Goal: Task Accomplishment & Management: Manage account settings

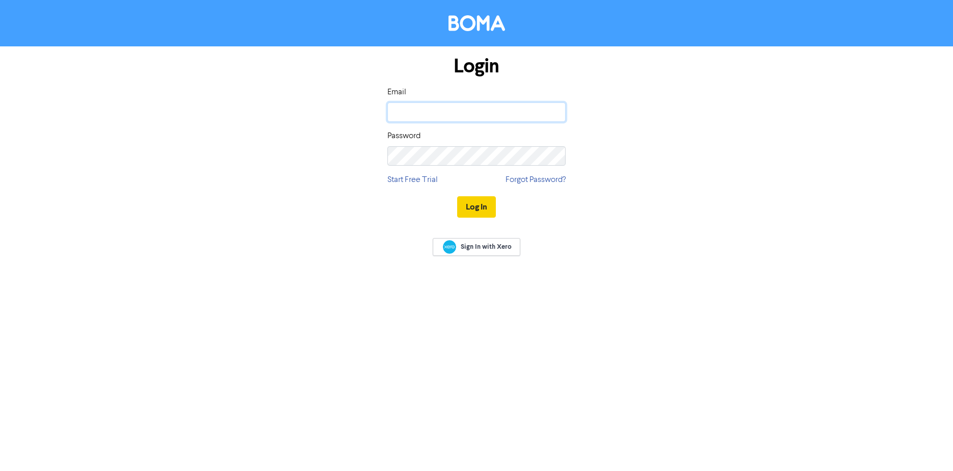
type input "[EMAIL_ADDRESS][DOMAIN_NAME]"
click at [474, 209] on button "Log In" at bounding box center [476, 206] width 39 height 21
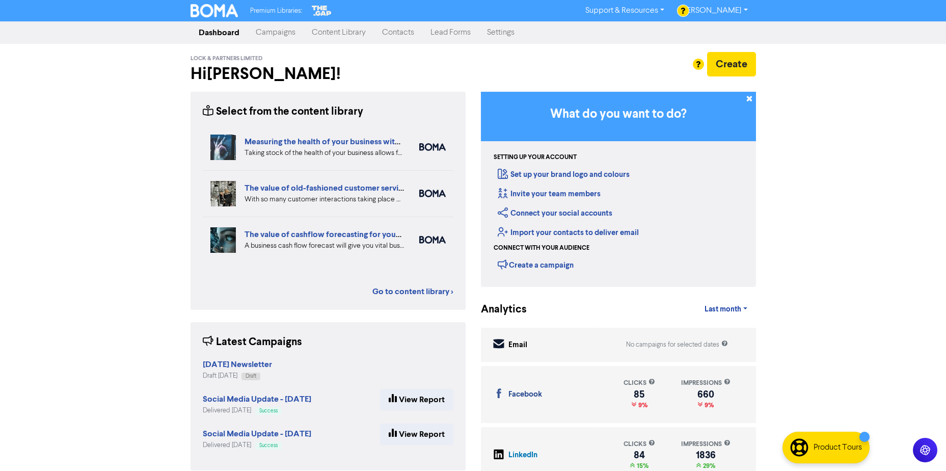
drag, startPoint x: 68, startPoint y: 245, endPoint x: 78, endPoint y: 229, distance: 18.8
click at [68, 245] on div "Premium Libraries: Support & Resources Video Tutorials FAQ & Guides Marketing E…" at bounding box center [473, 235] width 946 height 471
click at [114, 162] on div "Premium Libraries: Support & Resources Video Tutorials FAQ & Guides Marketing E…" at bounding box center [473, 235] width 946 height 471
click at [397, 36] on link "Contacts" at bounding box center [398, 32] width 48 height 20
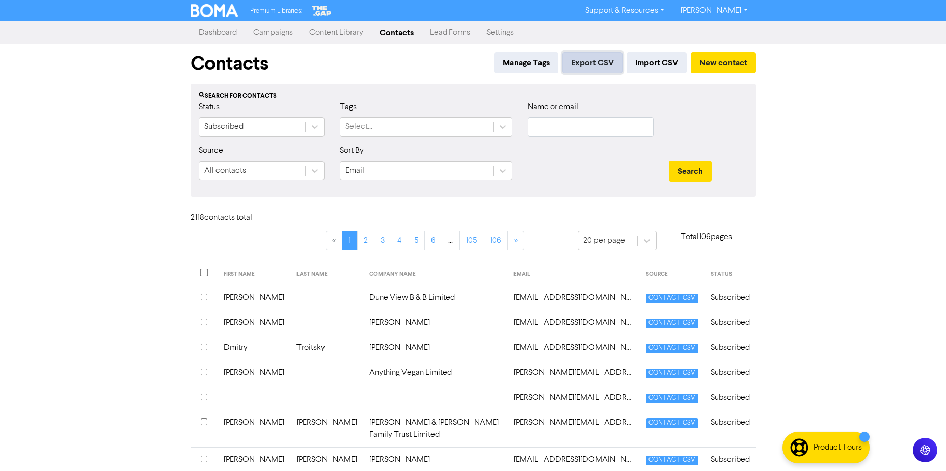
click at [599, 64] on button "Export CSV" at bounding box center [592, 62] width 60 height 21
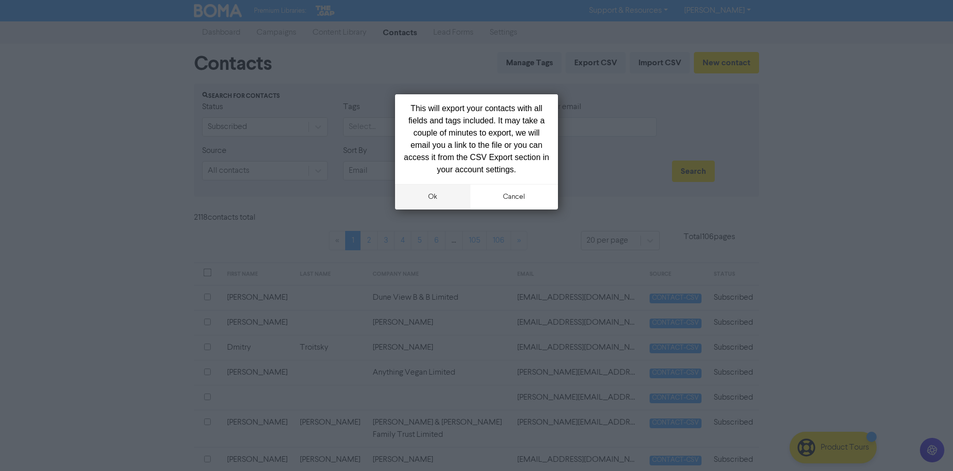
click at [438, 200] on button "ok" at bounding box center [432, 196] width 75 height 25
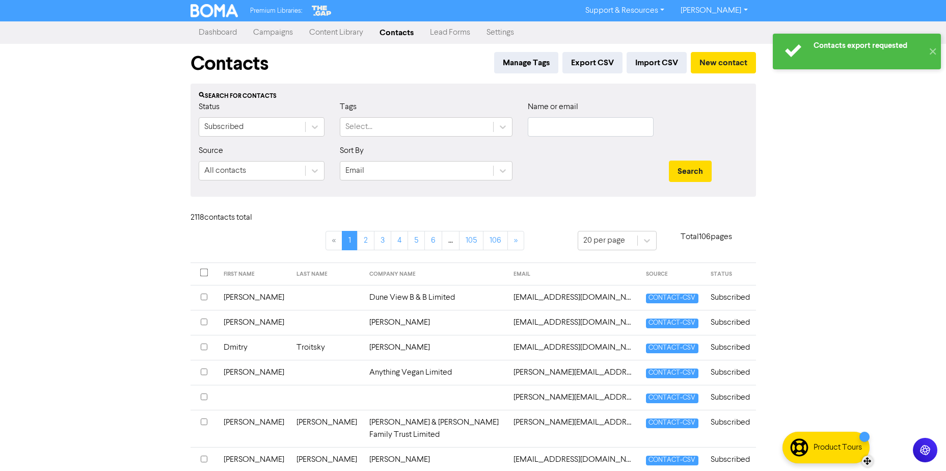
click at [861, 434] on div at bounding box center [864, 436] width 10 height 10
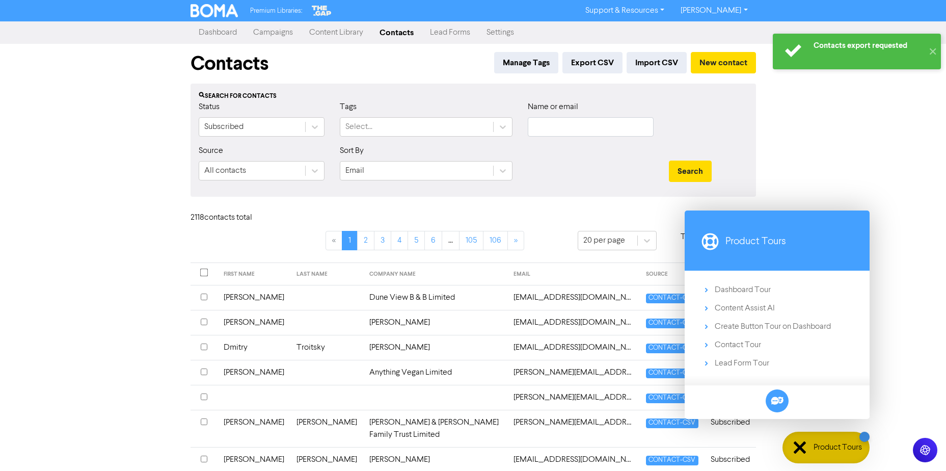
click at [889, 149] on div "Contacts export requested ✕ Premium Libraries: Support & Resources Video Tutori…" at bounding box center [473, 235] width 946 height 471
drag, startPoint x: 58, startPoint y: 293, endPoint x: 85, endPoint y: 288, distance: 27.5
click at [61, 293] on div "Contacts export requested ✕ Premium Libraries: Support & Resources Video Tutori…" at bounding box center [473, 235] width 946 height 471
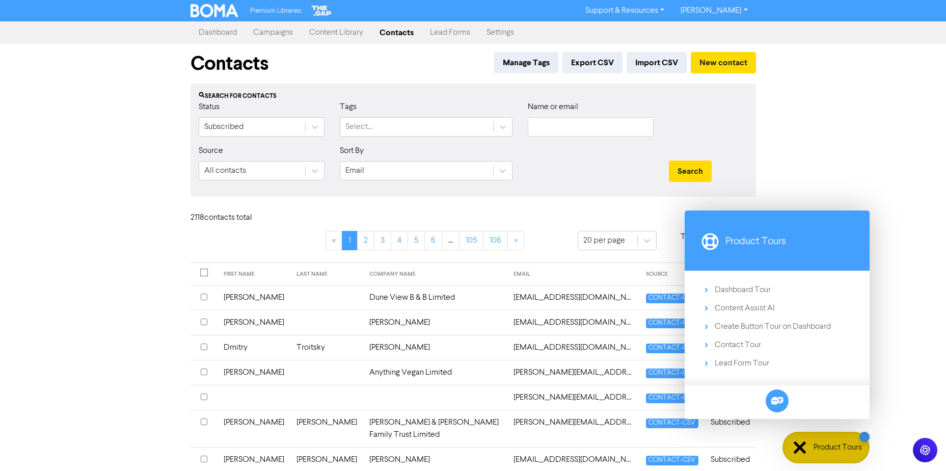
click at [903, 182] on div "Premium Libraries: Support & Resources Video Tutorials FAQ & Guides Marketing E…" at bounding box center [473, 235] width 946 height 471
click at [202, 272] on input "checkbox" at bounding box center [204, 272] width 8 height 8
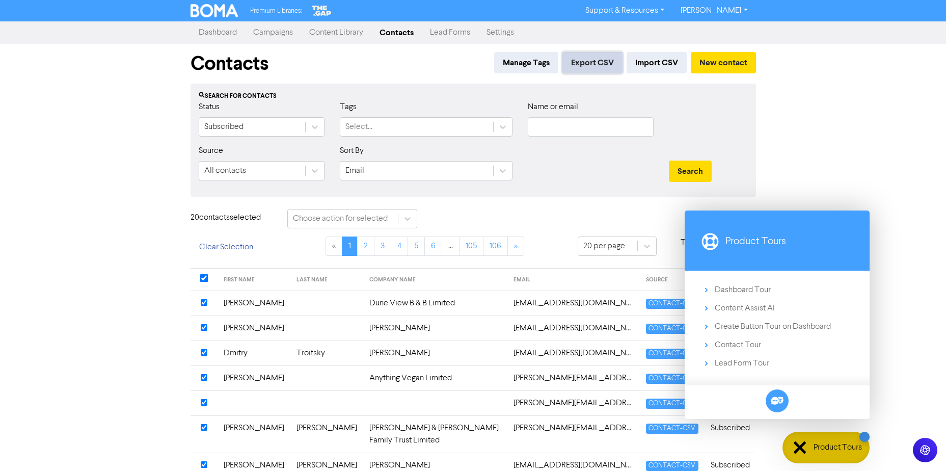
click at [588, 68] on button "Export CSV" at bounding box center [592, 62] width 60 height 21
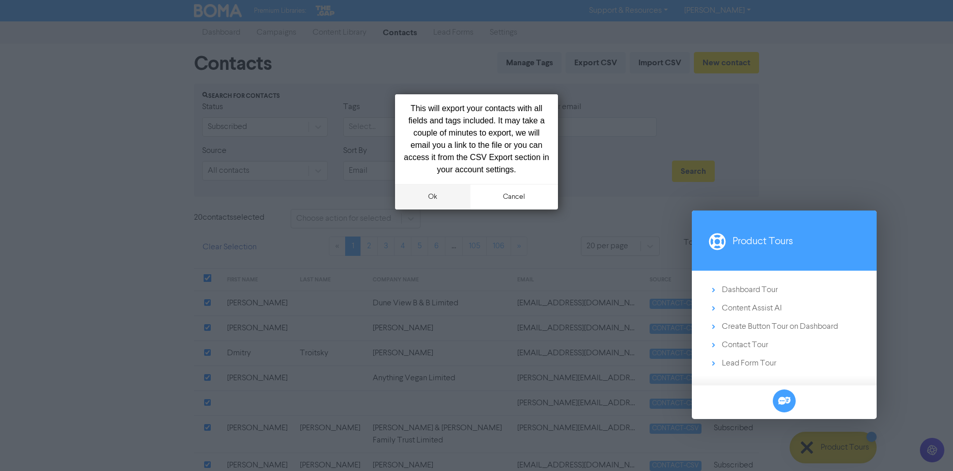
click at [439, 194] on button "ok" at bounding box center [432, 196] width 75 height 25
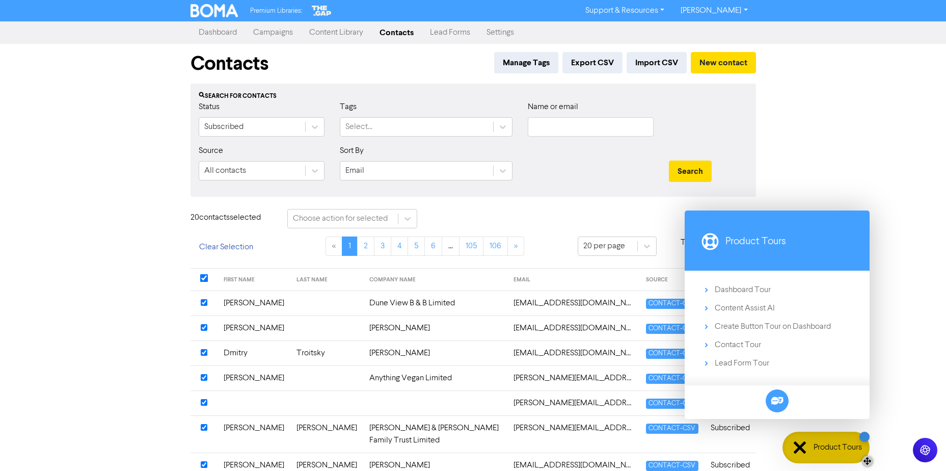
click at [797, 448] on div at bounding box center [799, 447] width 12 height 12
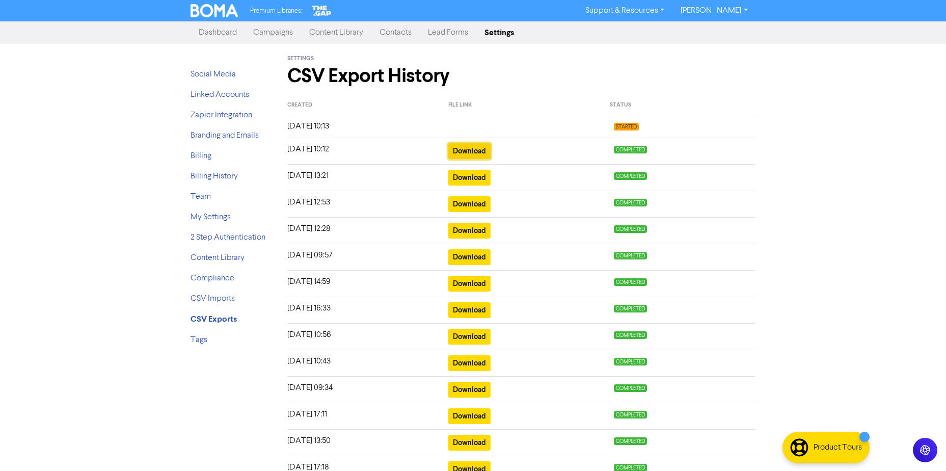
click at [461, 151] on button "Download" at bounding box center [469, 151] width 42 height 16
click at [339, 35] on link "Content Library" at bounding box center [336, 32] width 70 height 20
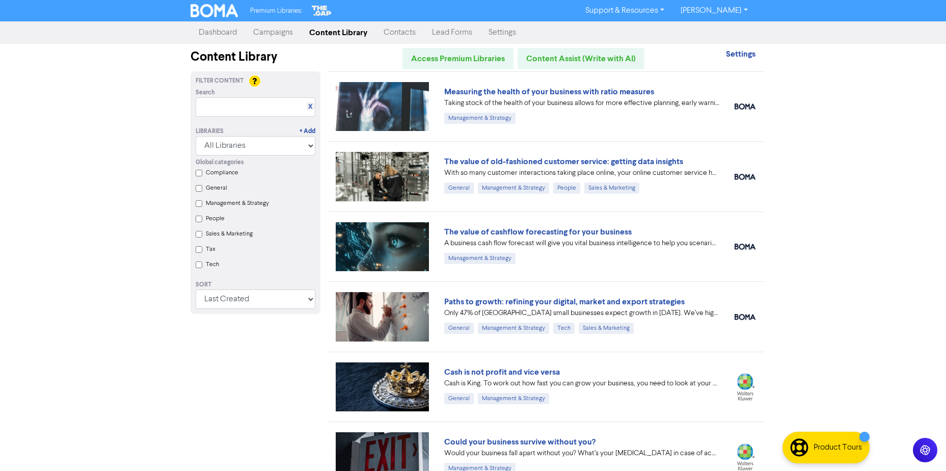
click at [398, 28] on link "Contacts" at bounding box center [399, 32] width 48 height 20
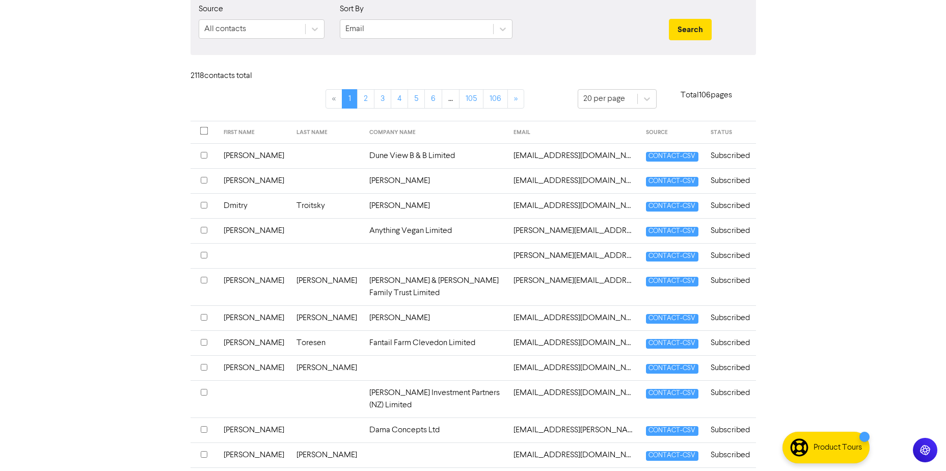
scroll to position [51, 0]
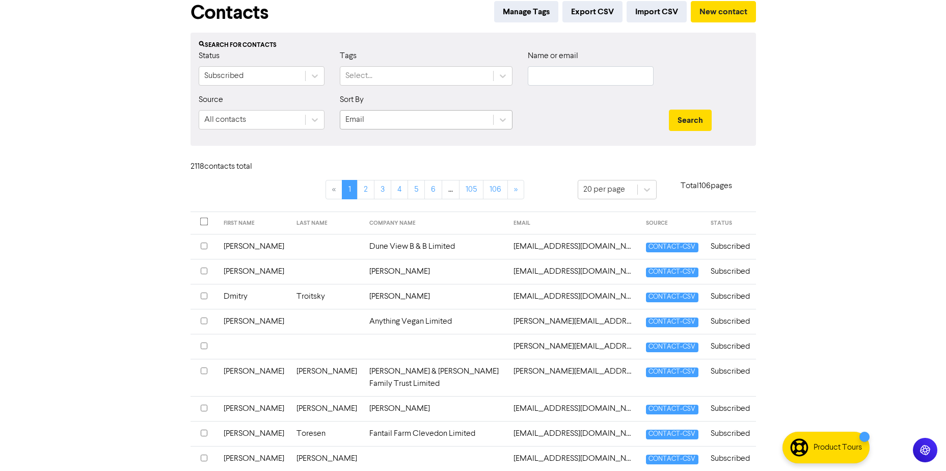
click at [466, 121] on div "Email" at bounding box center [416, 119] width 153 height 18
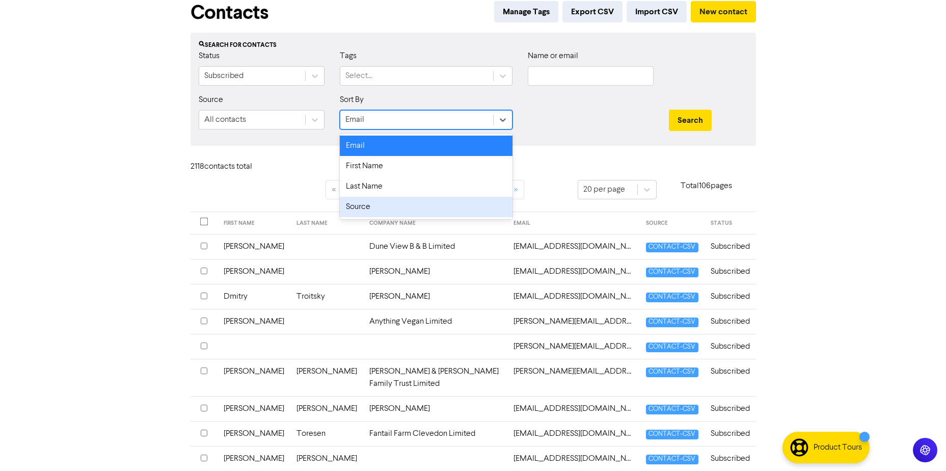
drag, startPoint x: 24, startPoint y: 186, endPoint x: 32, endPoint y: 184, distance: 7.8
click at [27, 185] on div "Premium Libraries: Support & Resources Video Tutorials FAQ & Guides Marketing E…" at bounding box center [473, 184] width 946 height 471
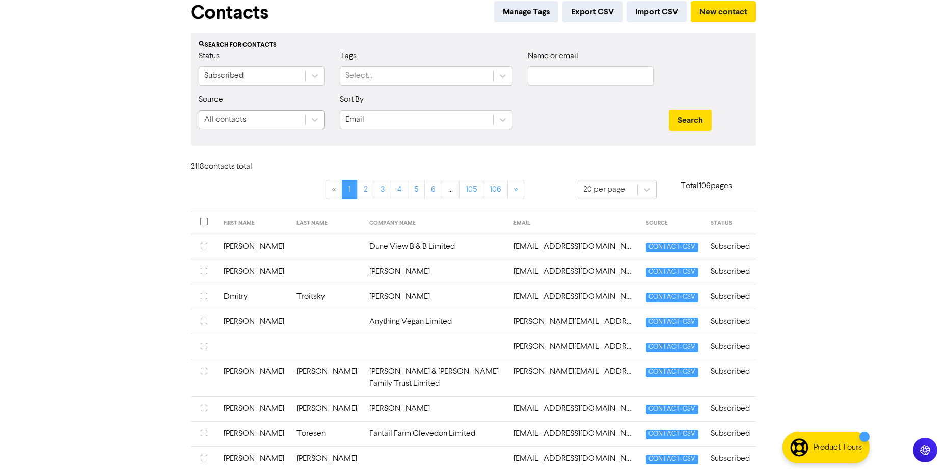
click at [285, 120] on div "All contacts" at bounding box center [252, 119] width 106 height 18
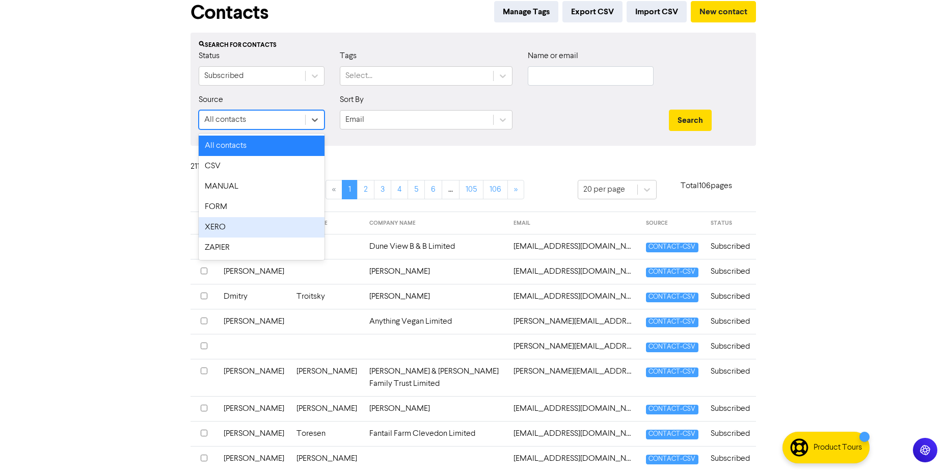
drag, startPoint x: 95, startPoint y: 214, endPoint x: 100, endPoint y: 210, distance: 6.5
click at [100, 210] on div "Premium Libraries: Support & Resources Video Tutorials FAQ & Guides Marketing E…" at bounding box center [473, 184] width 946 height 471
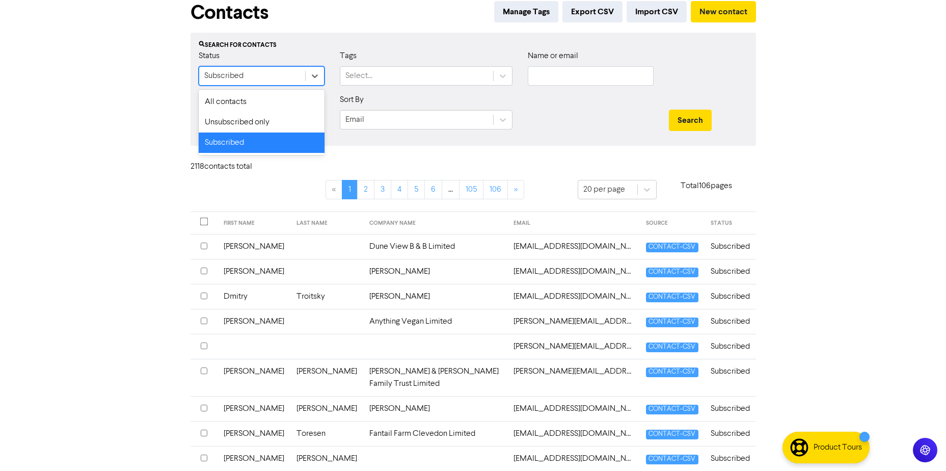
click at [293, 69] on div "Subscribed" at bounding box center [252, 76] width 106 height 18
click at [236, 122] on div "Unsubscribed only" at bounding box center [262, 122] width 126 height 20
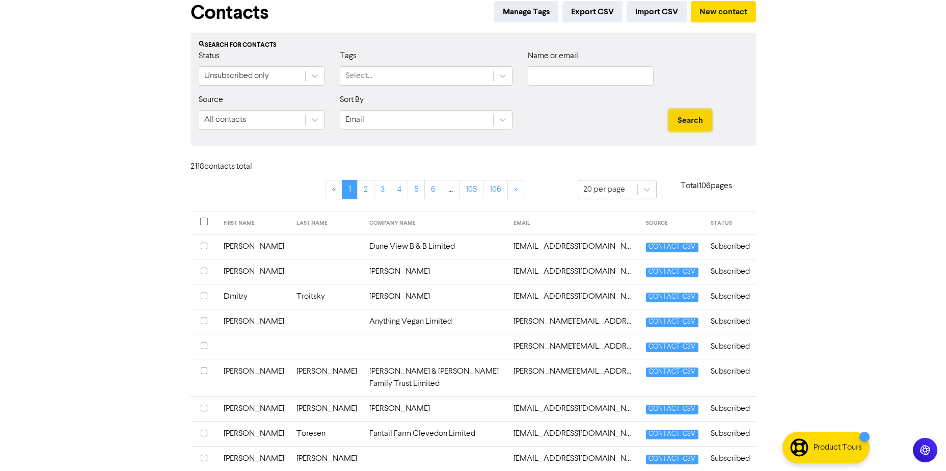
click at [679, 119] on button "Search" at bounding box center [690, 119] width 43 height 21
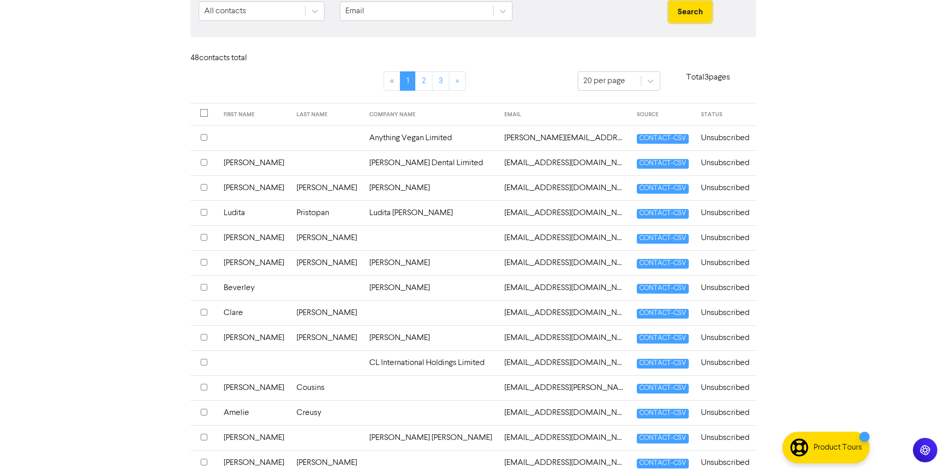
scroll to position [98, 0]
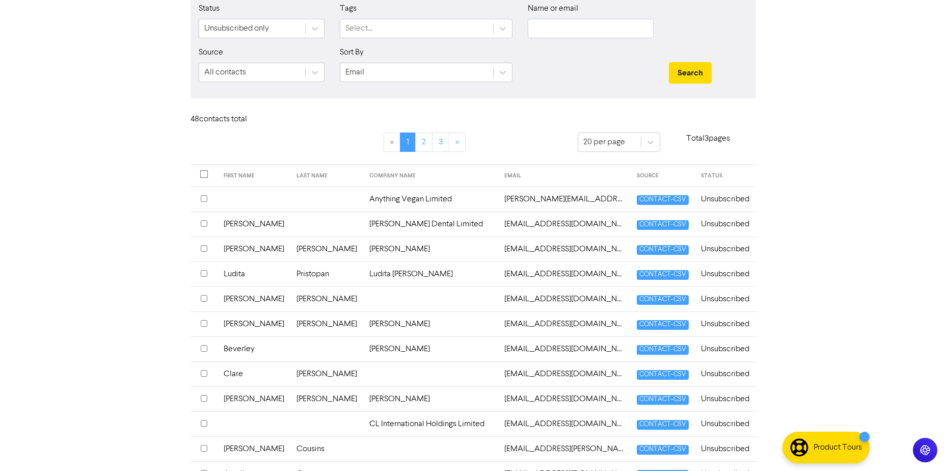
click at [498, 202] on td "[PERSON_NAME][EMAIL_ADDRESS][DOMAIN_NAME]" at bounding box center [564, 198] width 132 height 25
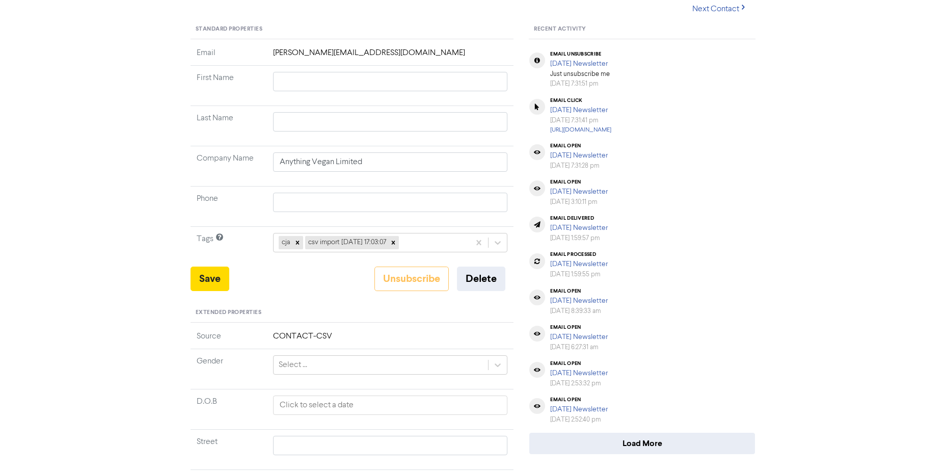
scroll to position [102, 0]
click at [484, 278] on button "Delete" at bounding box center [481, 278] width 48 height 24
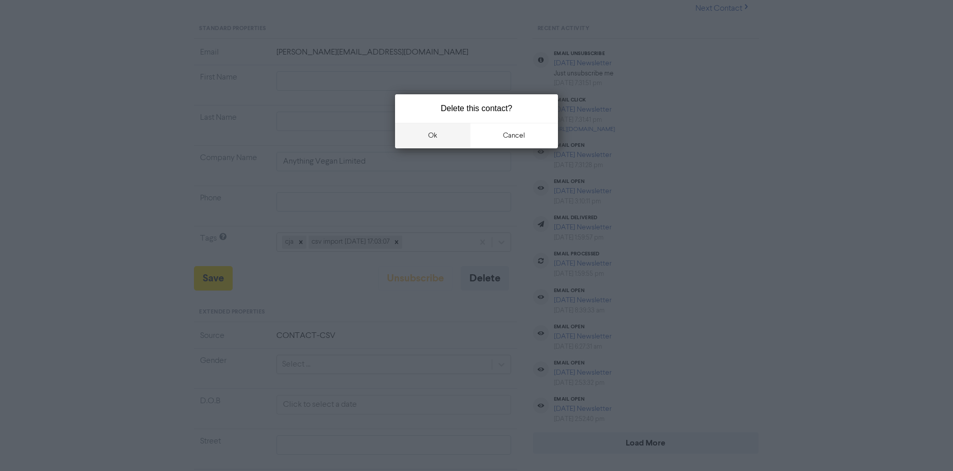
click at [451, 137] on button "ok" at bounding box center [432, 135] width 75 height 25
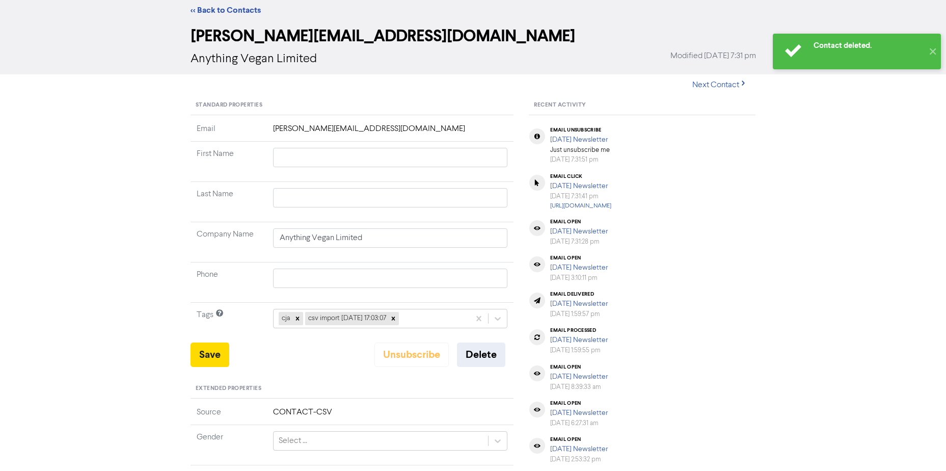
scroll to position [0, 0]
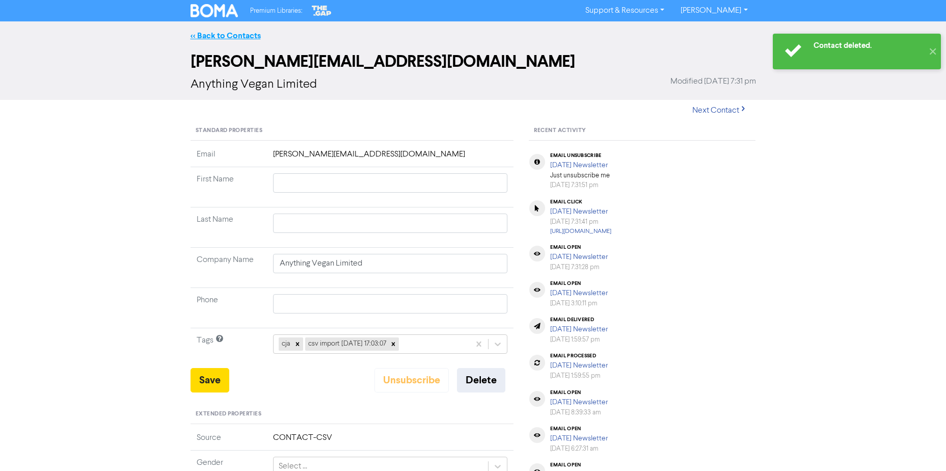
click at [201, 36] on link "<< Back to Contacts" at bounding box center [225, 36] width 70 height 10
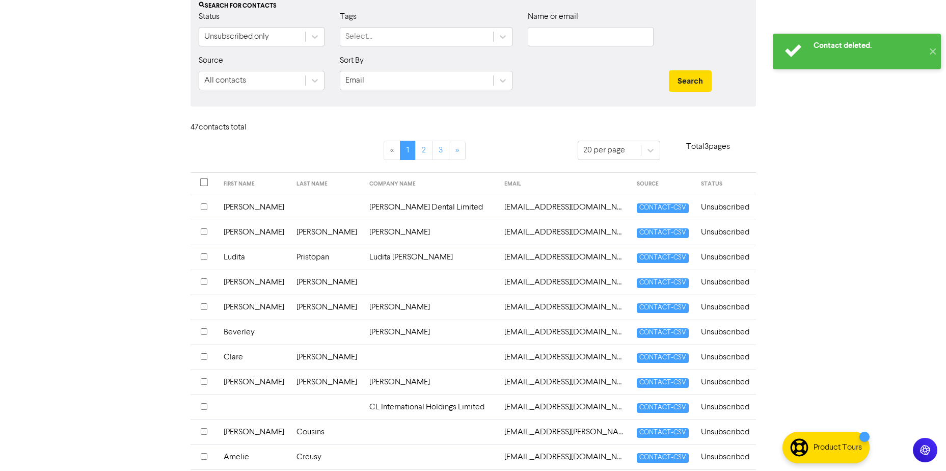
scroll to position [102, 0]
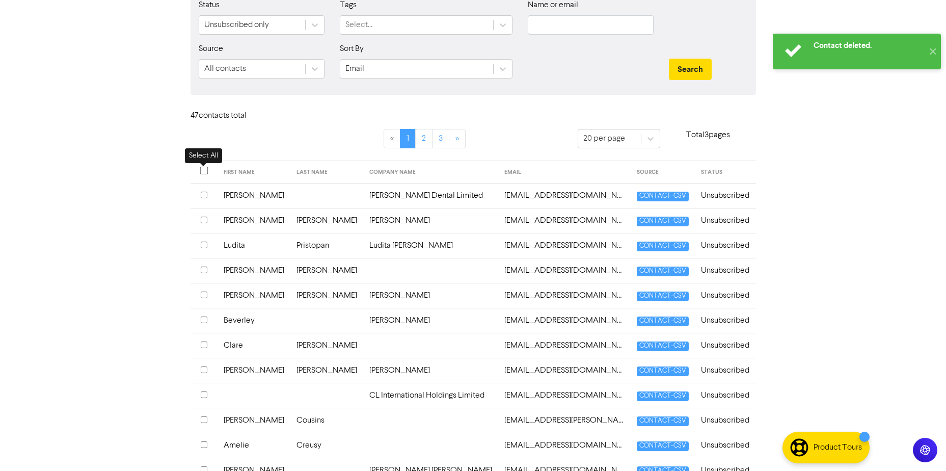
click at [202, 169] on input "checkbox" at bounding box center [204, 171] width 8 height 8
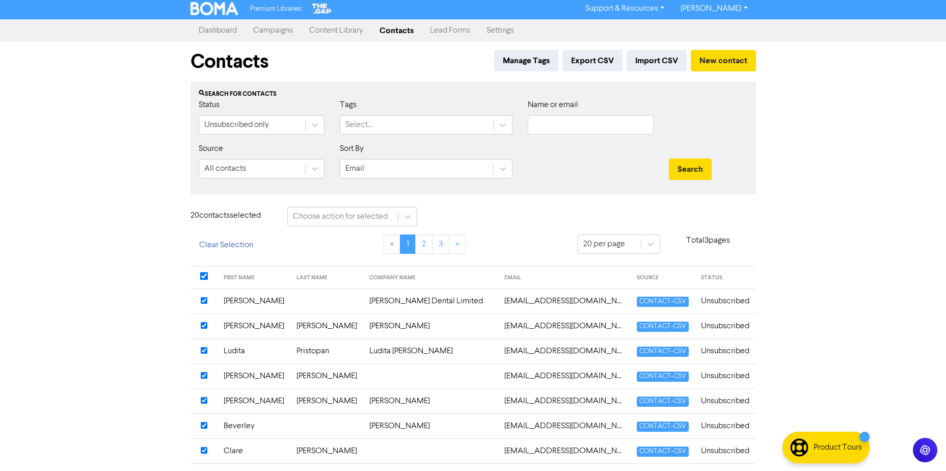
scroll to position [0, 0]
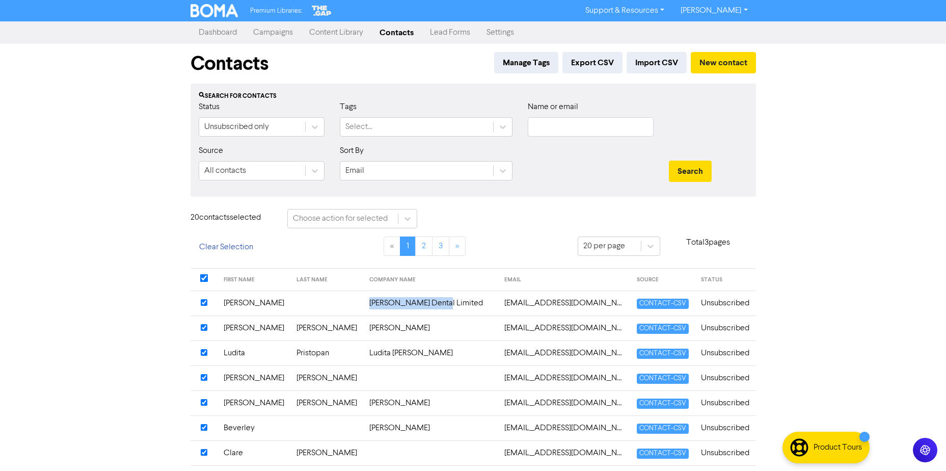
drag, startPoint x: 411, startPoint y: 301, endPoint x: 321, endPoint y: 303, distance: 90.2
click at [321, 303] on tr "[PERSON_NAME] Dental Limited [EMAIL_ADDRESS][DOMAIN_NAME] CONTACT-CSV Unsubscri…" at bounding box center [472, 302] width 565 height 25
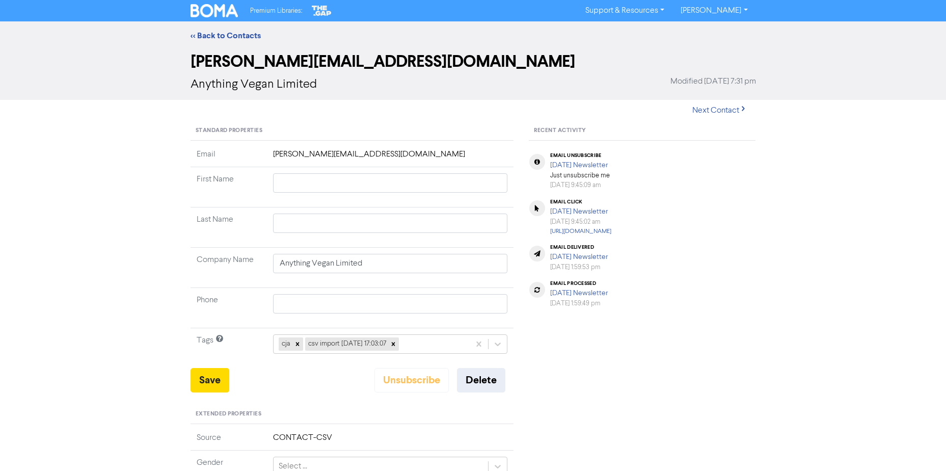
type input "[PERSON_NAME]"
type input "[PERSON_NAME] Dental Limited"
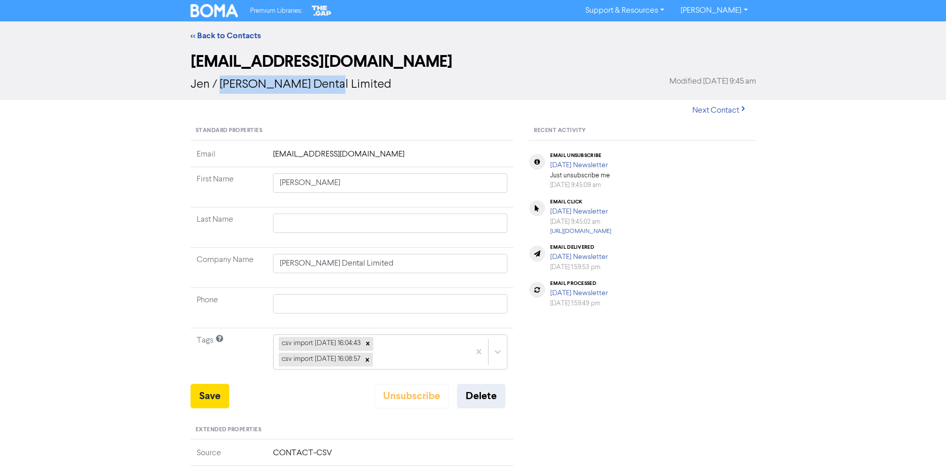
drag, startPoint x: 335, startPoint y: 85, endPoint x: 218, endPoint y: 87, distance: 116.6
click at [218, 87] on div "[PERSON_NAME] / [PERSON_NAME] Dental Limited Modified [DATE] 9:45 am" at bounding box center [472, 84] width 565 height 18
copy span "[PERSON_NAME] Dental Limited"
click at [209, 29] on div "<< Back to Contacts" at bounding box center [473, 35] width 946 height 29
click at [209, 41] on div "<< Back to Contacts" at bounding box center [473, 36] width 581 height 12
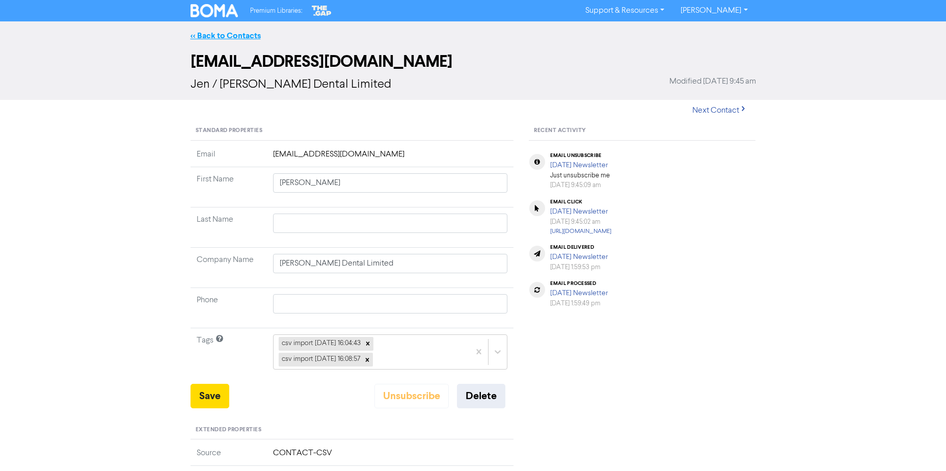
click at [208, 36] on link "<< Back to Contacts" at bounding box center [225, 36] width 70 height 10
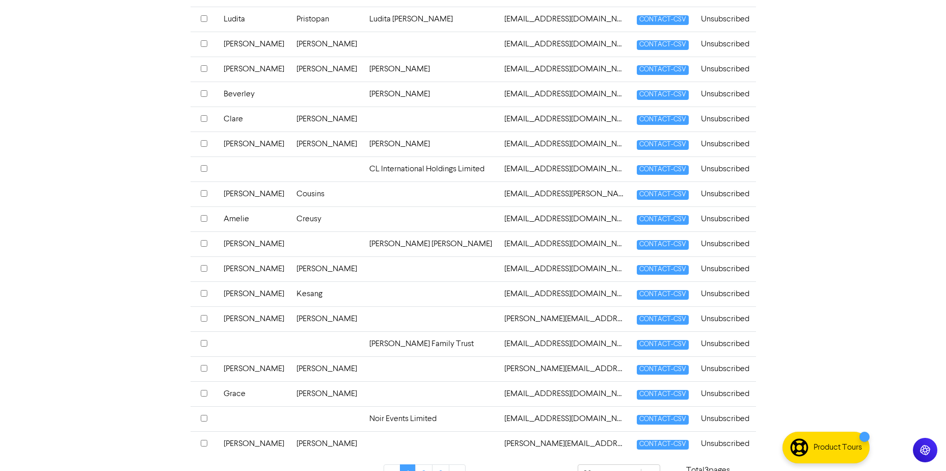
scroll to position [353, 0]
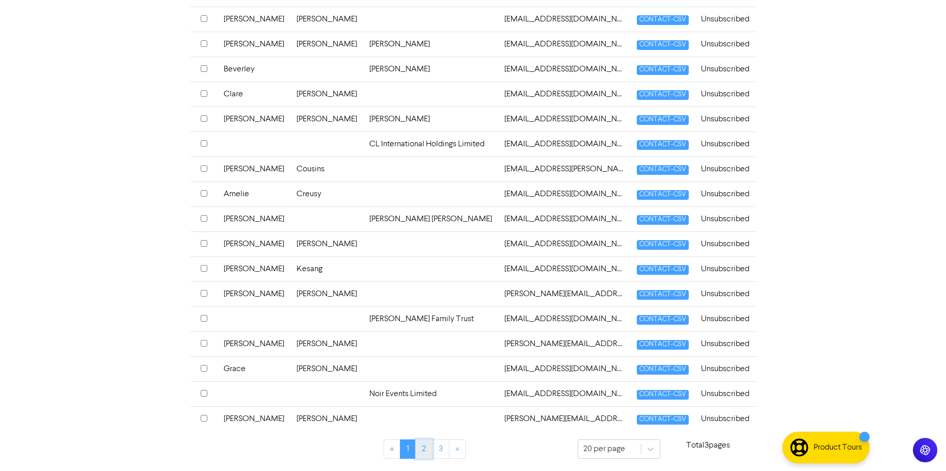
click at [430, 445] on link "2" at bounding box center [423, 448] width 17 height 19
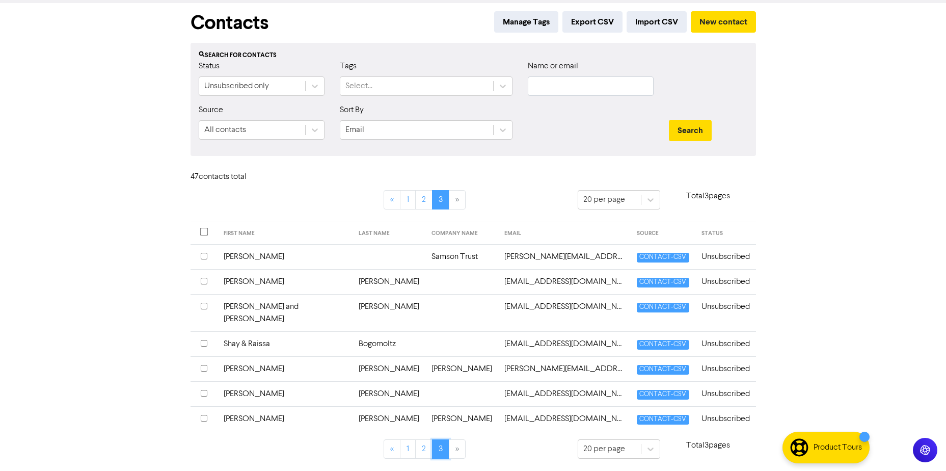
scroll to position [29, 0]
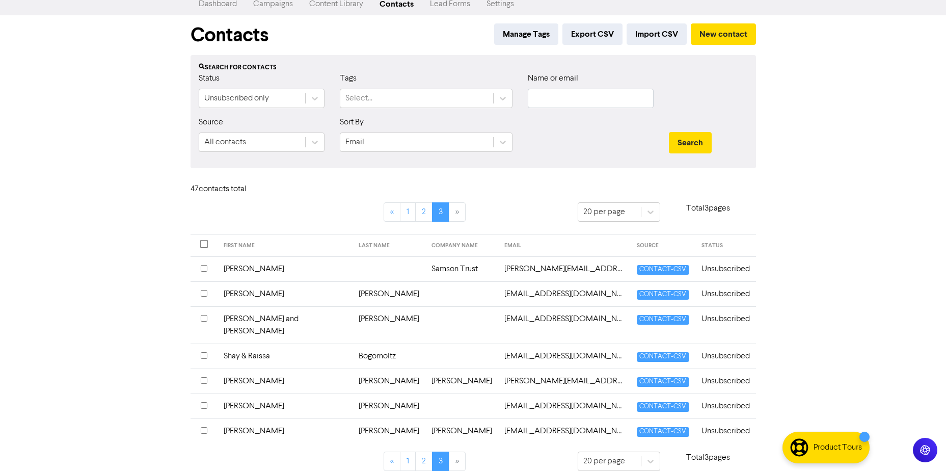
click at [425, 418] on td "[PERSON_NAME]" at bounding box center [461, 430] width 73 height 25
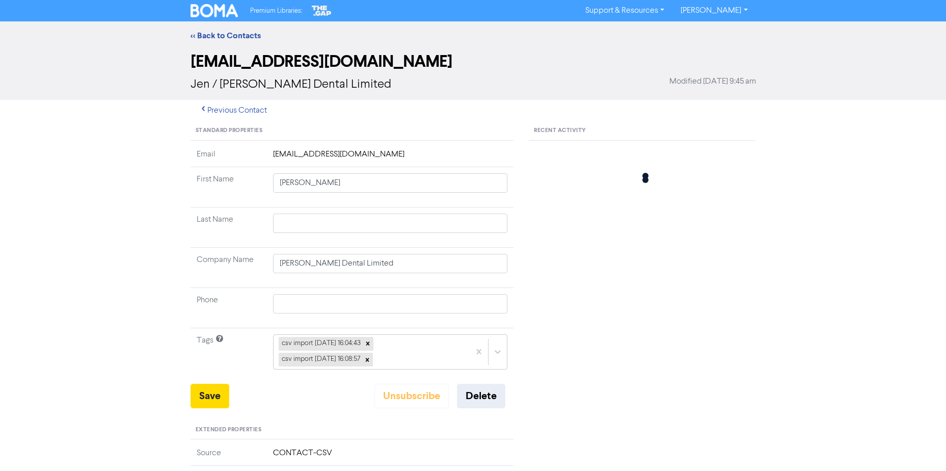
type input "[PERSON_NAME]"
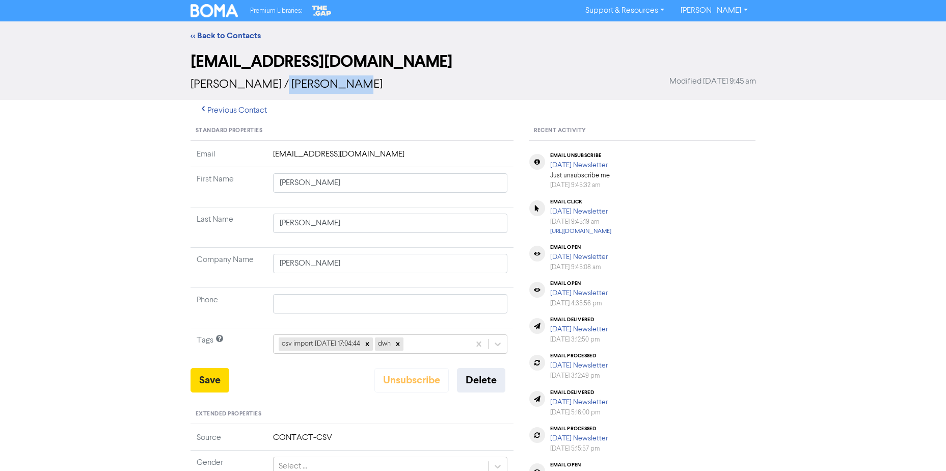
drag, startPoint x: 280, startPoint y: 87, endPoint x: 273, endPoint y: 85, distance: 6.9
click at [273, 85] on div "[PERSON_NAME] / [PERSON_NAME] Modified [DATE] 9:45 am" at bounding box center [472, 84] width 565 height 18
copy span "[PERSON_NAME]"
click at [472, 374] on button "Delete" at bounding box center [481, 380] width 48 height 24
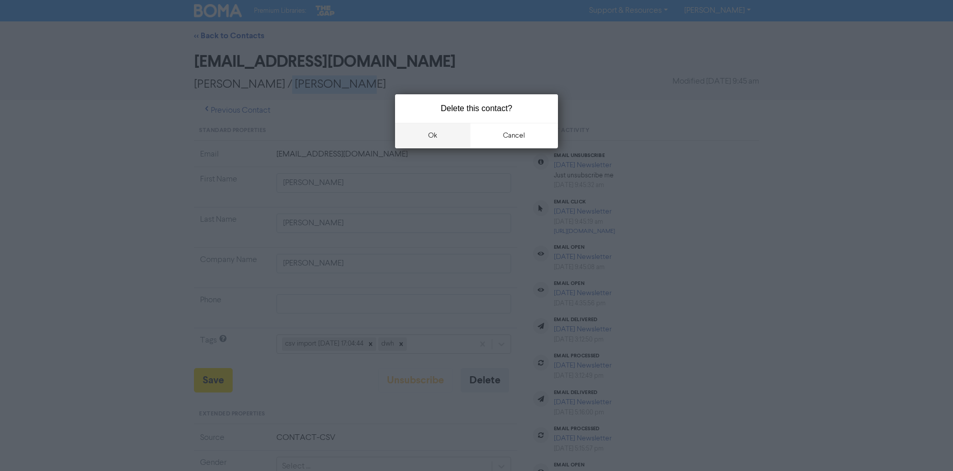
click at [445, 136] on button "ok" at bounding box center [432, 135] width 75 height 25
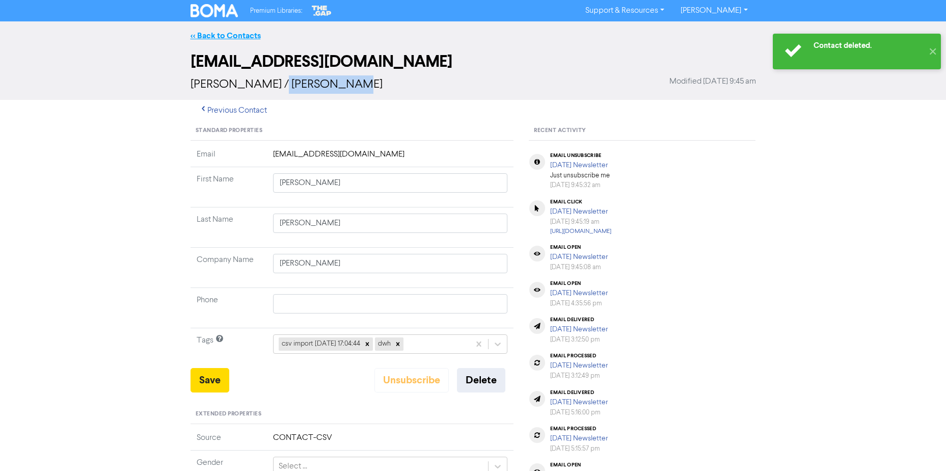
click at [210, 33] on link "<< Back to Contacts" at bounding box center [225, 36] width 70 height 10
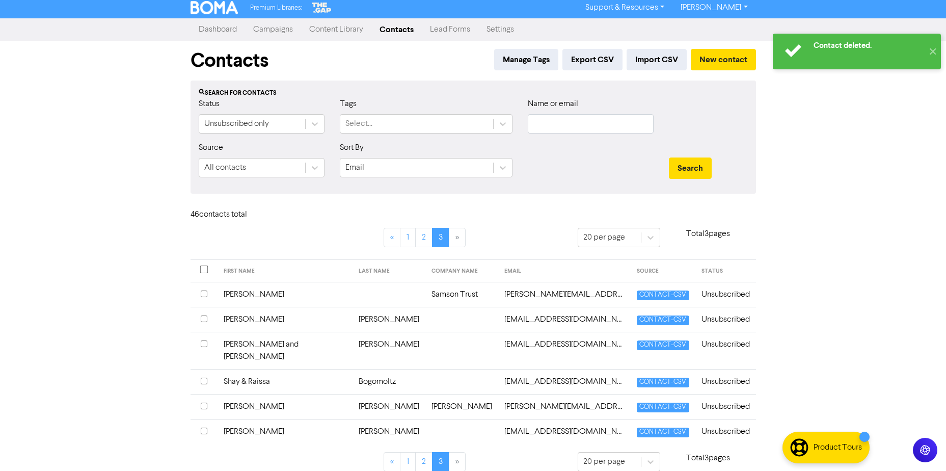
scroll to position [4, 0]
click at [517, 422] on td "[EMAIL_ADDRESS][DOMAIN_NAME]" at bounding box center [564, 430] width 132 height 25
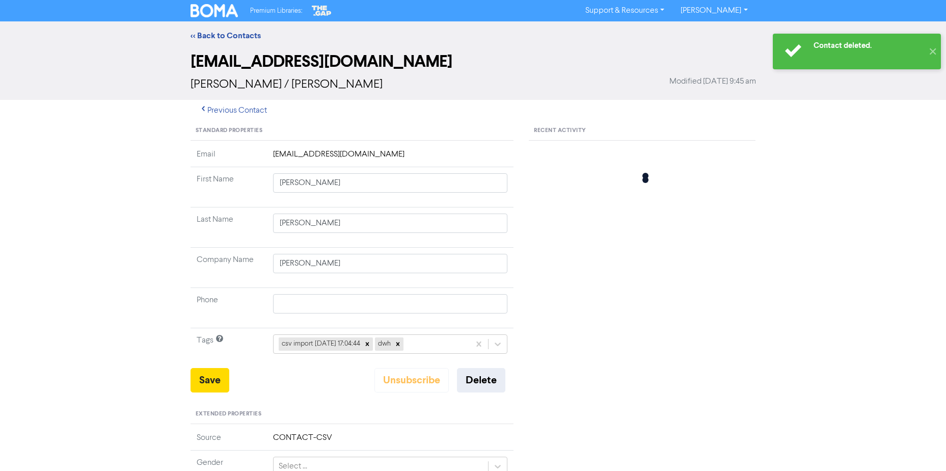
type input "[PERSON_NAME]"
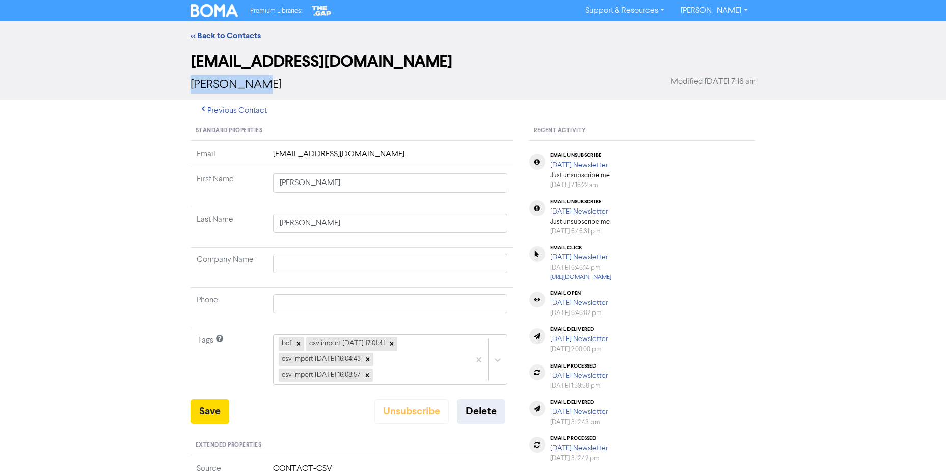
drag, startPoint x: 271, startPoint y: 92, endPoint x: 135, endPoint y: 89, distance: 135.5
click at [135, 89] on div "[EMAIL_ADDRESS][DOMAIN_NAME] [PERSON_NAME] Modified [DATE] 7:16 am" at bounding box center [473, 75] width 946 height 50
copy span "[PERSON_NAME]"
click at [475, 412] on button "Delete" at bounding box center [481, 411] width 48 height 24
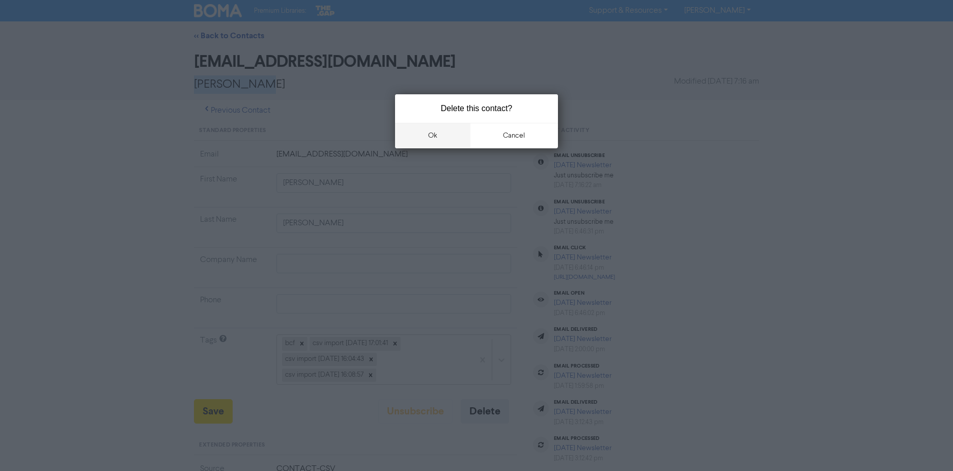
click at [443, 133] on button "ok" at bounding box center [432, 135] width 75 height 25
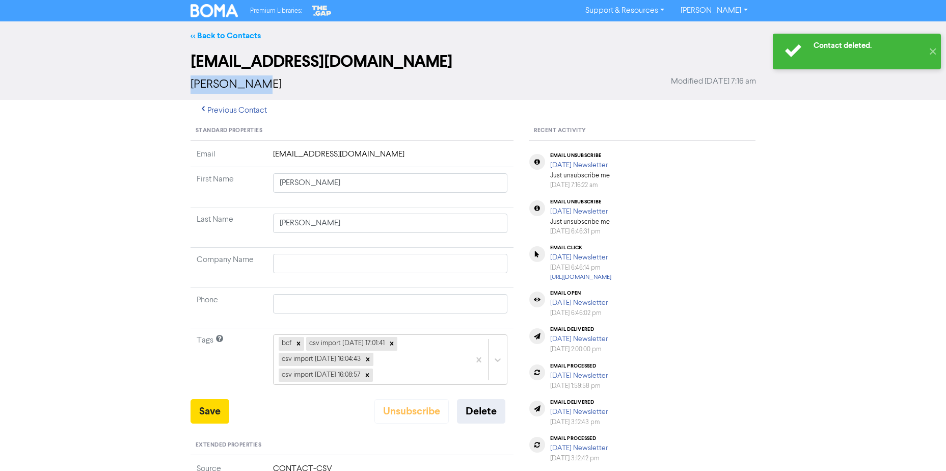
click at [202, 34] on link "<< Back to Contacts" at bounding box center [225, 36] width 70 height 10
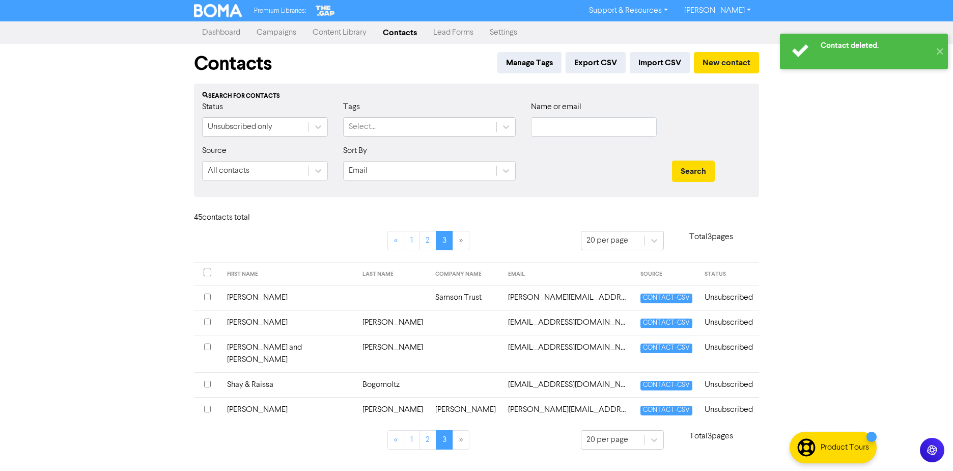
drag, startPoint x: 470, startPoint y: 396, endPoint x: 377, endPoint y: 396, distance: 93.2
click at [377, 397] on tr "[PERSON_NAME] [PERSON_NAME] Callender [EMAIL_ADDRESS][DOMAIN_NAME] CONTACT-CSV …" at bounding box center [476, 409] width 565 height 25
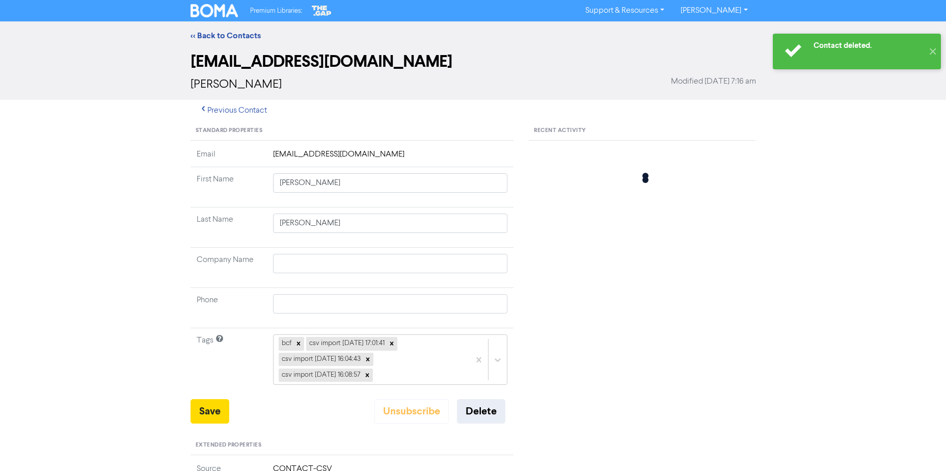
type input "[PERSON_NAME]"
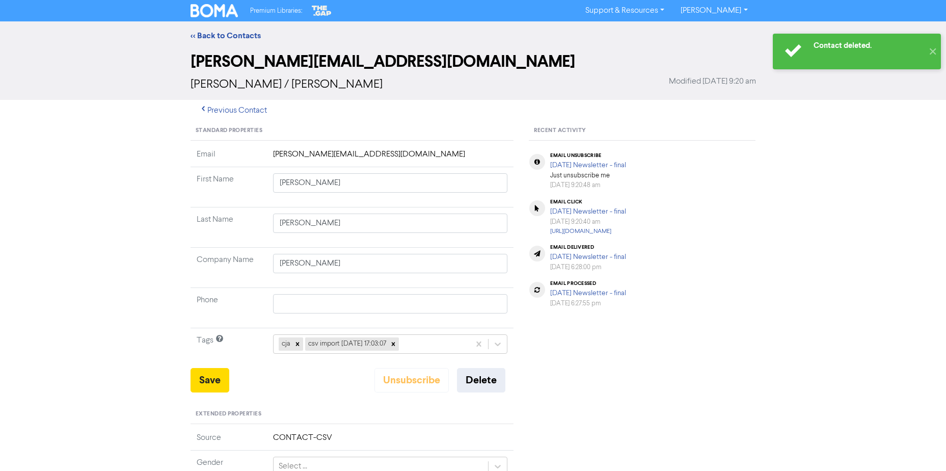
drag, startPoint x: 409, startPoint y: 85, endPoint x: 287, endPoint y: 85, distance: 122.2
click at [287, 85] on div "[PERSON_NAME] / [PERSON_NAME] Modified [DATE] 9:20 am" at bounding box center [472, 84] width 565 height 18
copy span "[PERSON_NAME]"
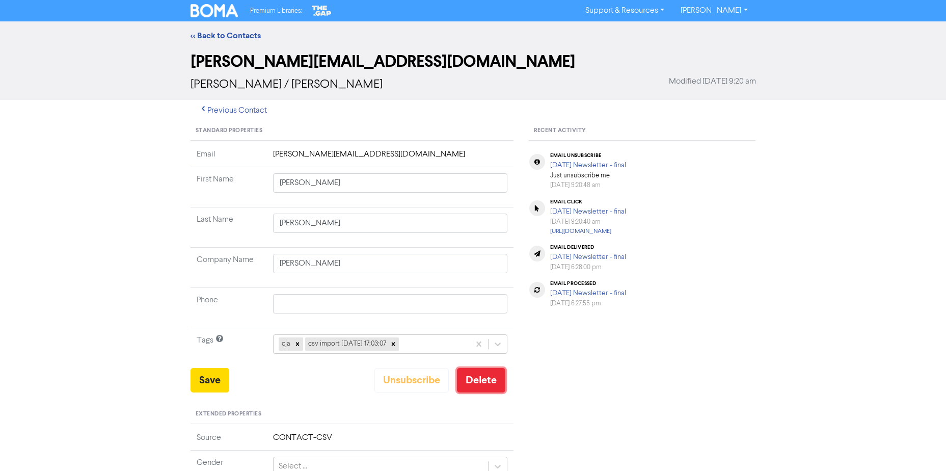
click at [481, 378] on button "Delete" at bounding box center [481, 380] width 48 height 24
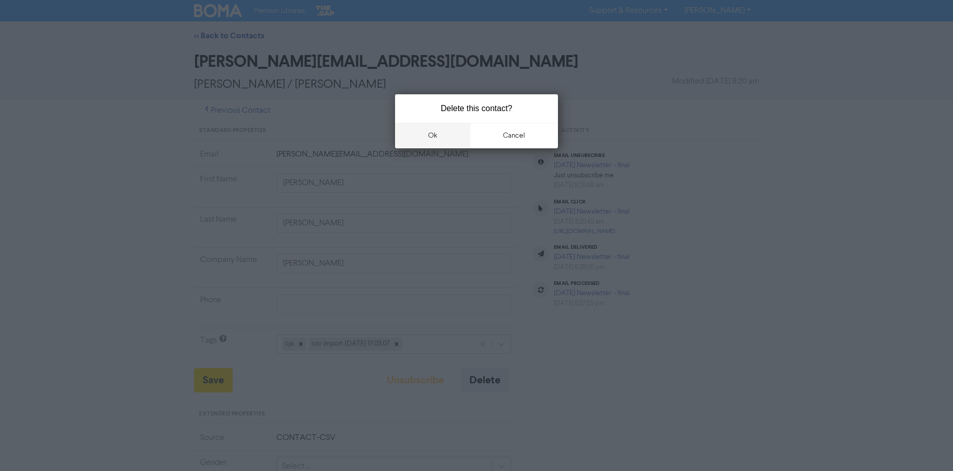
click at [459, 139] on button "ok" at bounding box center [432, 135] width 75 height 25
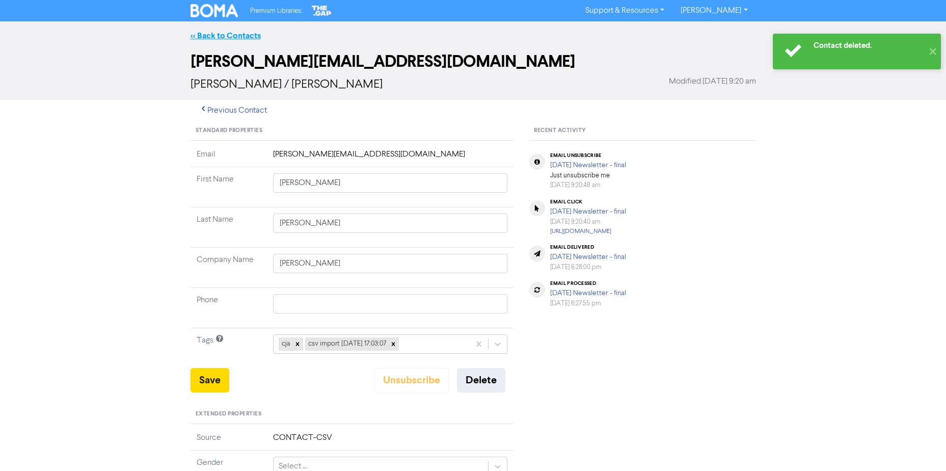
click at [223, 33] on link "<< Back to Contacts" at bounding box center [225, 36] width 70 height 10
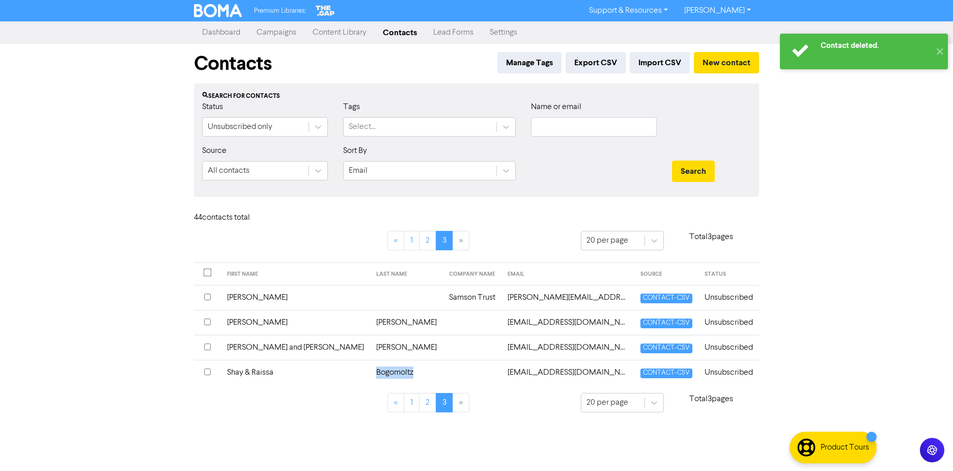
drag, startPoint x: 378, startPoint y: 373, endPoint x: 325, endPoint y: 374, distance: 53.5
click at [325, 374] on tr "Shay & [PERSON_NAME] [PERSON_NAME][EMAIL_ADDRESS][DOMAIN_NAME] CONTACT-CSV Unsu…" at bounding box center [476, 372] width 565 height 25
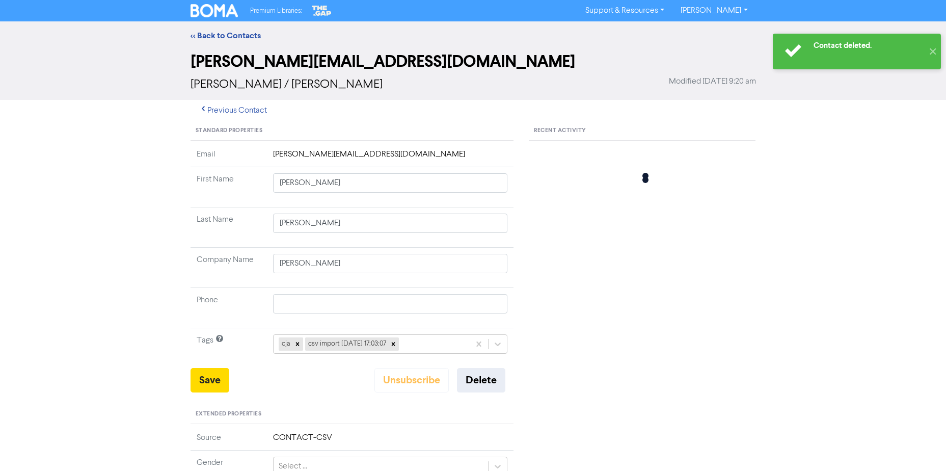
type input "Shay & Raissa"
type input "Bogomoltz"
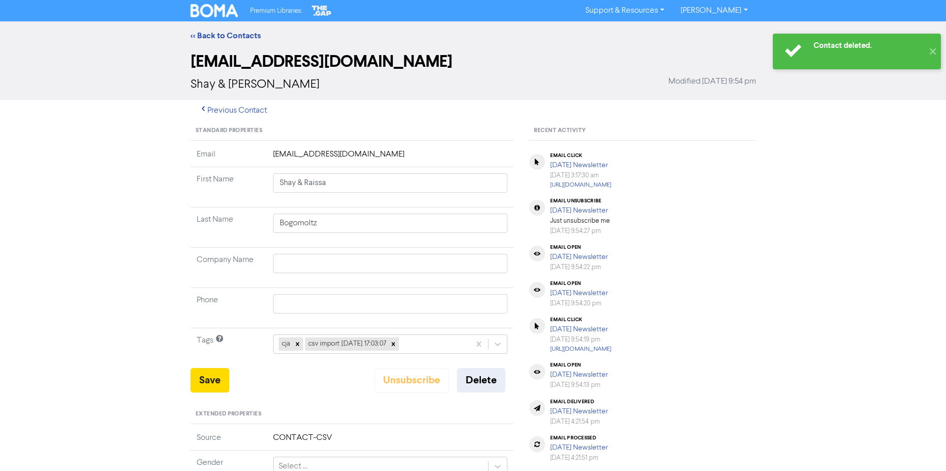
drag, startPoint x: 331, startPoint y: 89, endPoint x: 223, endPoint y: 80, distance: 108.3
click at [223, 80] on div "Shay & [PERSON_NAME] Modified [DATE] 9:54 pm" at bounding box center [472, 84] width 565 height 18
copy span "[PERSON_NAME]"
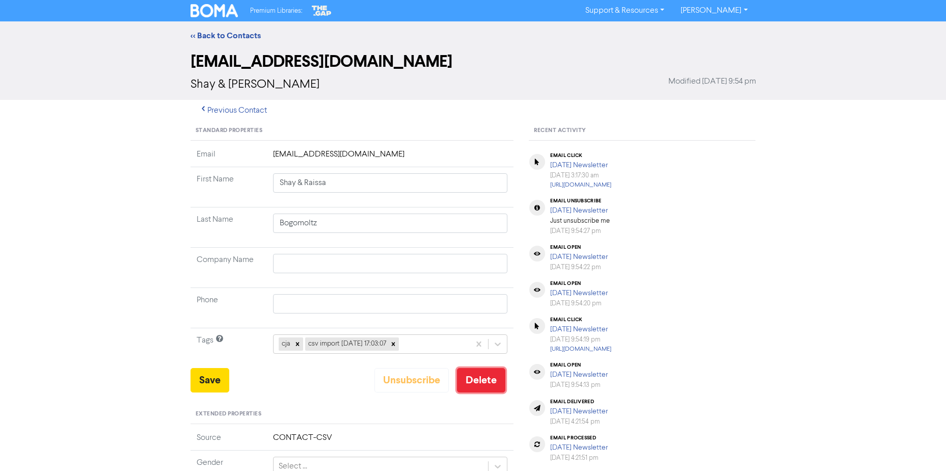
click at [492, 385] on button "Delete" at bounding box center [481, 380] width 48 height 24
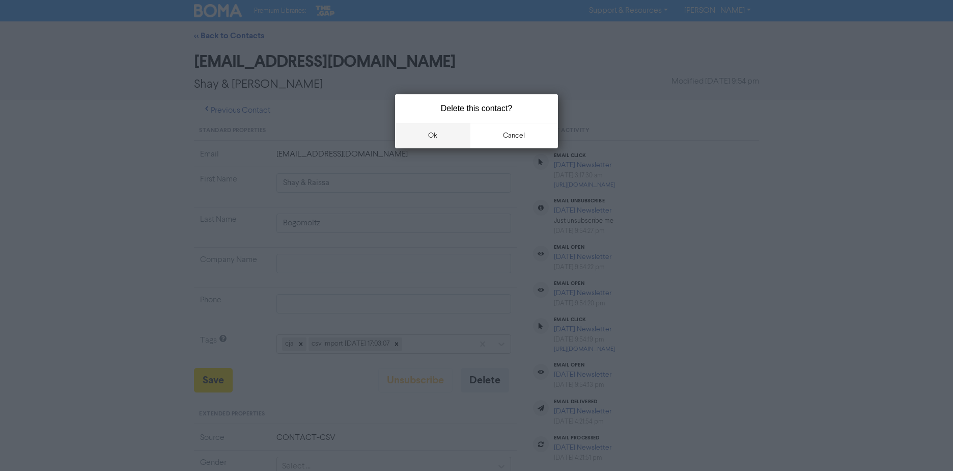
click at [437, 134] on button "ok" at bounding box center [432, 135] width 75 height 25
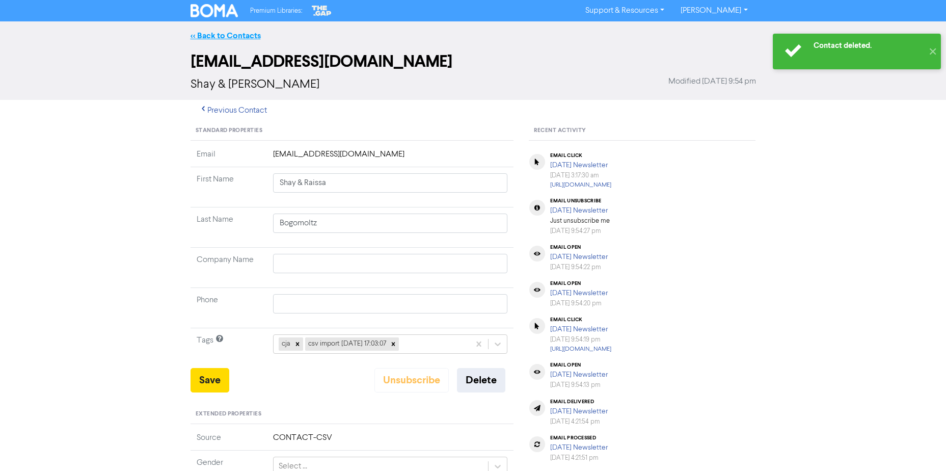
click at [202, 35] on link "<< Back to Contacts" at bounding box center [225, 36] width 70 height 10
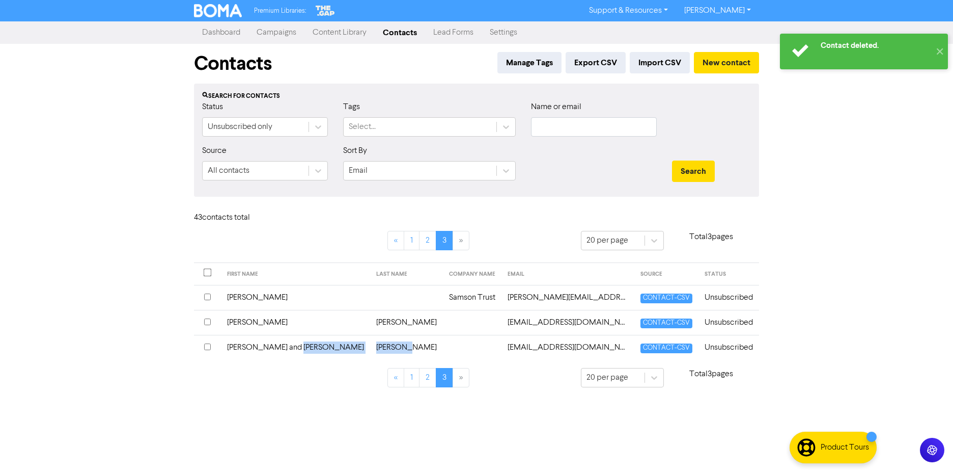
drag, startPoint x: 318, startPoint y: 343, endPoint x: 320, endPoint y: 348, distance: 5.2
click at [320, 348] on tr "[PERSON_NAME] and [PERSON_NAME] [EMAIL_ADDRESS][DOMAIN_NAME] CONTACT-CSV Unsubs…" at bounding box center [476, 347] width 565 height 25
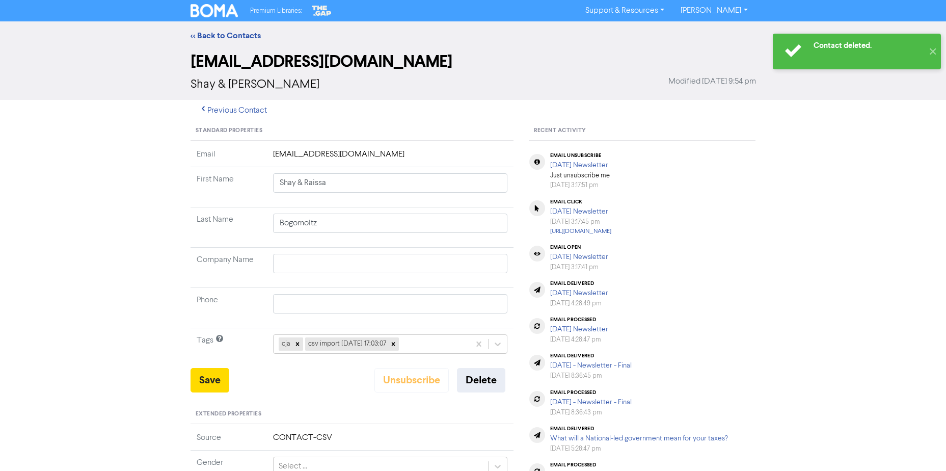
type input "[PERSON_NAME] and [PERSON_NAME]"
type input "[PERSON_NAME]"
click at [483, 379] on button "Delete" at bounding box center [481, 380] width 48 height 24
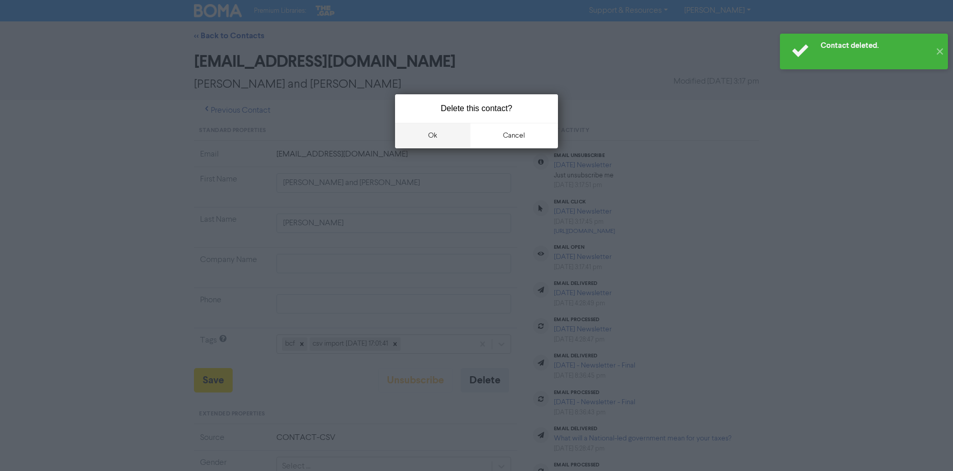
click at [446, 130] on button "ok" at bounding box center [432, 135] width 75 height 25
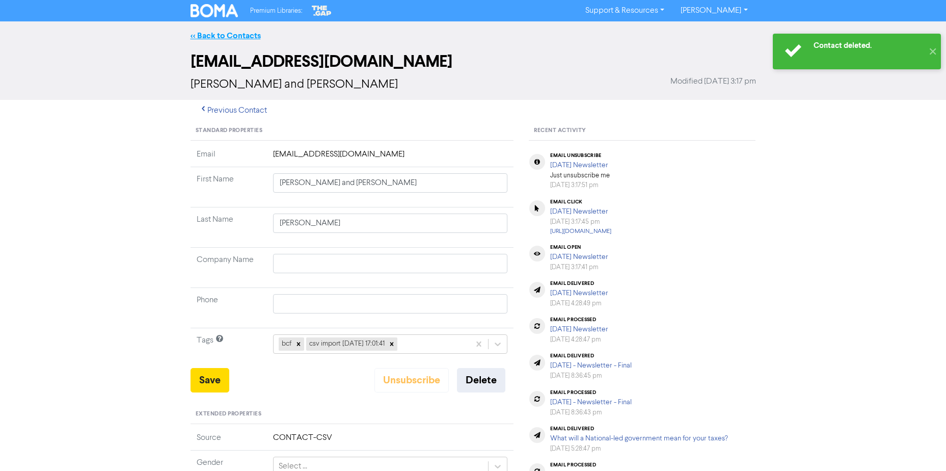
click at [204, 32] on link "<< Back to Contacts" at bounding box center [225, 36] width 70 height 10
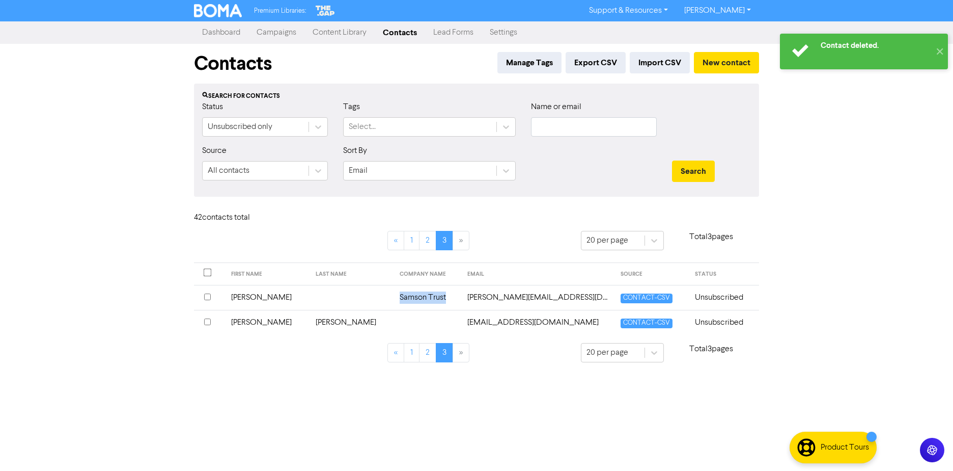
drag, startPoint x: 422, startPoint y: 298, endPoint x: 298, endPoint y: 298, distance: 123.7
click at [298, 298] on tr "[PERSON_NAME] Trust [PERSON_NAME][EMAIL_ADDRESS][DOMAIN_NAME] CONTACT-CSV Unsub…" at bounding box center [476, 297] width 565 height 25
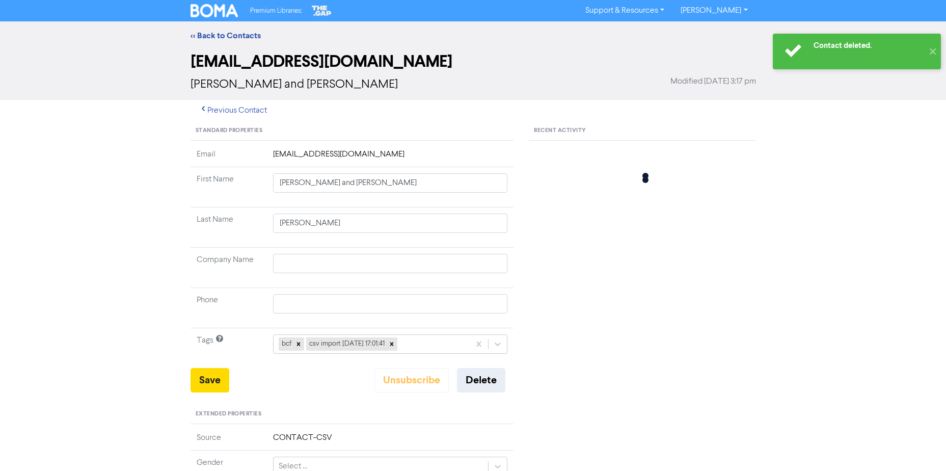
type input "[PERSON_NAME]"
type input "Samson Trust"
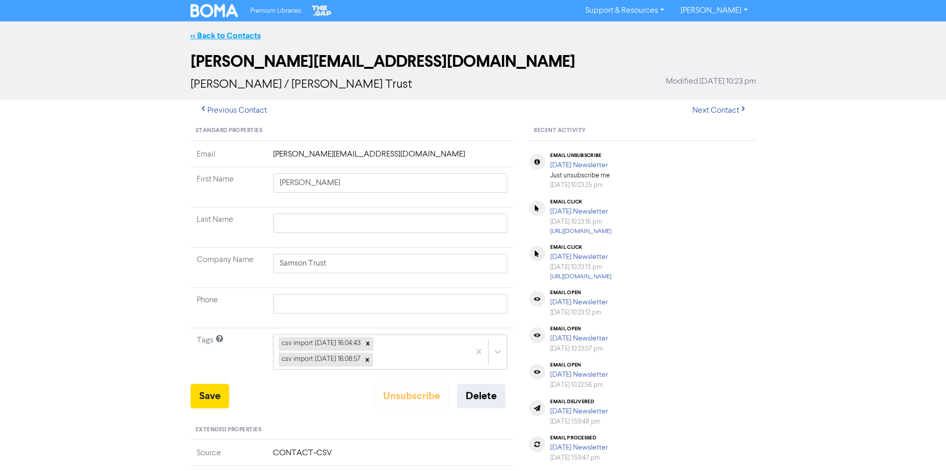
click at [225, 36] on link "<< Back to Contacts" at bounding box center [225, 36] width 70 height 10
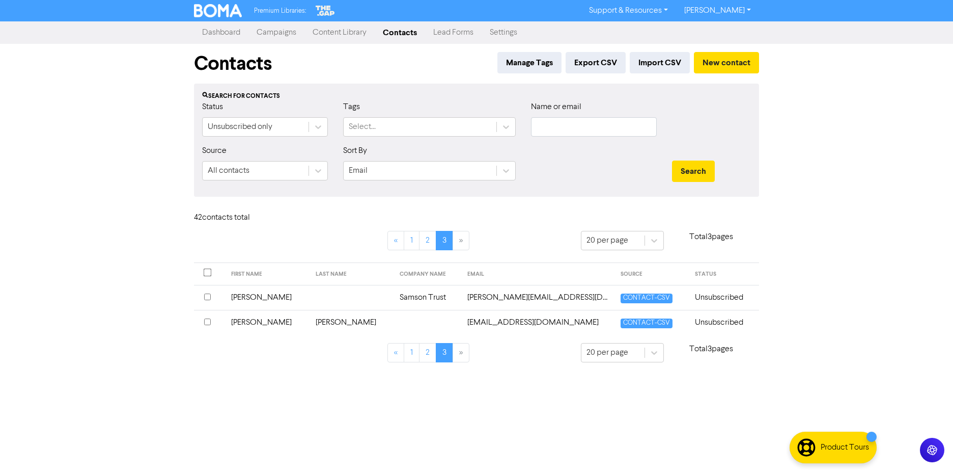
click at [310, 324] on td "[PERSON_NAME]" at bounding box center [352, 322] width 84 height 25
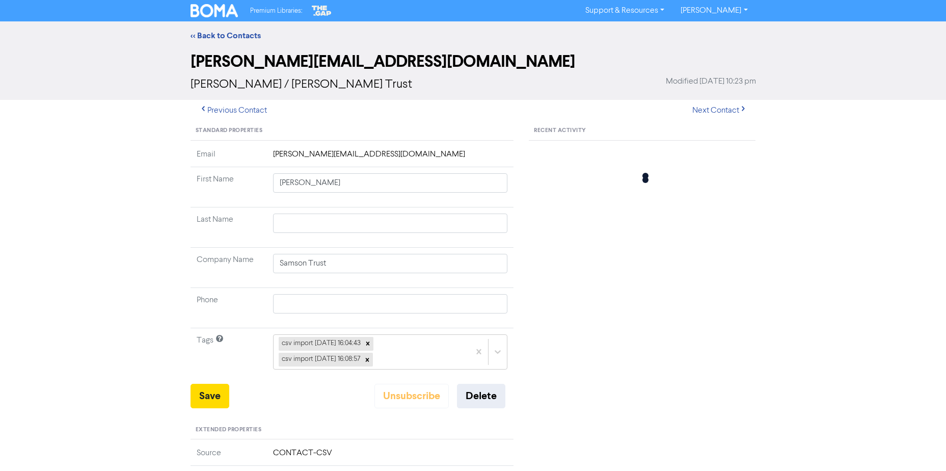
type input "[PERSON_NAME]"
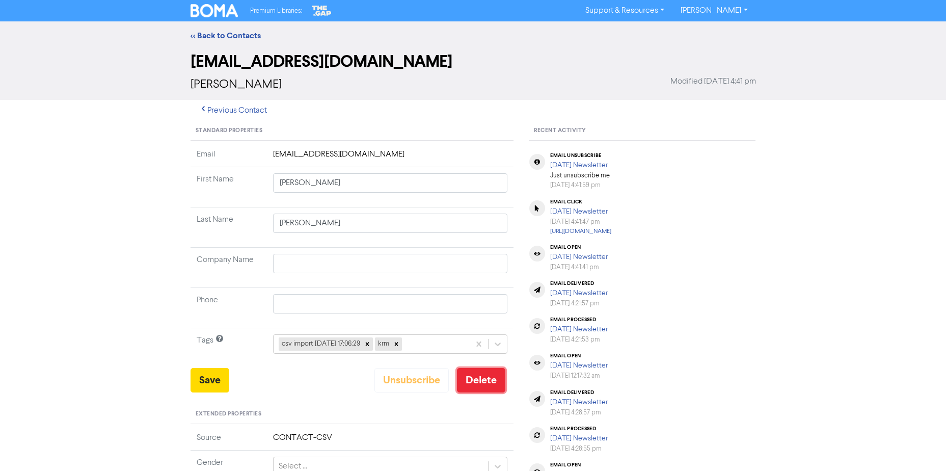
click at [479, 383] on button "Delete" at bounding box center [481, 380] width 48 height 24
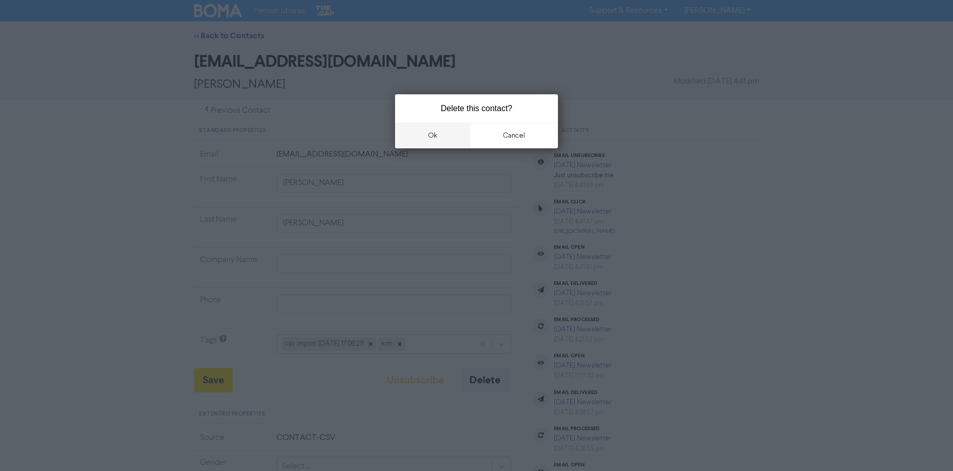
click at [457, 131] on button "ok" at bounding box center [432, 135] width 75 height 25
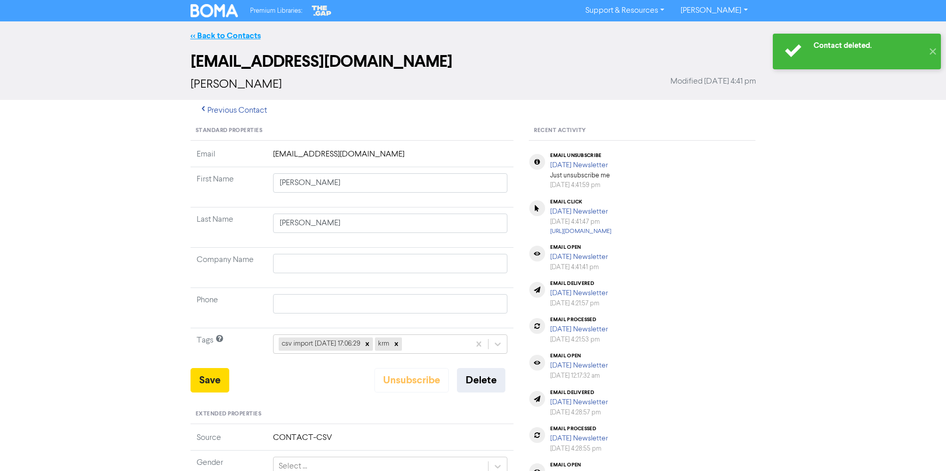
click at [226, 35] on link "<< Back to Contacts" at bounding box center [225, 36] width 70 height 10
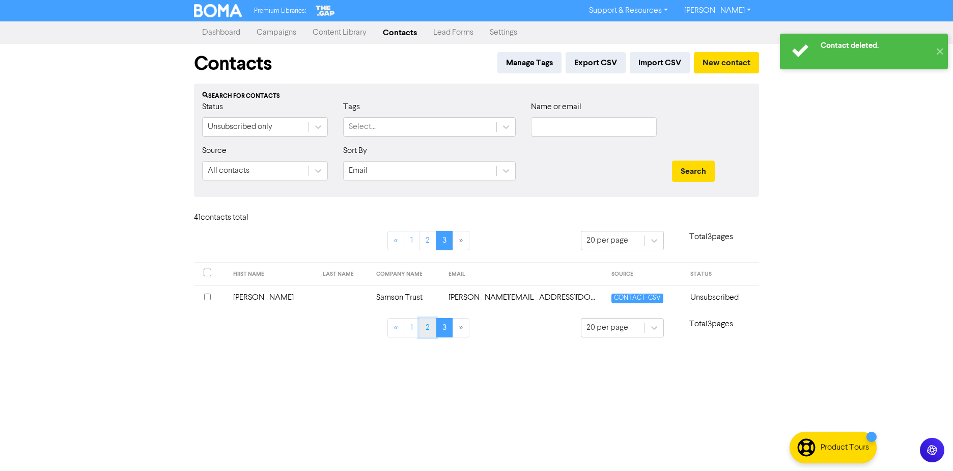
click at [429, 327] on link "2" at bounding box center [427, 327] width 17 height 19
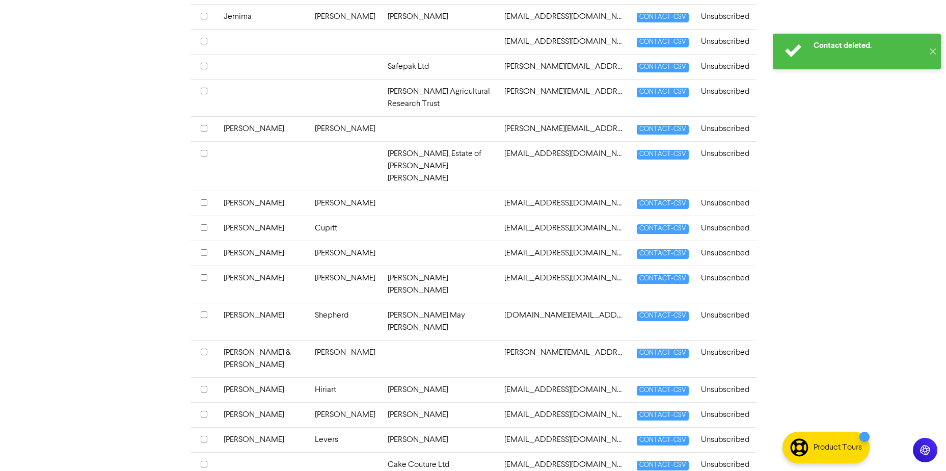
scroll to position [353, 0]
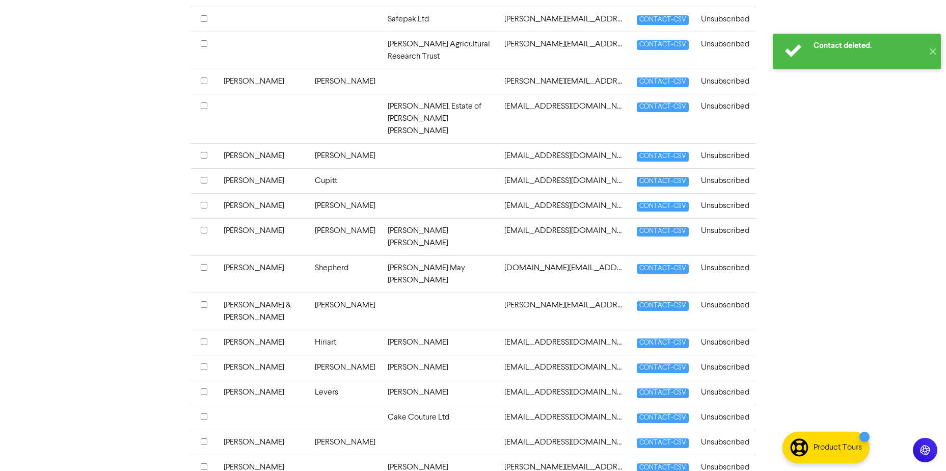
drag, startPoint x: 390, startPoint y: 419, endPoint x: 352, endPoint y: 422, distance: 37.8
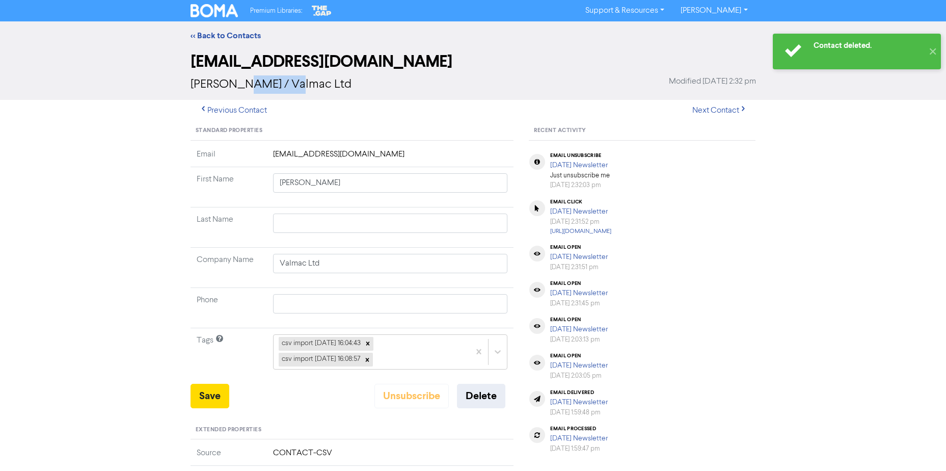
drag, startPoint x: 304, startPoint y: 85, endPoint x: 221, endPoint y: 87, distance: 83.0
click at [221, 87] on div "[PERSON_NAME] / Valmac Ltd Modified [DATE] 2:32 pm" at bounding box center [472, 84] width 565 height 18
copy span "Valmac Ltd"
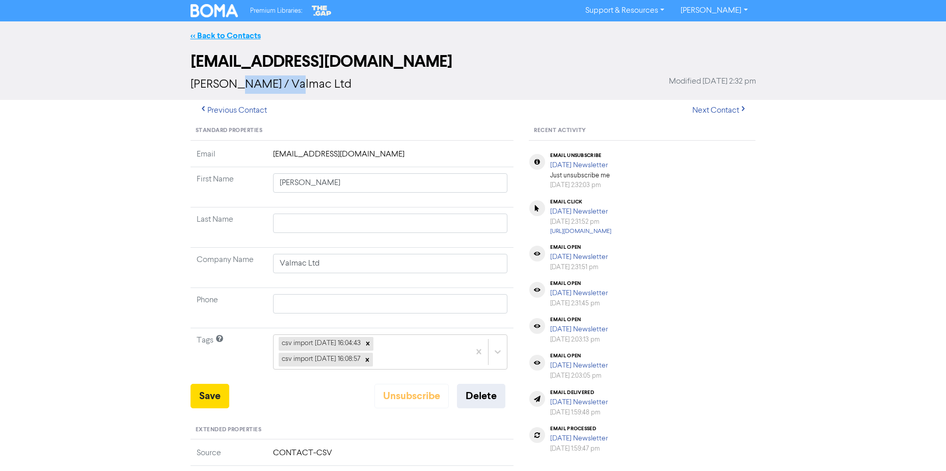
click at [212, 31] on link "<< Back to Contacts" at bounding box center [225, 36] width 70 height 10
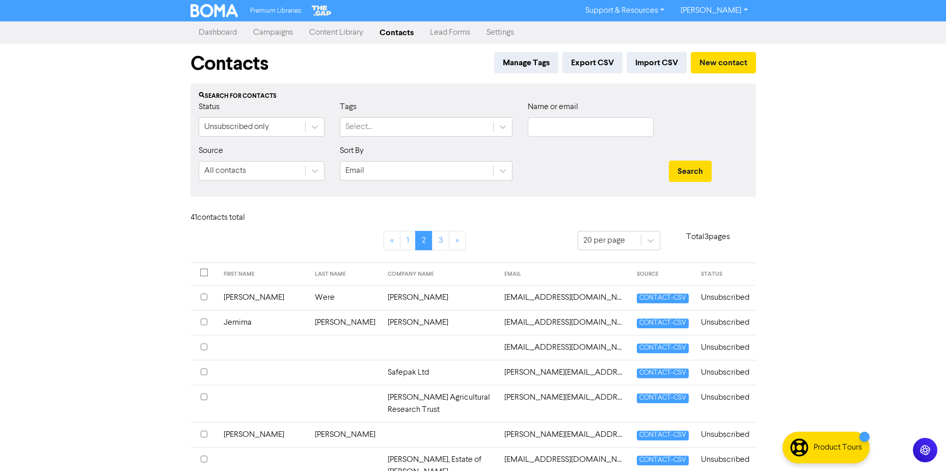
click at [384, 299] on td "[PERSON_NAME]" at bounding box center [439, 297] width 117 height 25
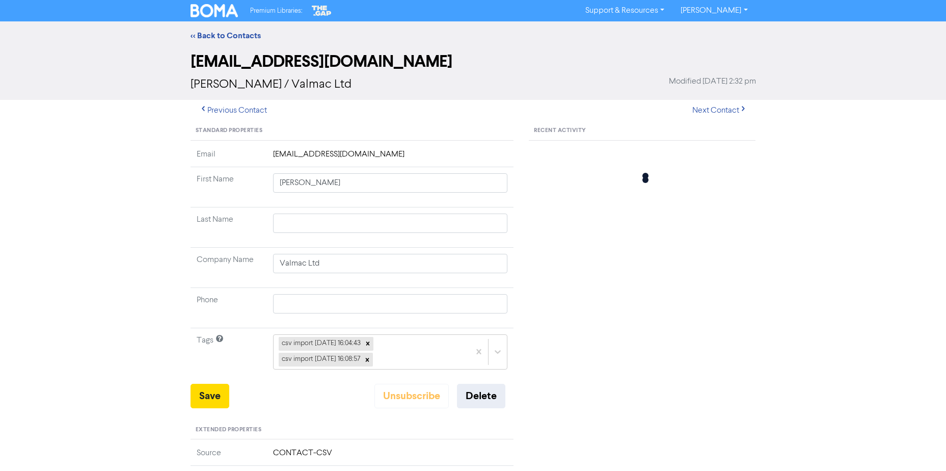
type input "[PERSON_NAME]"
type input "Were"
type input "[PERSON_NAME]"
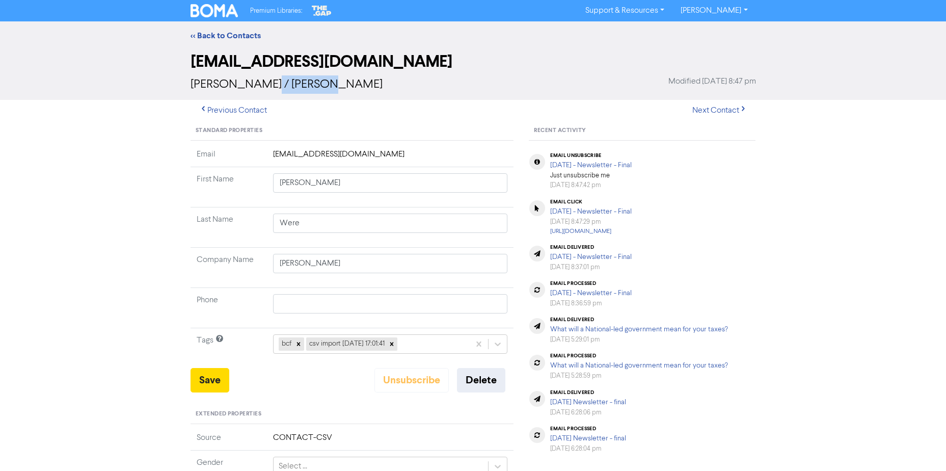
drag, startPoint x: 331, startPoint y: 95, endPoint x: 265, endPoint y: 91, distance: 66.9
click at [265, 91] on div "[EMAIL_ADDRESS][DOMAIN_NAME] [PERSON_NAME] / [PERSON_NAME] Modified [DATE] 8:47…" at bounding box center [472, 74] width 565 height 48
copy span "[PERSON_NAME]"
click at [478, 383] on button "Delete" at bounding box center [481, 380] width 48 height 24
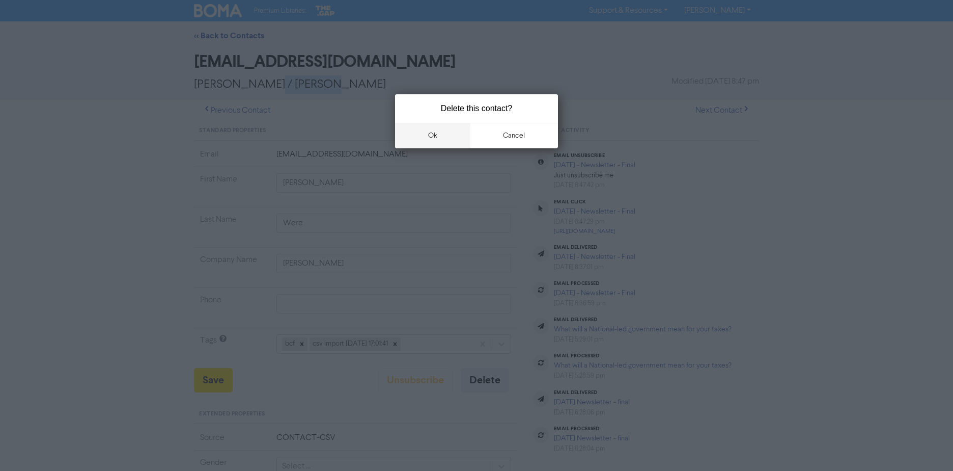
click at [405, 136] on button "ok" at bounding box center [432, 135] width 75 height 25
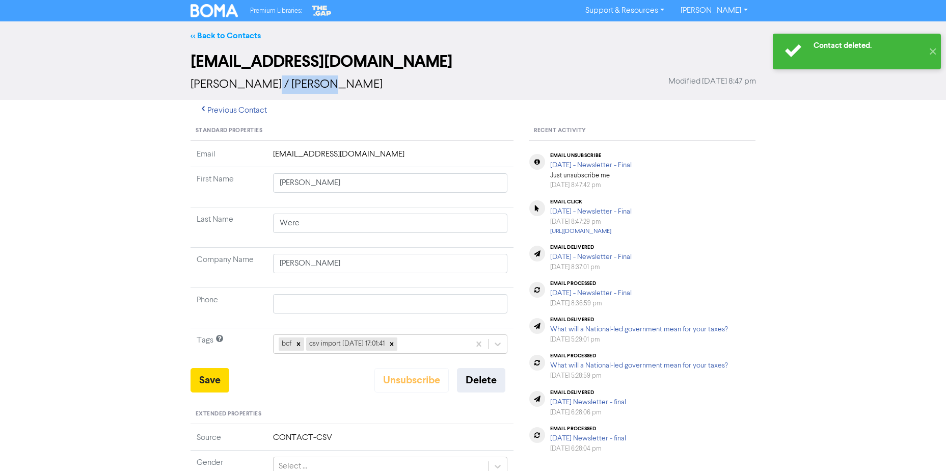
click at [207, 32] on link "<< Back to Contacts" at bounding box center [225, 36] width 70 height 10
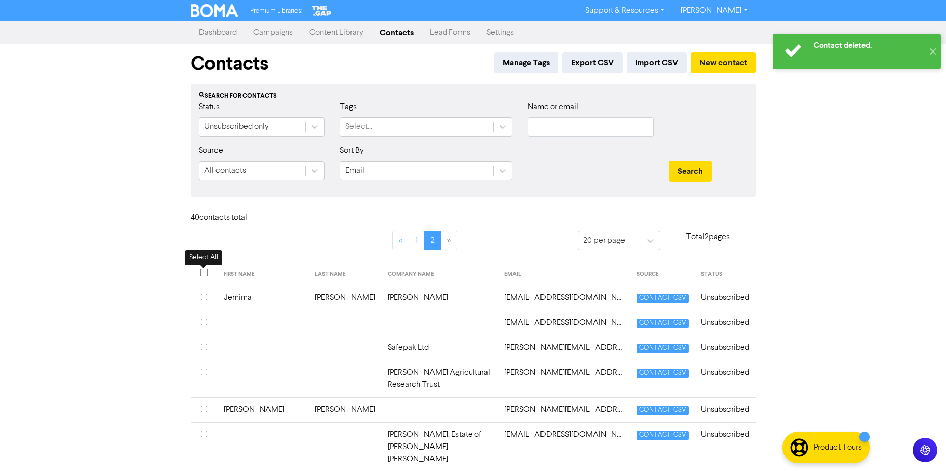
click at [202, 273] on input "checkbox" at bounding box center [204, 272] width 8 height 8
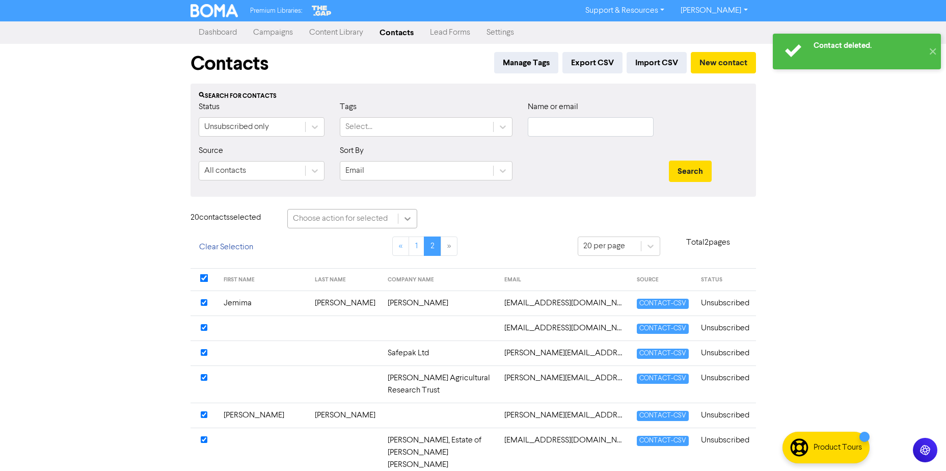
click at [410, 213] on div at bounding box center [407, 218] width 18 height 18
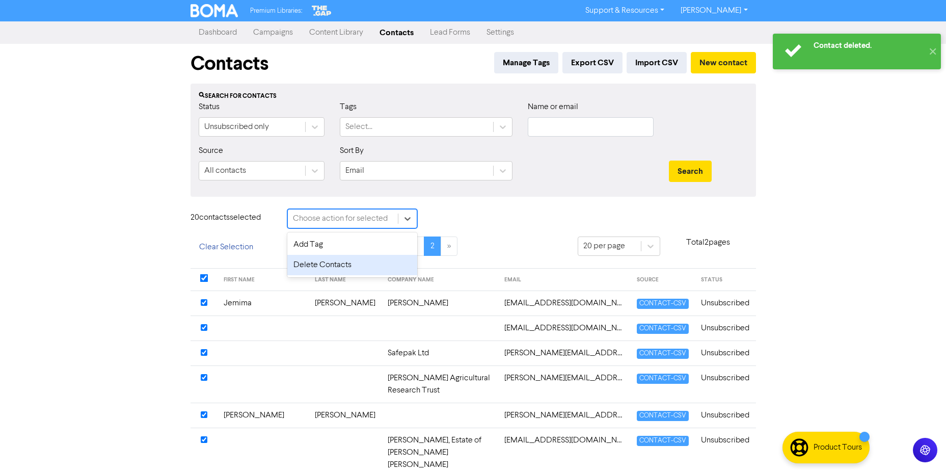
click at [19, 279] on div "Contact deleted. ✕ Premium Libraries: Support & Resources Video Tutorials FAQ &…" at bounding box center [473, 235] width 946 height 471
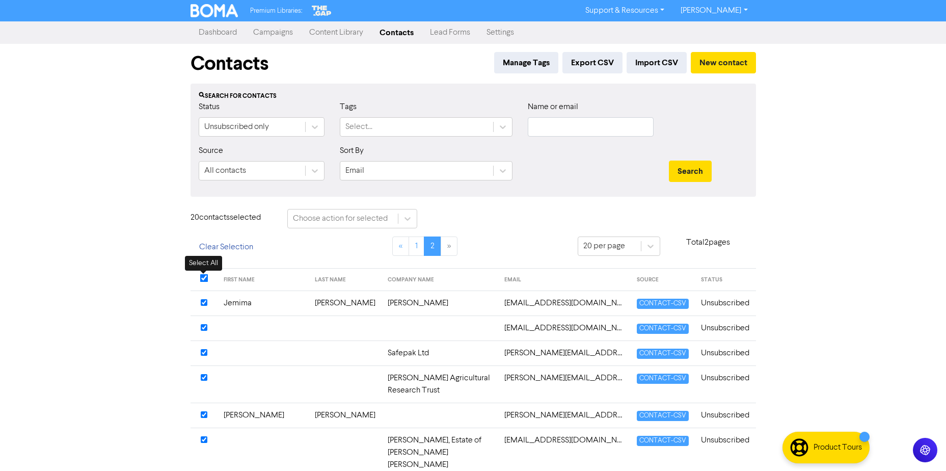
click at [204, 276] on input "checkbox" at bounding box center [204, 278] width 8 height 8
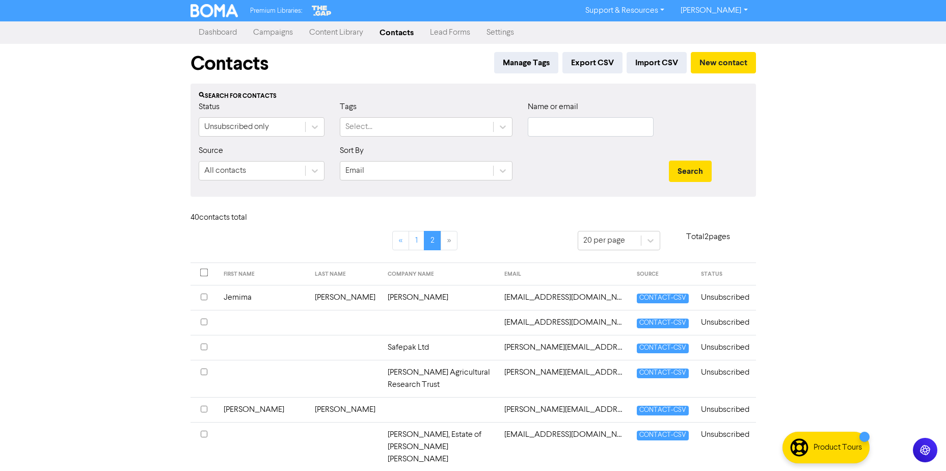
click at [201, 295] on input "checkbox" at bounding box center [204, 296] width 7 height 7
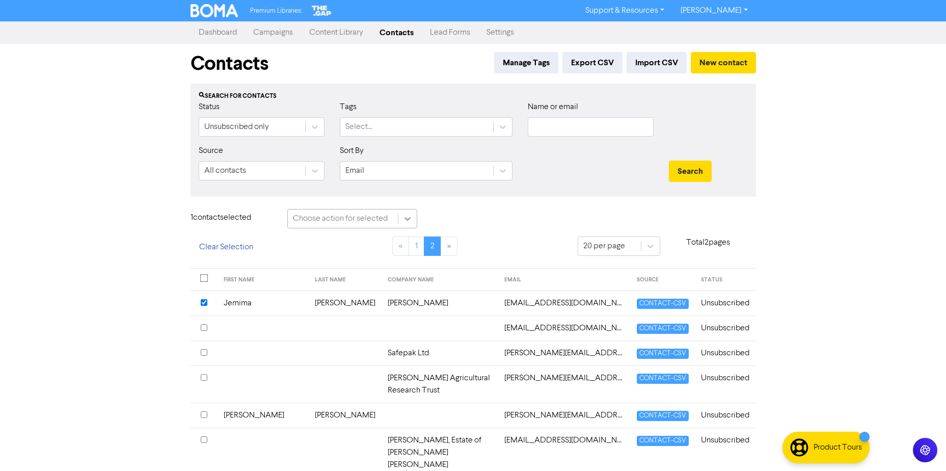
click at [416, 217] on div at bounding box center [407, 218] width 18 height 18
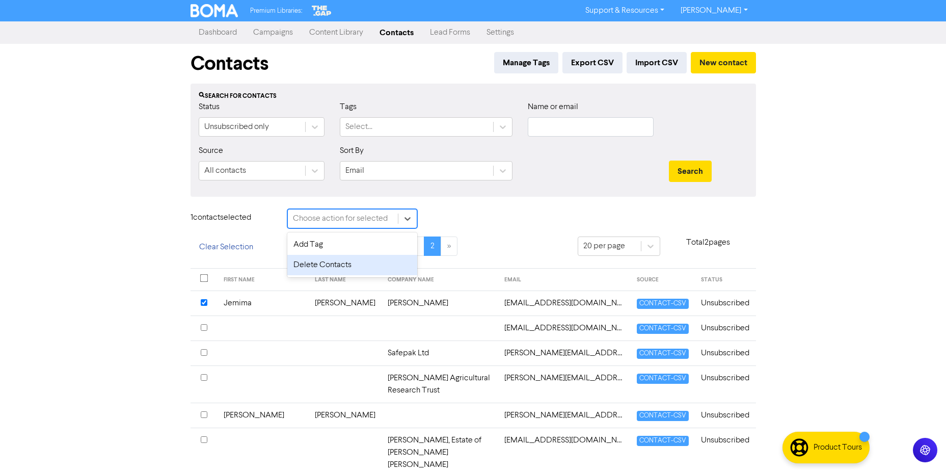
drag, startPoint x: 103, startPoint y: 313, endPoint x: 288, endPoint y: 313, distance: 184.3
click at [104, 313] on div "Premium Libraries: Support & Resources Video Tutorials FAQ & Guides Marketing E…" at bounding box center [473, 235] width 946 height 471
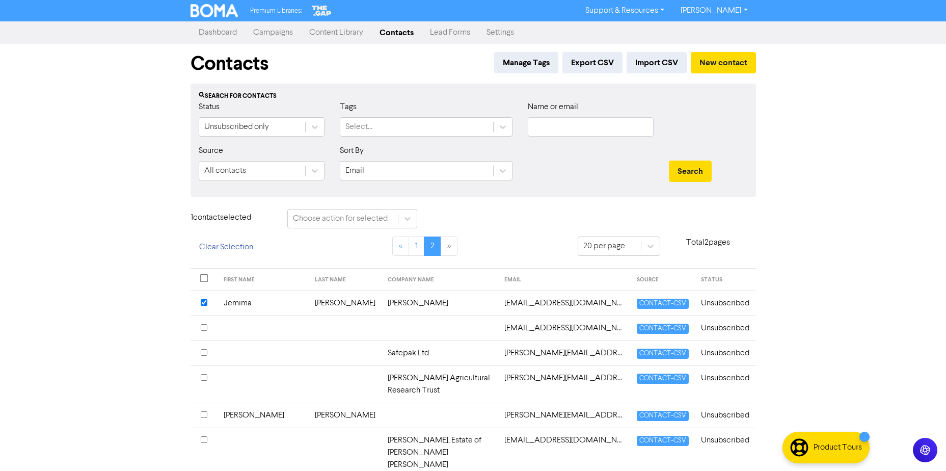
click at [204, 351] on input "checkbox" at bounding box center [204, 352] width 7 height 7
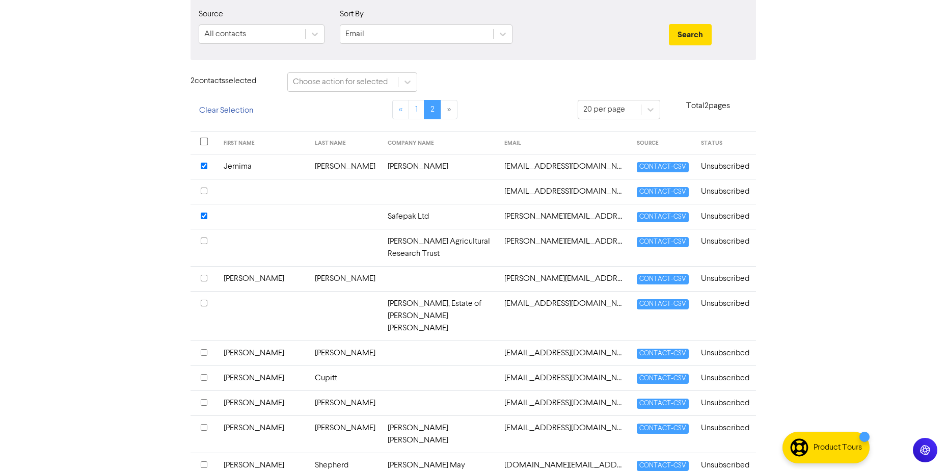
scroll to position [153, 0]
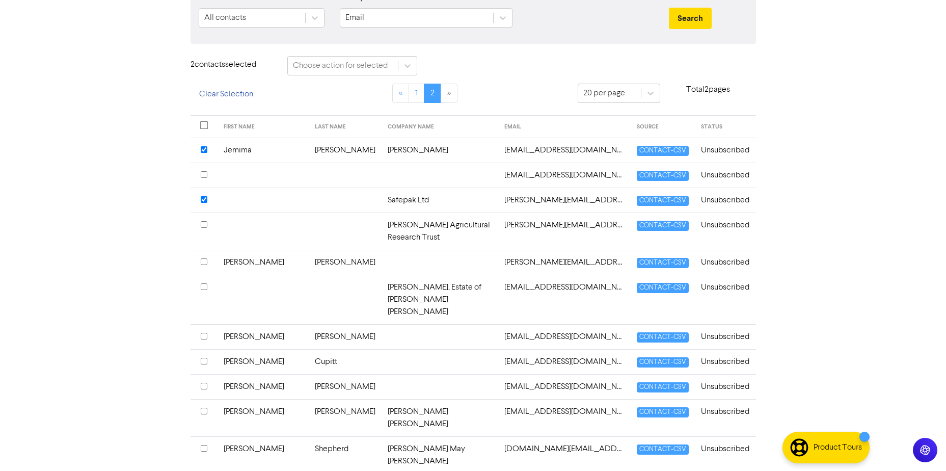
click at [202, 258] on input "checkbox" at bounding box center [204, 261] width 7 height 7
click at [203, 333] on input "checkbox" at bounding box center [204, 336] width 7 height 7
click at [205, 357] on input "checkbox" at bounding box center [204, 360] width 7 height 7
click at [203, 382] on input "checkbox" at bounding box center [204, 385] width 7 height 7
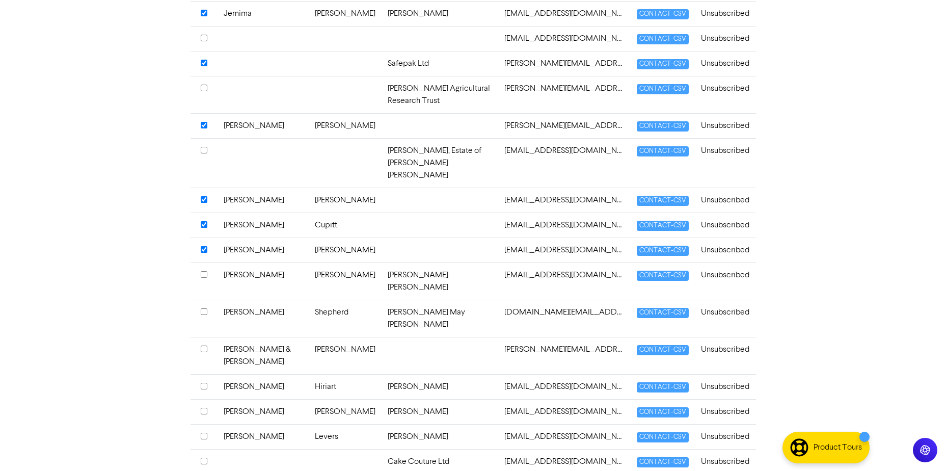
scroll to position [306, 0]
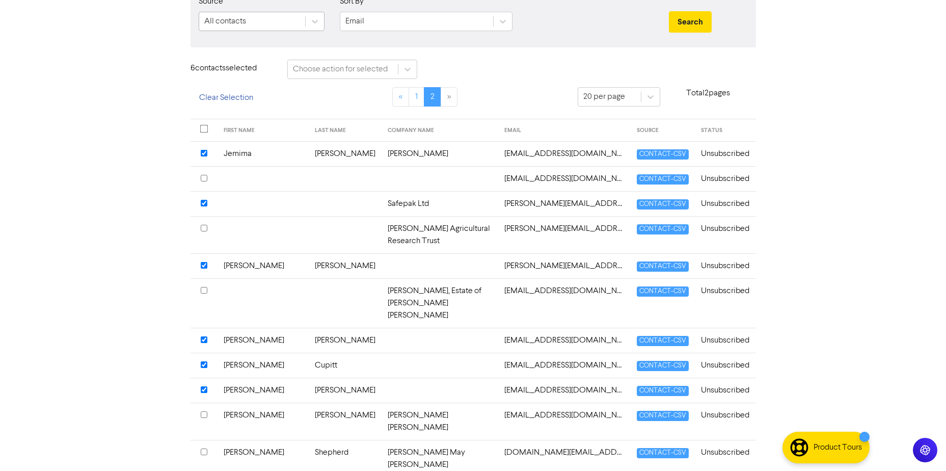
scroll to position [0, 0]
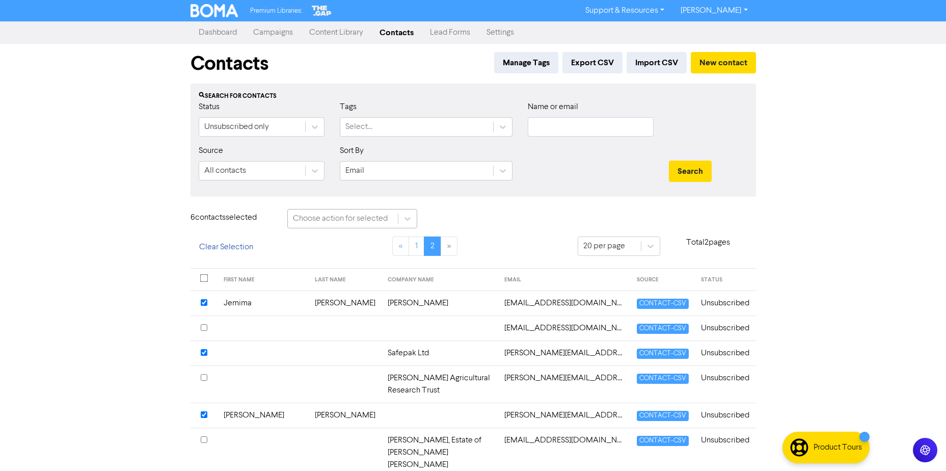
click at [358, 224] on div "Choose action for selected" at bounding box center [340, 218] width 95 height 12
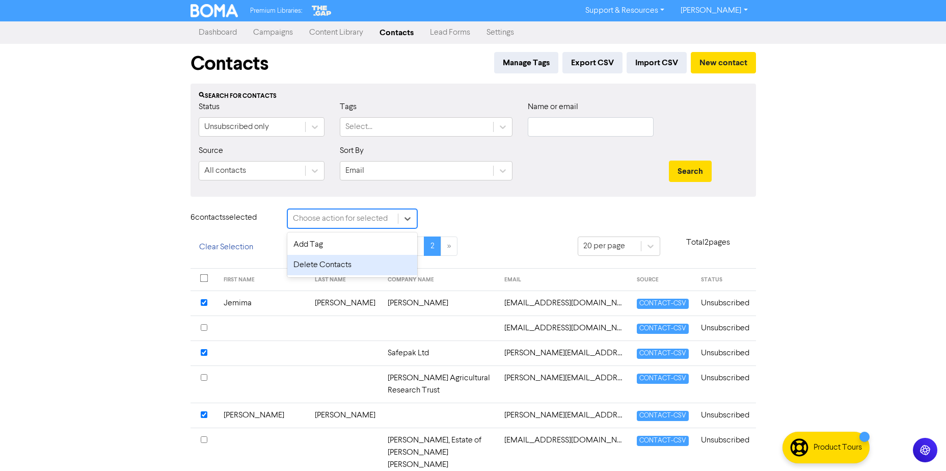
click at [337, 266] on div "Delete Contacts" at bounding box center [352, 265] width 130 height 20
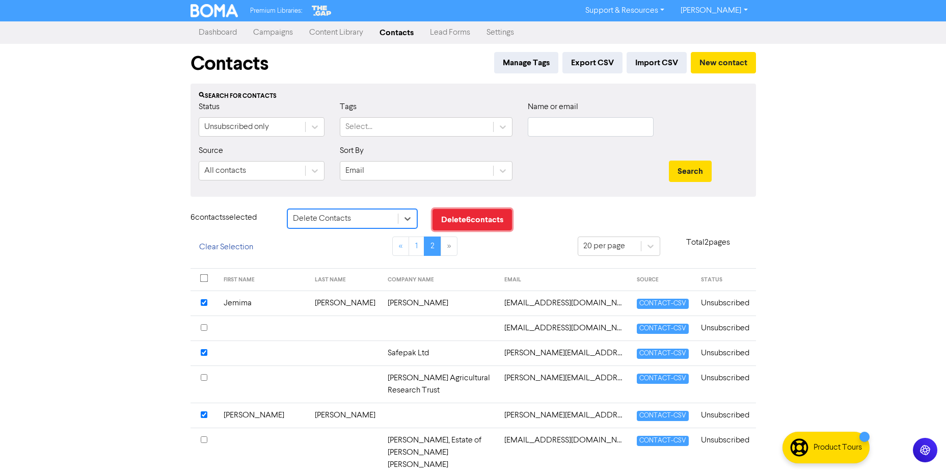
click at [484, 220] on button "Delete 6 contact s" at bounding box center [471, 219] width 79 height 21
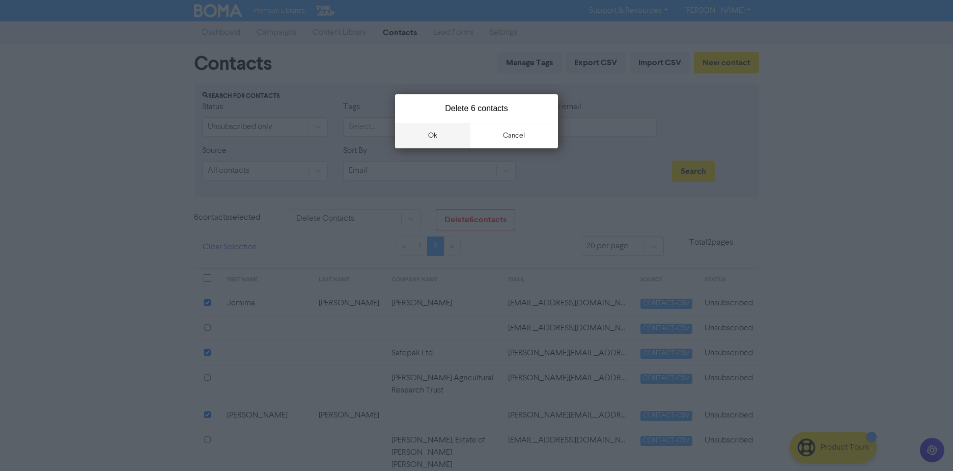
click at [449, 137] on button "ok" at bounding box center [432, 135] width 75 height 25
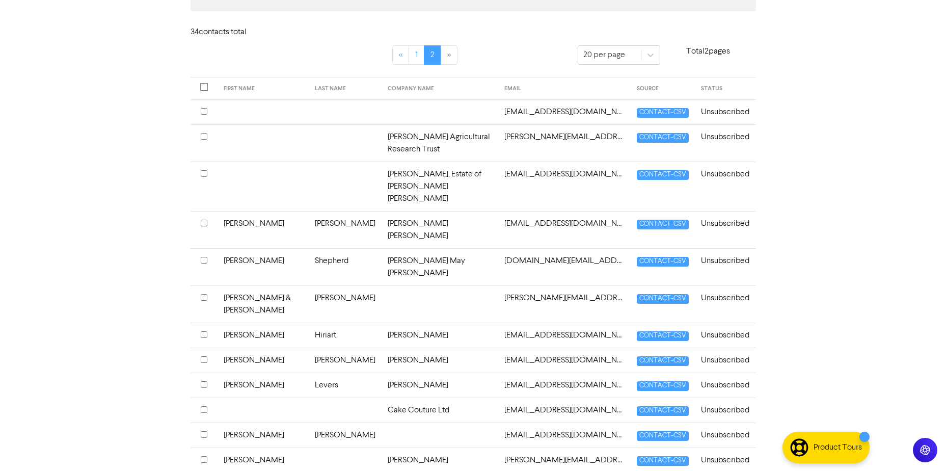
scroll to position [203, 0]
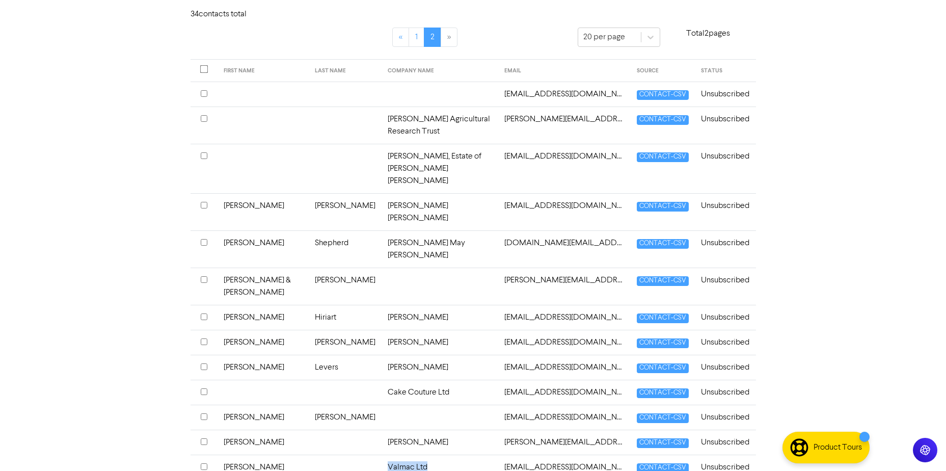
drag, startPoint x: 386, startPoint y: 393, endPoint x: 300, endPoint y: 394, distance: 86.6
click at [300, 454] on tr "[PERSON_NAME] Ltd [EMAIL_ADDRESS][DOMAIN_NAME] CONTACT-CSV Unsubscribed" at bounding box center [472, 466] width 565 height 25
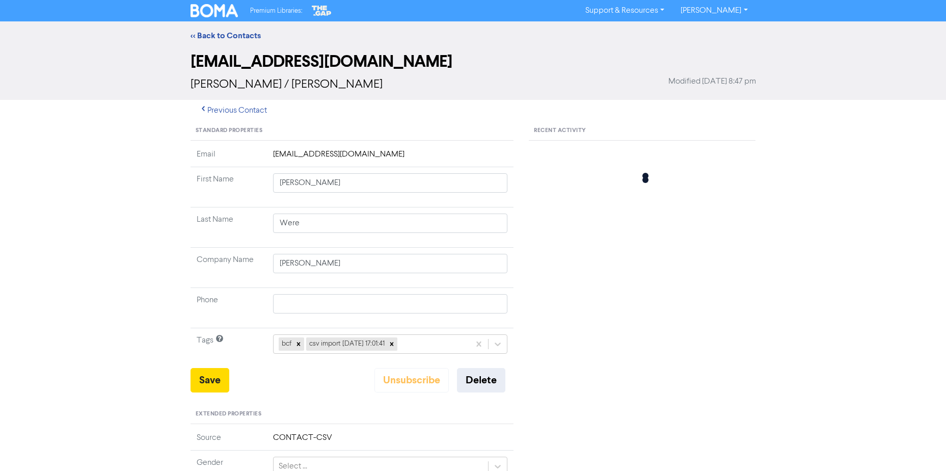
type input "[PERSON_NAME]"
type input "Valmac Ltd"
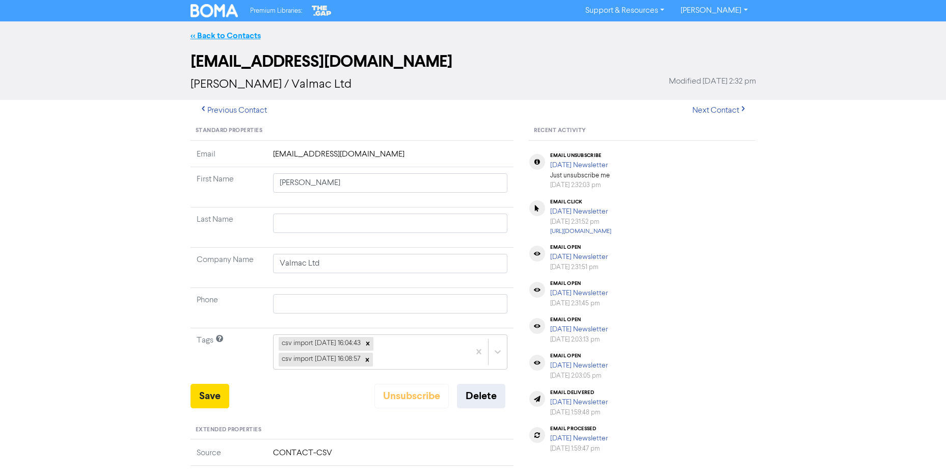
click at [213, 34] on link "<< Back to Contacts" at bounding box center [225, 36] width 70 height 10
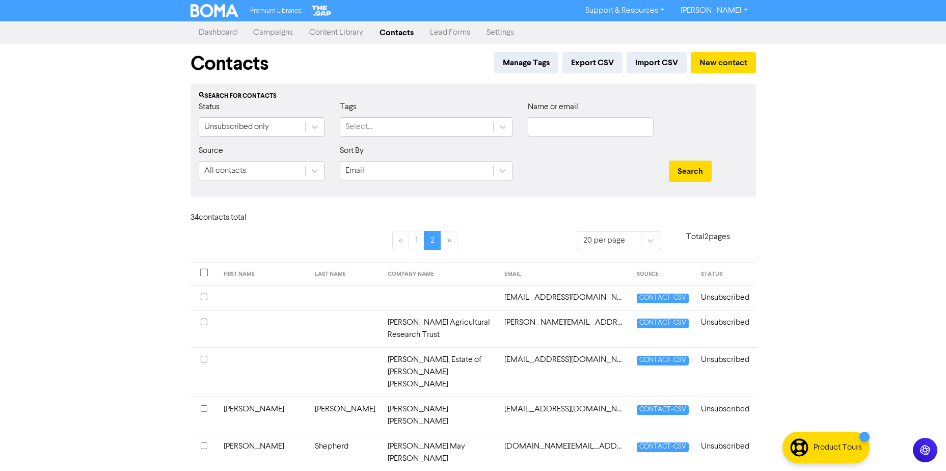
click at [80, 112] on div "Premium Libraries: Support & Resources Video Tutorials FAQ & Guides Marketing E…" at bounding box center [473, 235] width 946 height 471
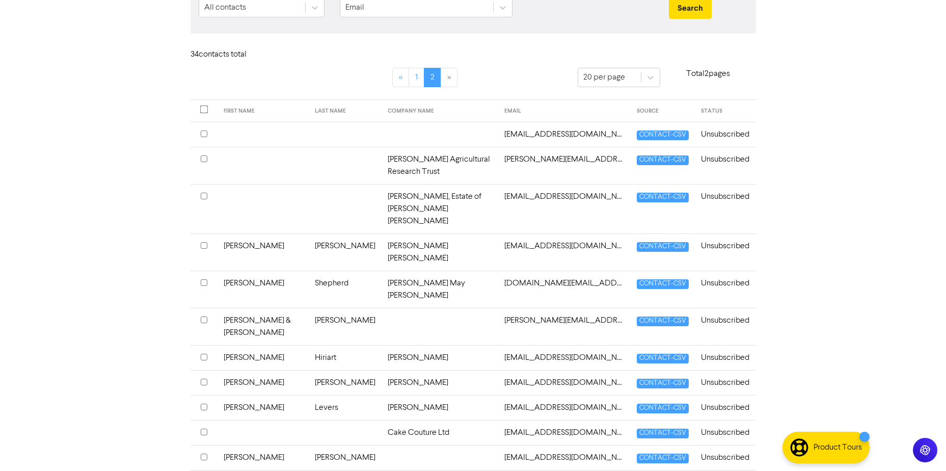
scroll to position [203, 0]
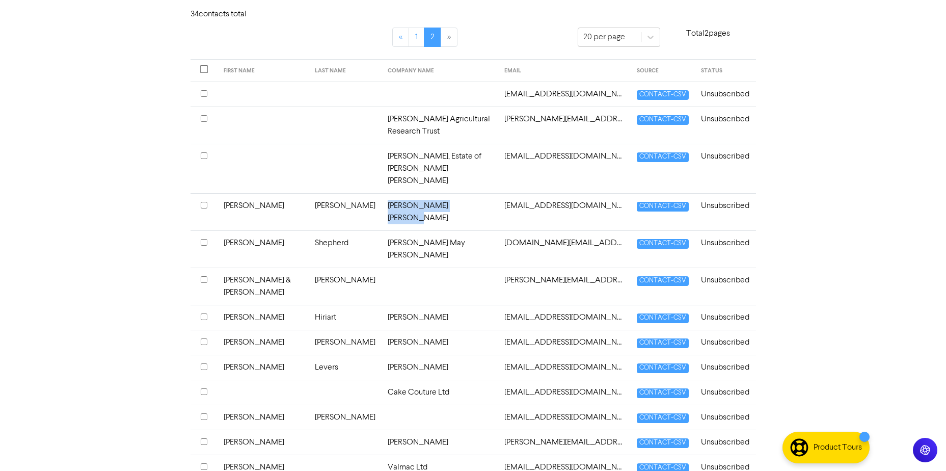
copy td "[PERSON_NAME] [PERSON_NAME]"
drag, startPoint x: 411, startPoint y: 180, endPoint x: 347, endPoint y: 165, distance: 66.0
click at [381, 193] on td "[PERSON_NAME] [PERSON_NAME]" at bounding box center [439, 211] width 117 height 37
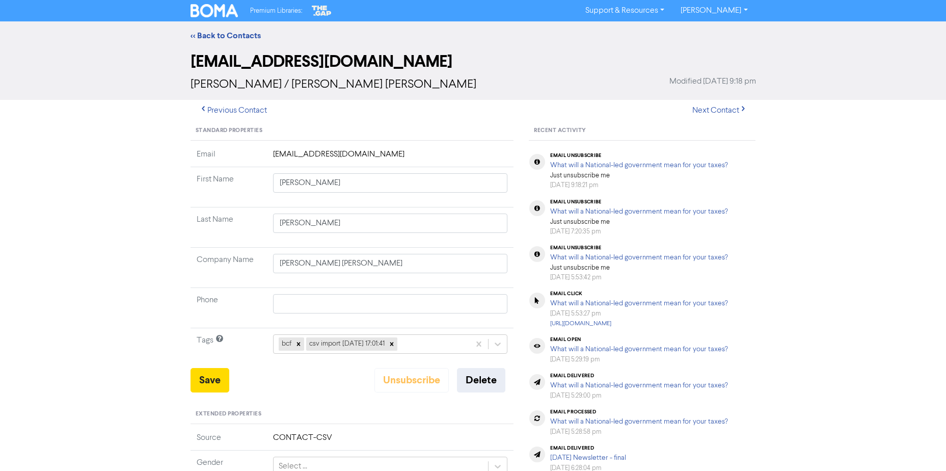
click at [82, 179] on div "<< Back to Contacts [EMAIL_ADDRESS][DOMAIN_NAME] [PERSON_NAME] / [PERSON_NAME] …" at bounding box center [473, 401] width 946 height 760
click at [207, 33] on link "<< Back to Contacts" at bounding box center [225, 36] width 70 height 10
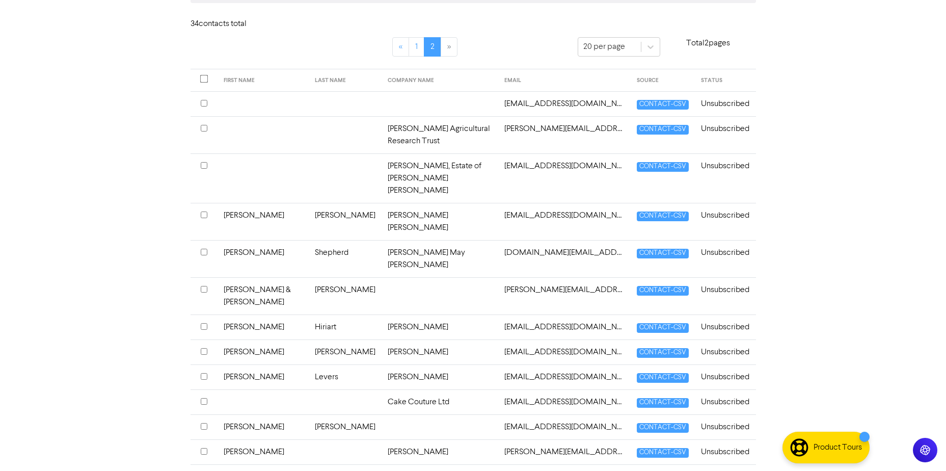
scroll to position [203, 0]
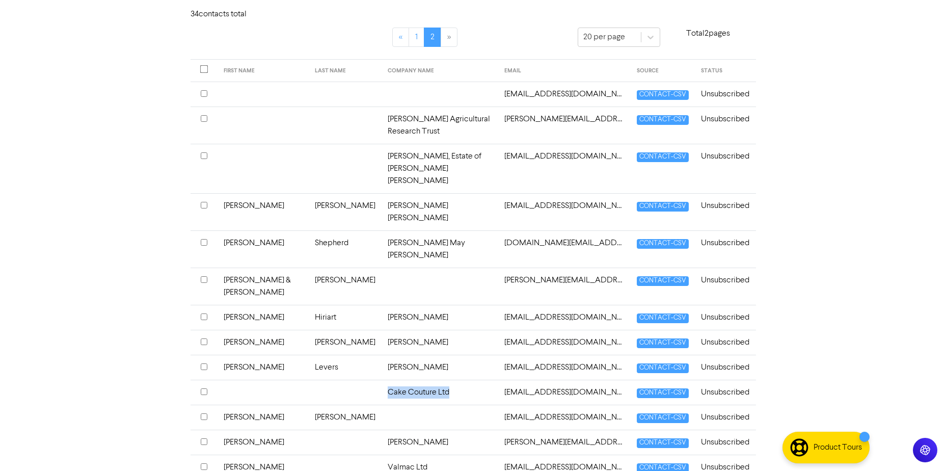
drag, startPoint x: 431, startPoint y: 317, endPoint x: 280, endPoint y: 315, distance: 151.8
click at [280, 379] on tr "Cake Couture Ltd [EMAIL_ADDRESS][DOMAIN_NAME] CONTACT-CSV Unsubscribed" at bounding box center [472, 391] width 565 height 25
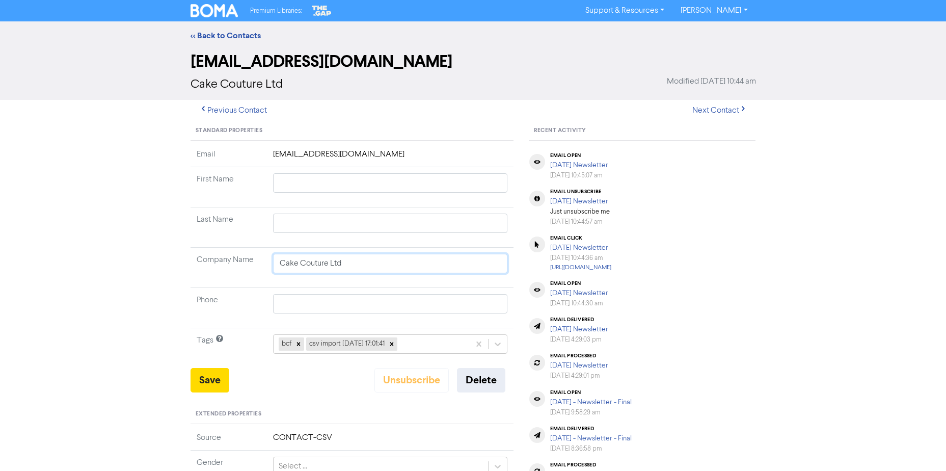
drag, startPoint x: 366, startPoint y: 258, endPoint x: -107, endPoint y: 271, distance: 473.3
click at [0, 271] on html "Premium Libraries: Support & Resources Video Tutorials FAQ & Guides Marketing E…" at bounding box center [473, 235] width 946 height 471
click at [497, 376] on button "Delete" at bounding box center [481, 380] width 48 height 24
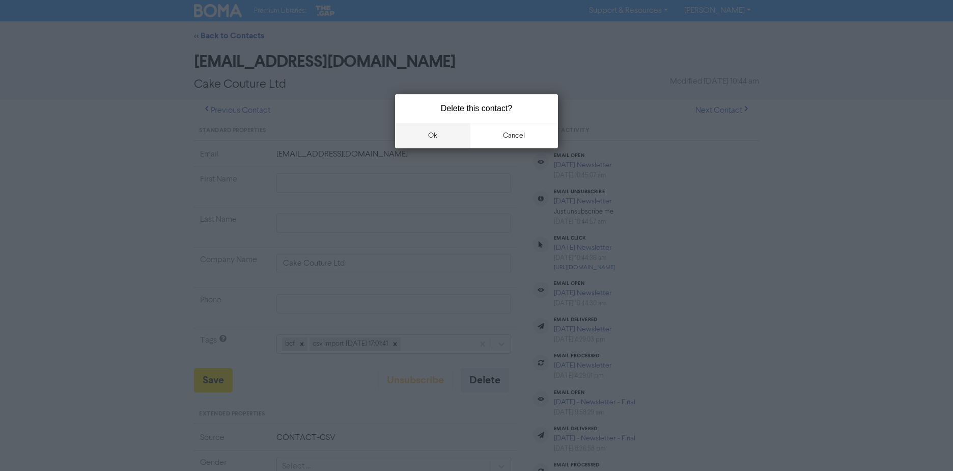
click at [434, 131] on button "ok" at bounding box center [432, 135] width 75 height 25
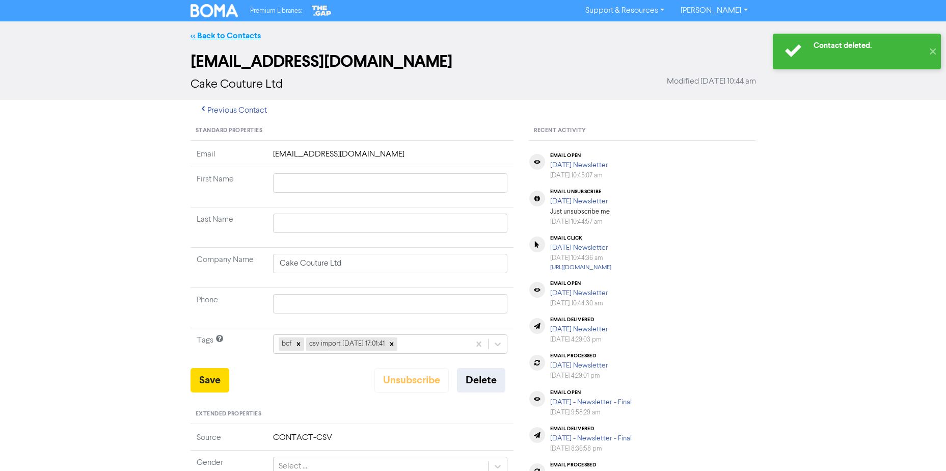
click at [200, 34] on link "<< Back to Contacts" at bounding box center [225, 36] width 70 height 10
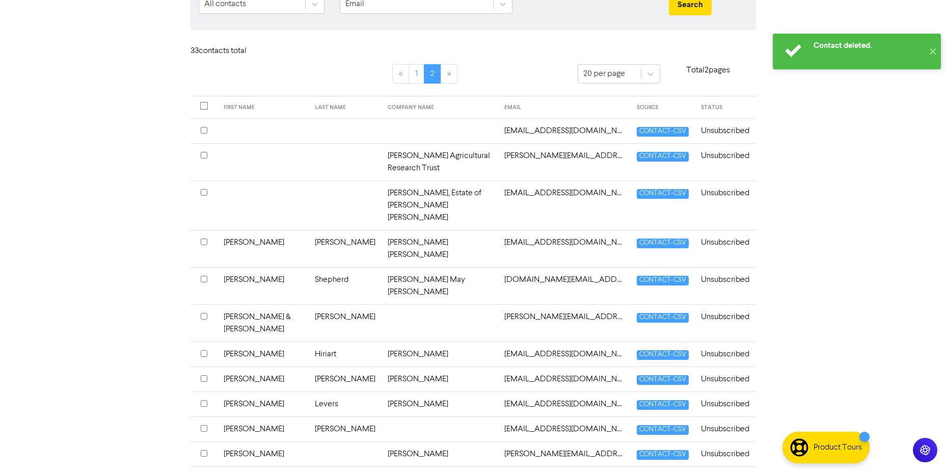
scroll to position [178, 0]
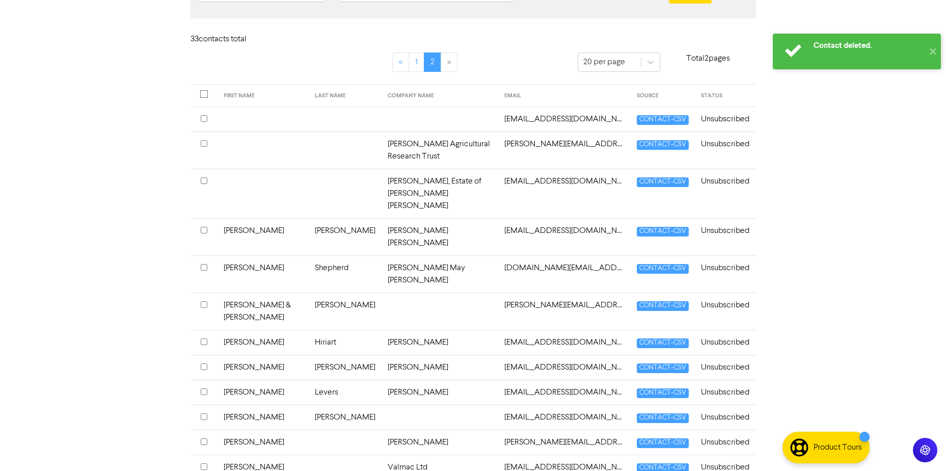
drag, startPoint x: 406, startPoint y: 315, endPoint x: 342, endPoint y: 317, distance: 64.2
click at [381, 379] on td "[PERSON_NAME]" at bounding box center [439, 391] width 117 height 25
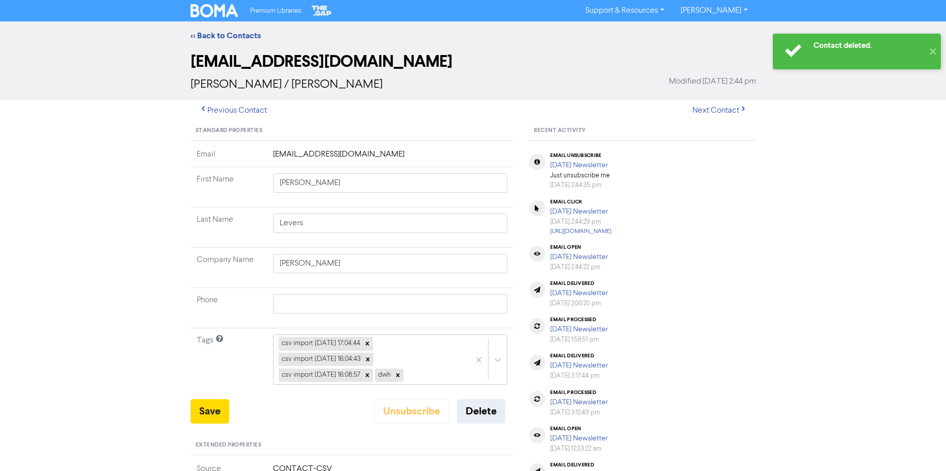
drag, startPoint x: 396, startPoint y: 94, endPoint x: 274, endPoint y: 86, distance: 121.9
click at [274, 86] on div "[PERSON_NAME] / [PERSON_NAME] Modified [DATE] 2:44 pm" at bounding box center [472, 84] width 565 height 18
copy span "[PERSON_NAME]"
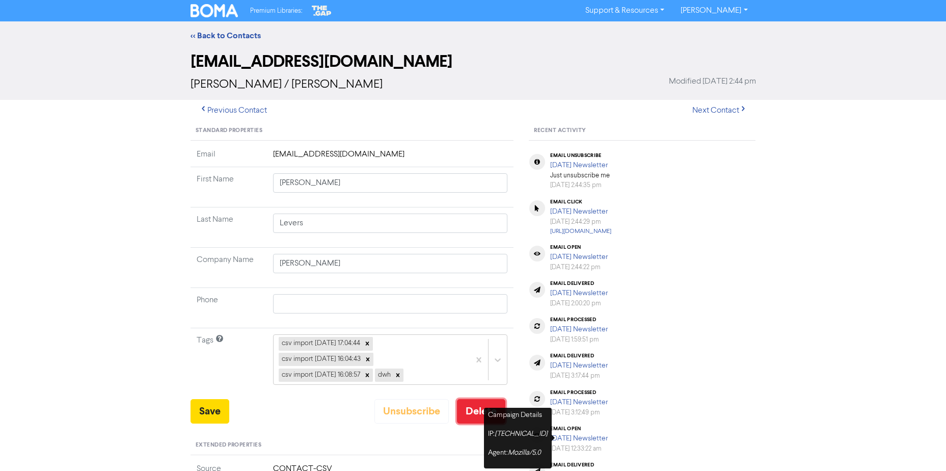
click at [494, 410] on button "Delete" at bounding box center [481, 411] width 48 height 24
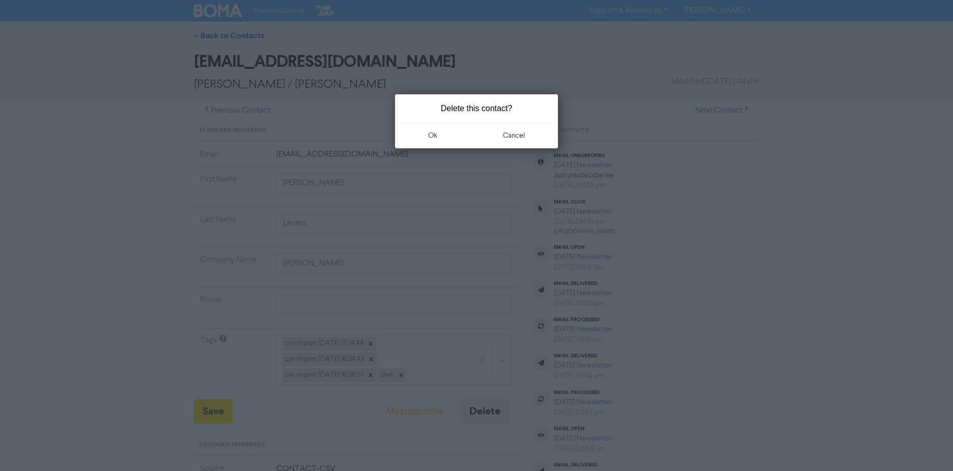
click at [424, 128] on button "ok" at bounding box center [432, 135] width 75 height 25
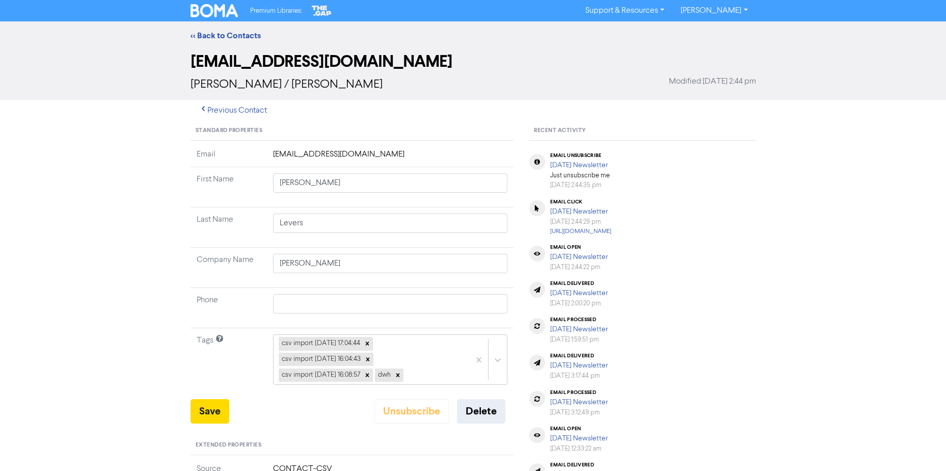
copy span "[PERSON_NAME]"
click at [491, 413] on button "Delete" at bounding box center [481, 411] width 48 height 24
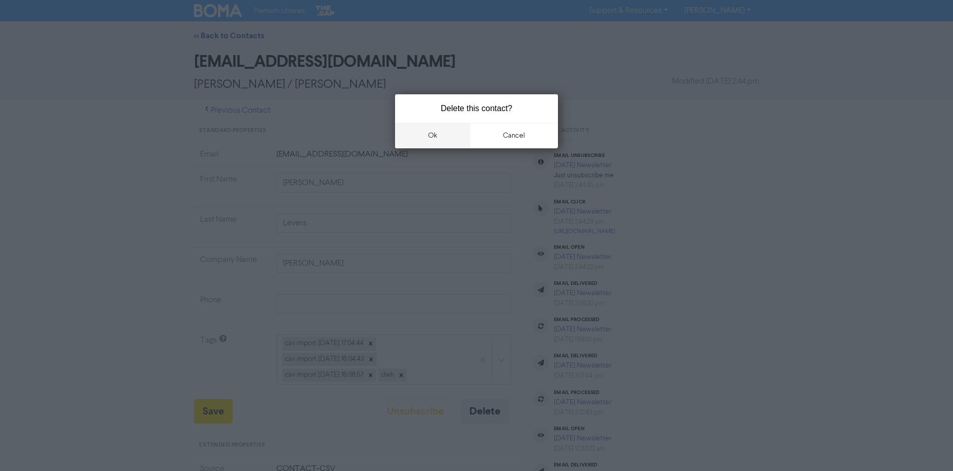
click at [458, 133] on button "ok" at bounding box center [432, 135] width 75 height 25
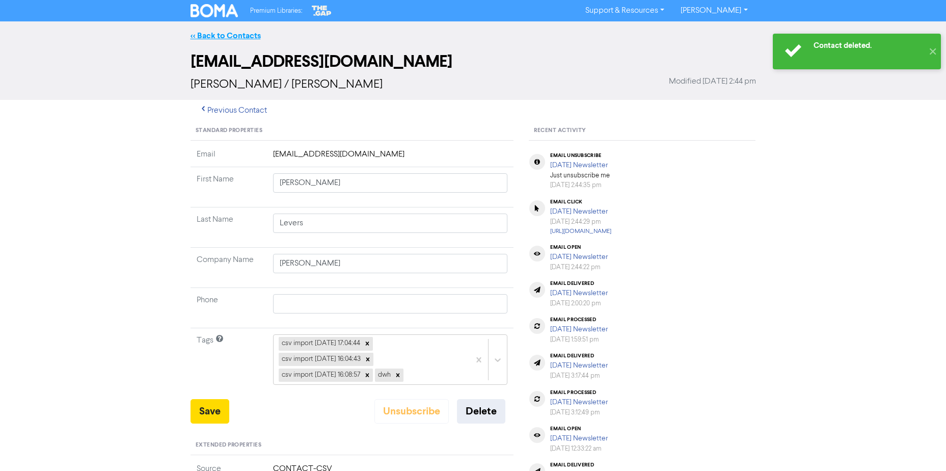
click at [210, 38] on link "<< Back to Contacts" at bounding box center [225, 36] width 70 height 10
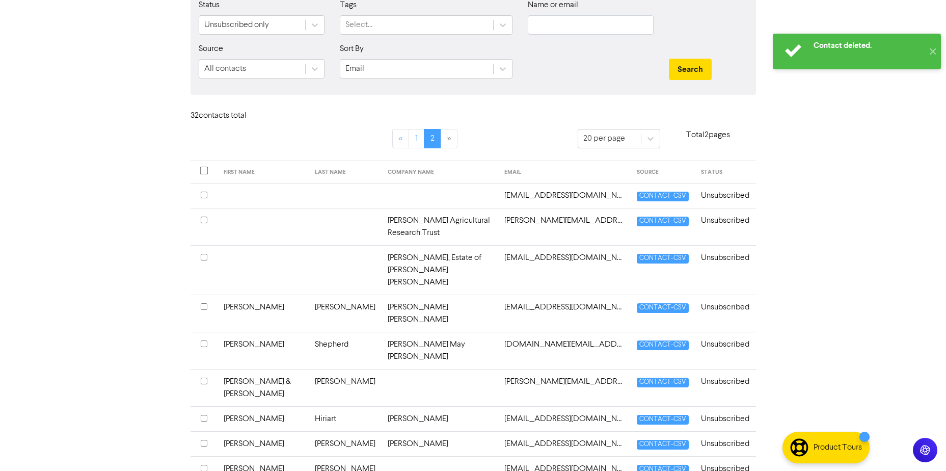
scroll to position [153, 0]
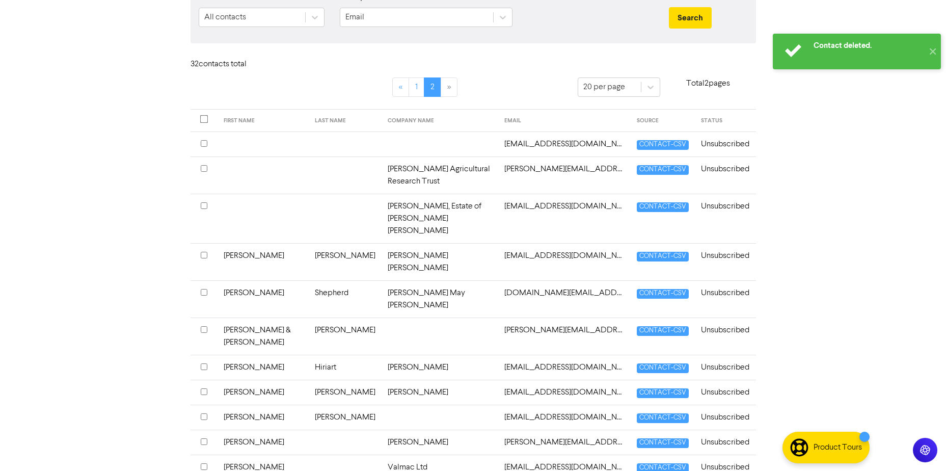
drag, startPoint x: 403, startPoint y: 300, endPoint x: 344, endPoint y: 294, distance: 58.9
click at [381, 354] on td "[PERSON_NAME]" at bounding box center [439, 366] width 117 height 25
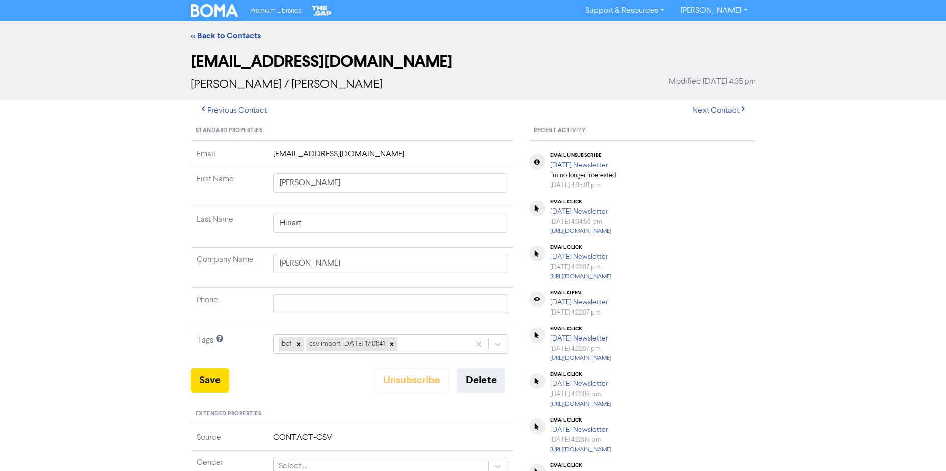
drag, startPoint x: 366, startPoint y: 89, endPoint x: 275, endPoint y: 93, distance: 90.2
click at [275, 93] on div "[PERSON_NAME] / [PERSON_NAME] Modified [DATE] 4:35 pm" at bounding box center [472, 84] width 565 height 18
click at [486, 383] on button "Delete" at bounding box center [481, 380] width 48 height 24
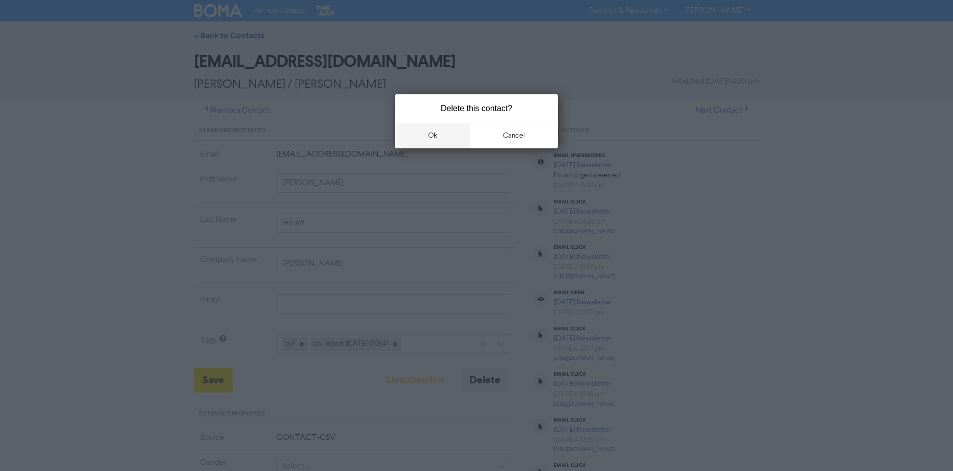
click at [440, 137] on button "ok" at bounding box center [432, 135] width 75 height 25
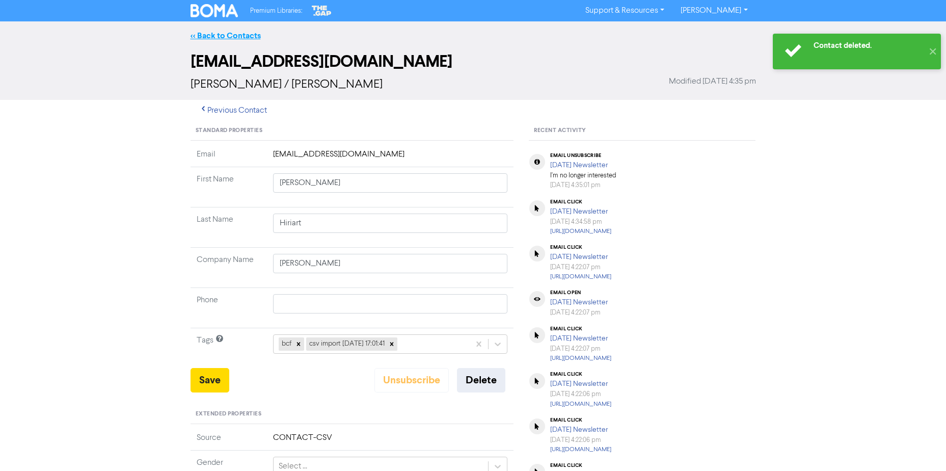
click at [212, 36] on link "<< Back to Contacts" at bounding box center [225, 36] width 70 height 10
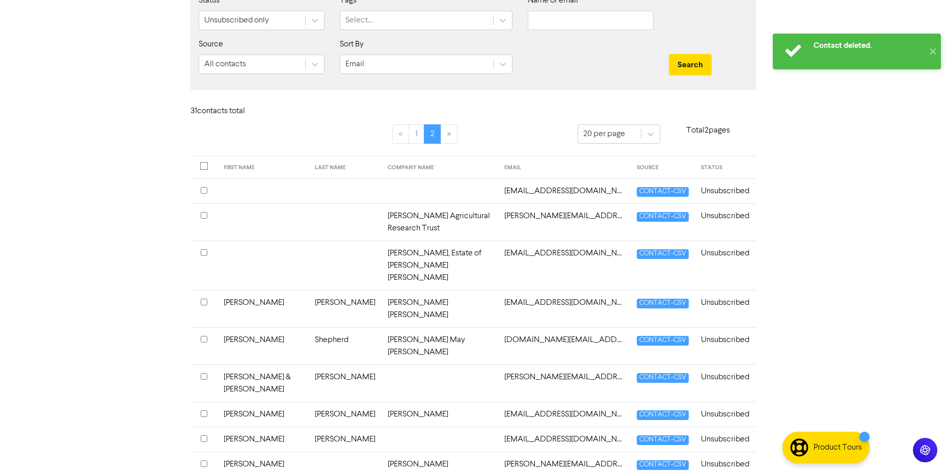
scroll to position [128, 0]
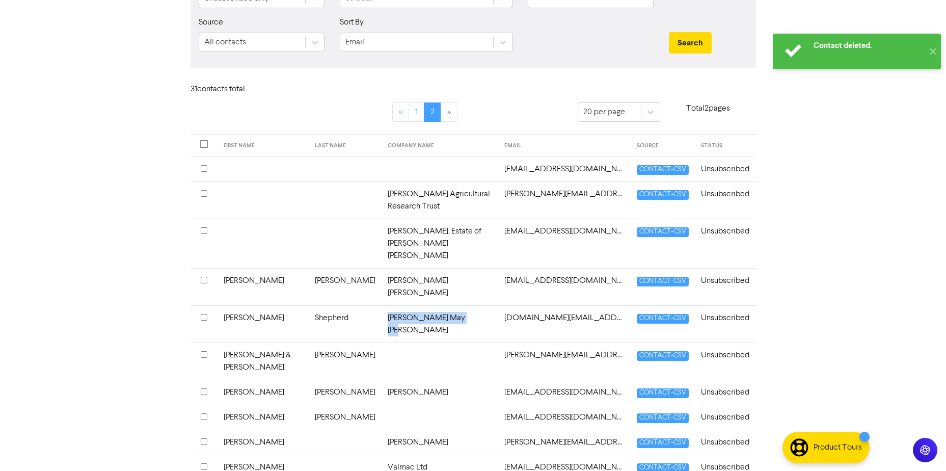
drag, startPoint x: 413, startPoint y: 271, endPoint x: 346, endPoint y: 271, distance: 67.2
click at [381, 305] on td "[PERSON_NAME] May [PERSON_NAME]" at bounding box center [439, 323] width 117 height 37
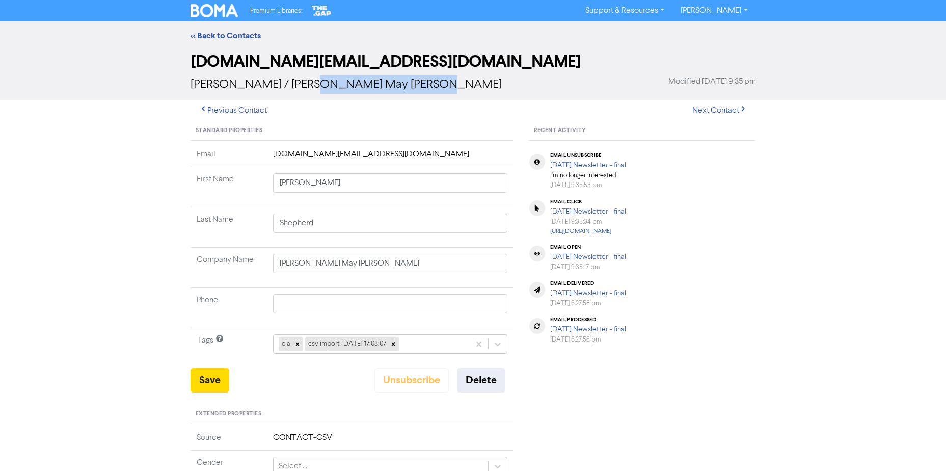
drag, startPoint x: 460, startPoint y: 89, endPoint x: 307, endPoint y: 90, distance: 153.3
click at [307, 90] on div "[PERSON_NAME] / [PERSON_NAME] May [PERSON_NAME] Modified [DATE] 9:35 pm" at bounding box center [472, 84] width 565 height 18
click at [303, 88] on span "[PERSON_NAME] / [PERSON_NAME] May [PERSON_NAME]" at bounding box center [345, 84] width 311 height 12
drag, startPoint x: 306, startPoint y: 84, endPoint x: 408, endPoint y: 98, distance: 103.3
click at [441, 93] on div "[PERSON_NAME] / [PERSON_NAME] May [PERSON_NAME] Modified [DATE] 9:35 pm" at bounding box center [472, 84] width 565 height 18
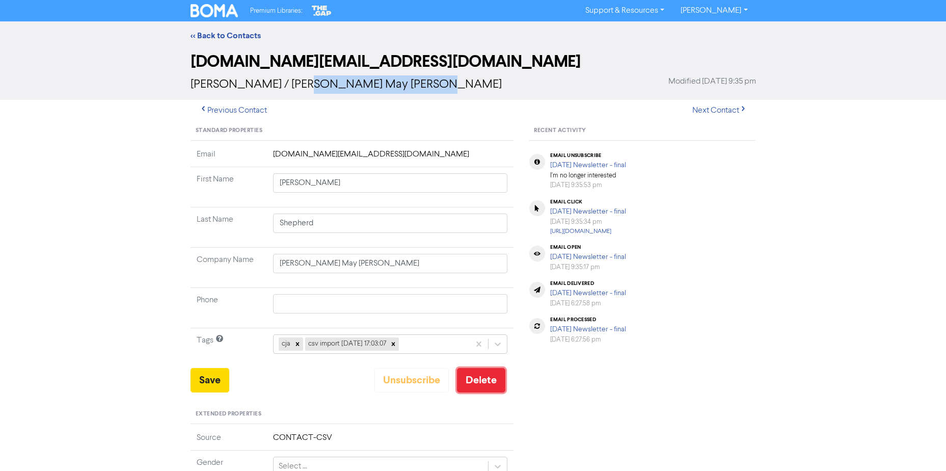
click at [490, 382] on button "Delete" at bounding box center [481, 380] width 48 height 24
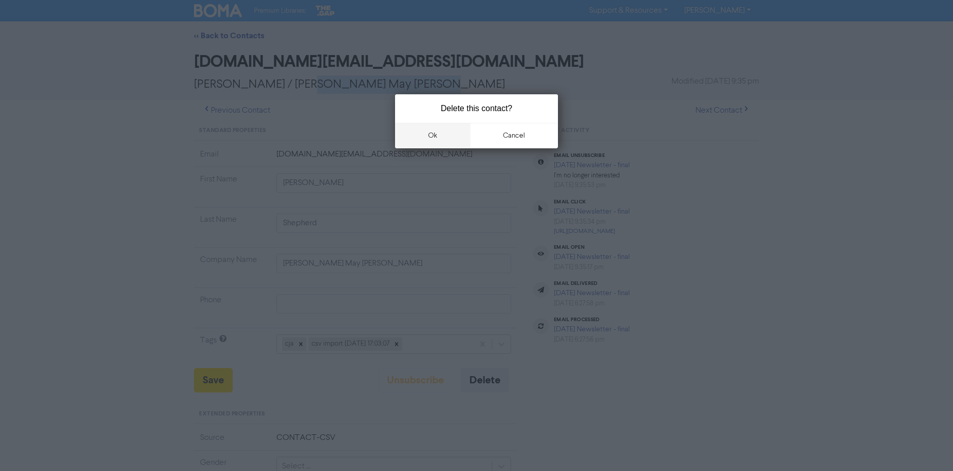
click at [445, 134] on button "ok" at bounding box center [432, 135] width 75 height 25
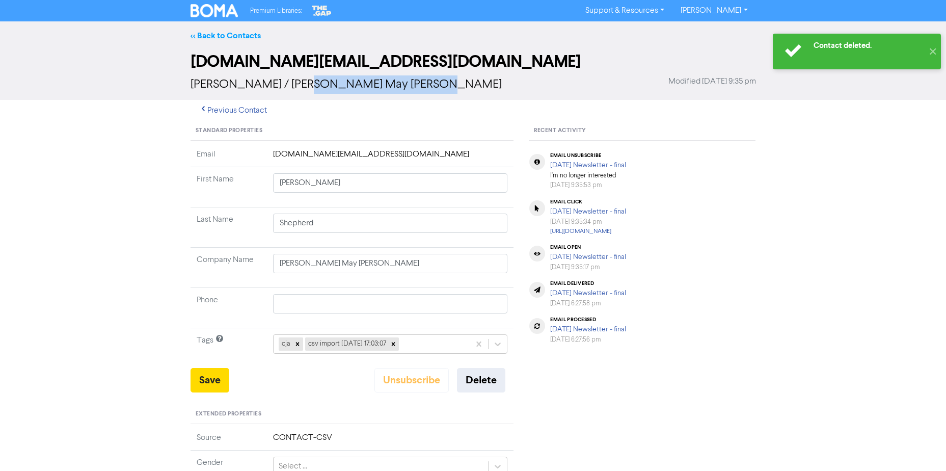
click at [201, 34] on link "<< Back to Contacts" at bounding box center [225, 36] width 70 height 10
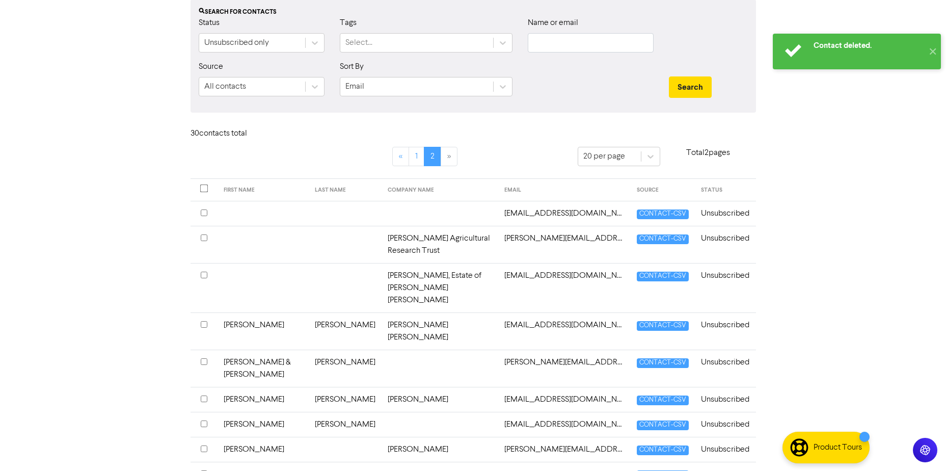
scroll to position [102, 0]
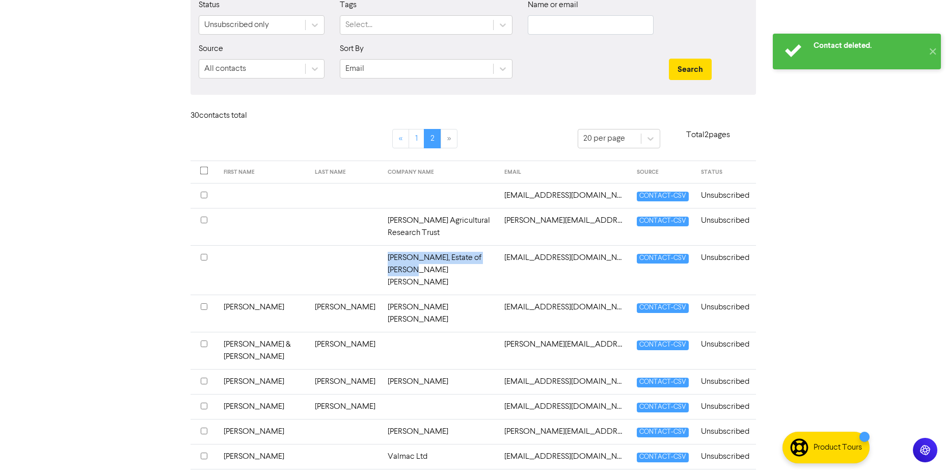
drag, startPoint x: 458, startPoint y: 241, endPoint x: 320, endPoint y: 246, distance: 138.1
click at [320, 246] on tr "[PERSON_NAME], Estate of [PERSON_NAME] Peter [EMAIL_ADDRESS][DOMAIN_NAME] CONTA…" at bounding box center [472, 269] width 565 height 49
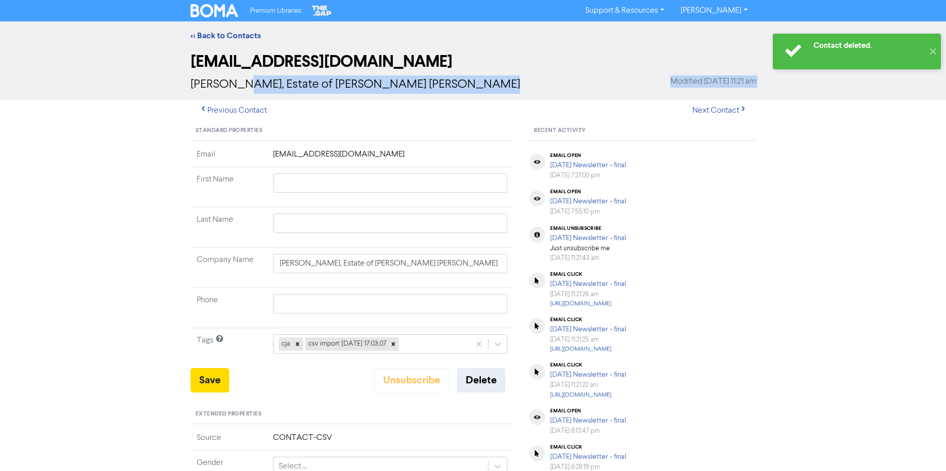
drag, startPoint x: 387, startPoint y: 101, endPoint x: 240, endPoint y: 87, distance: 147.9
click at [240, 87] on div "<< Back to Contacts [EMAIL_ADDRESS][DOMAIN_NAME] [PERSON_NAME], Estate of [PERS…" at bounding box center [473, 401] width 946 height 760
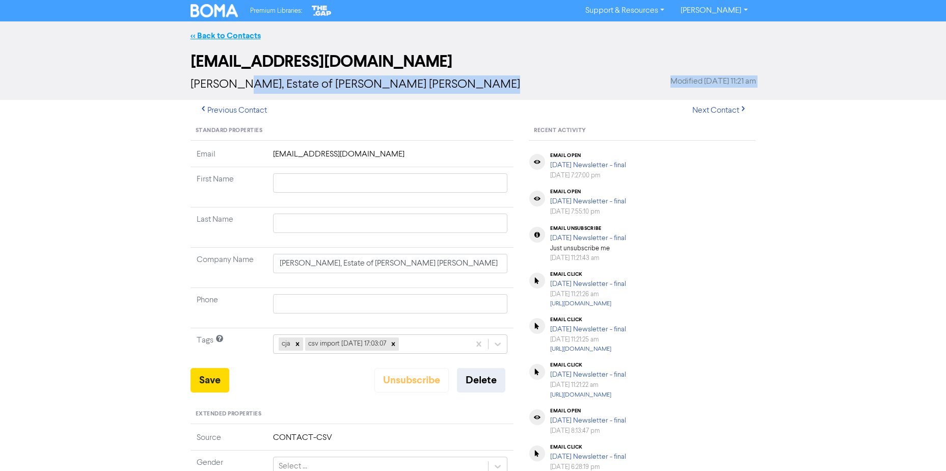
click at [205, 34] on link "<< Back to Contacts" at bounding box center [225, 36] width 70 height 10
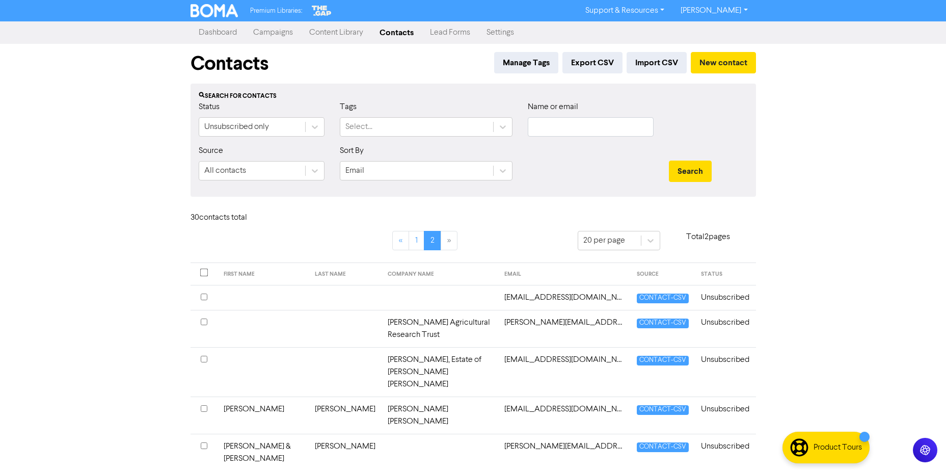
drag, startPoint x: 122, startPoint y: 248, endPoint x: 176, endPoint y: 252, distance: 54.1
click at [122, 247] on div "Premium Libraries: Support & Resources Video Tutorials FAQ & Guides Marketing E…" at bounding box center [473, 235] width 946 height 471
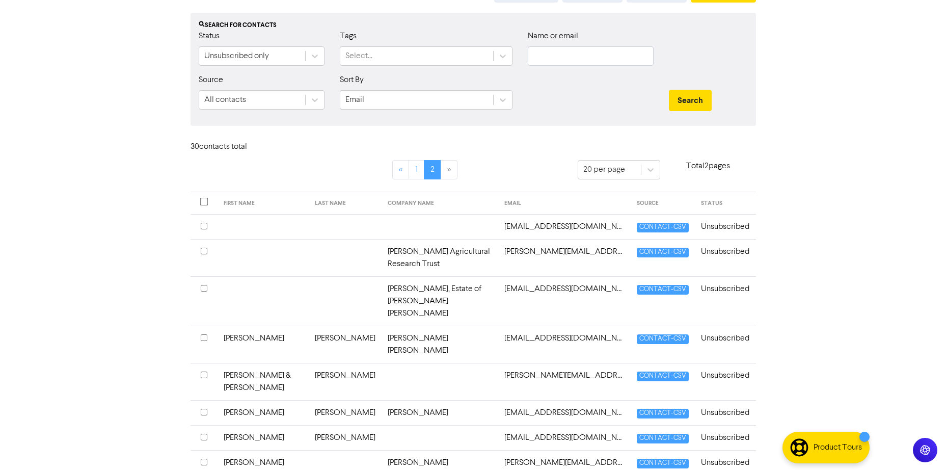
scroll to position [52, 0]
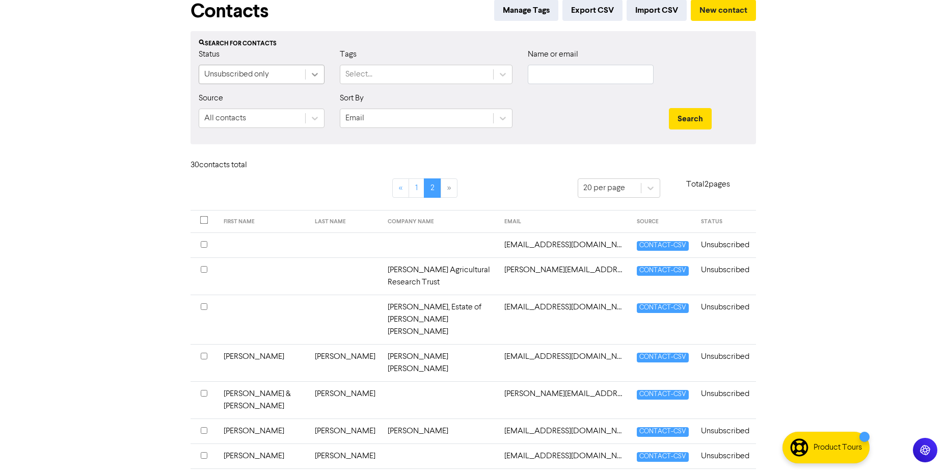
click at [307, 71] on div at bounding box center [315, 74] width 18 height 18
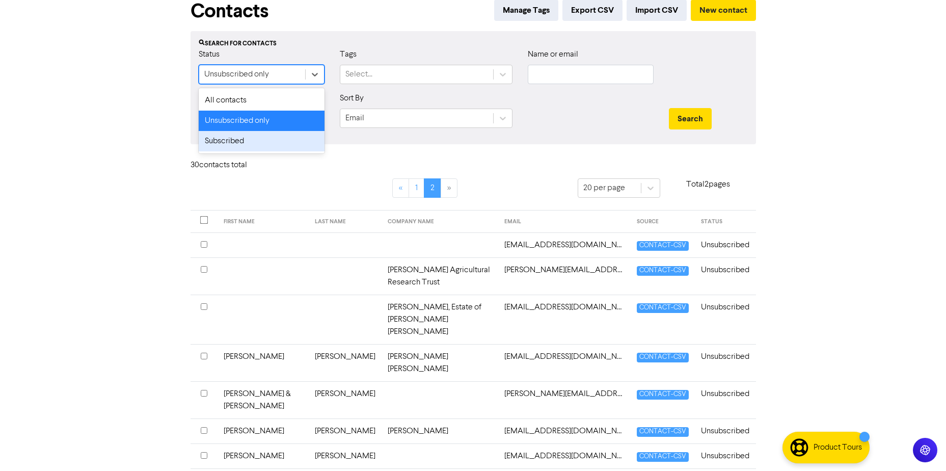
drag, startPoint x: 61, startPoint y: 279, endPoint x: 136, endPoint y: 291, distance: 76.4
click at [62, 280] on div "Premium Libraries: Support & Resources Video Tutorials FAQ & Guides Marketing E…" at bounding box center [473, 183] width 946 height 471
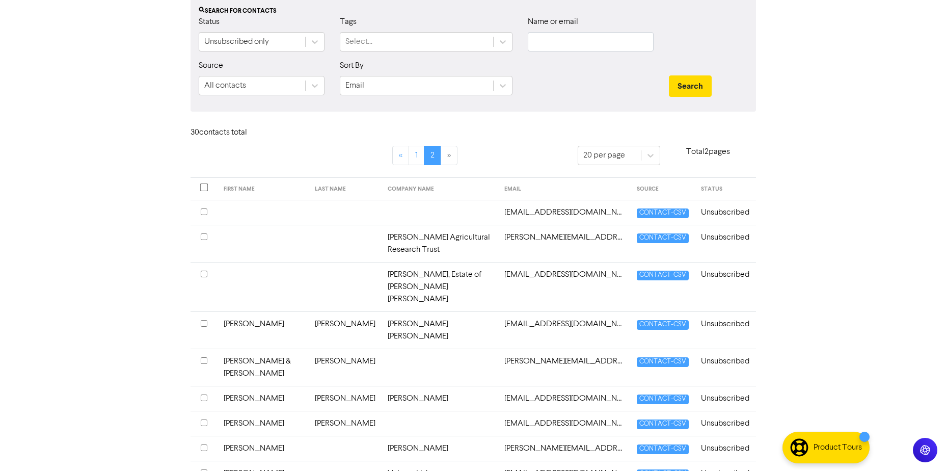
scroll to position [103, 0]
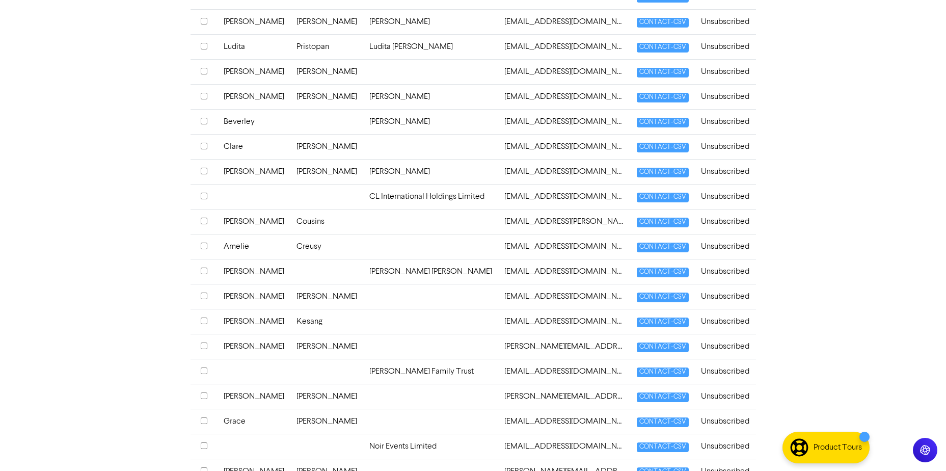
scroll to position [353, 0]
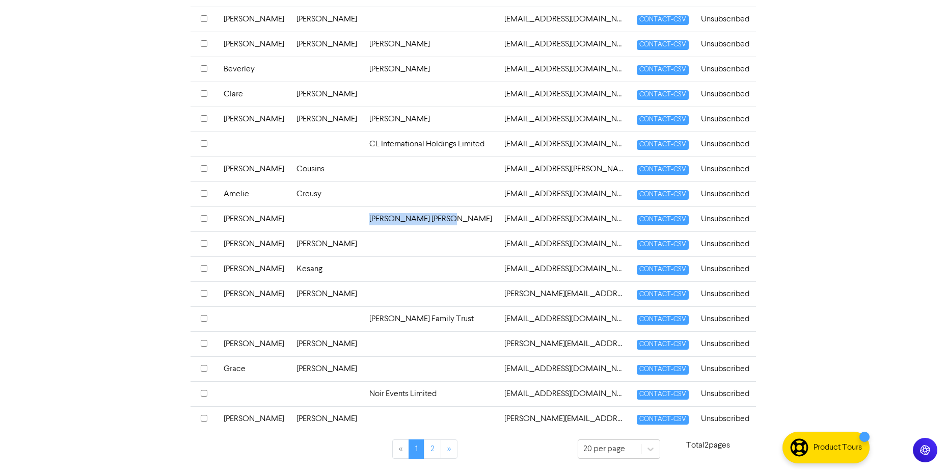
drag, startPoint x: 414, startPoint y: 218, endPoint x: 312, endPoint y: 222, distance: 102.4
click at [312, 222] on tr "[PERSON_NAME] [PERSON_NAME] [PERSON_NAME] [EMAIL_ADDRESS][DOMAIN_NAME] CONTACT-…" at bounding box center [472, 218] width 565 height 25
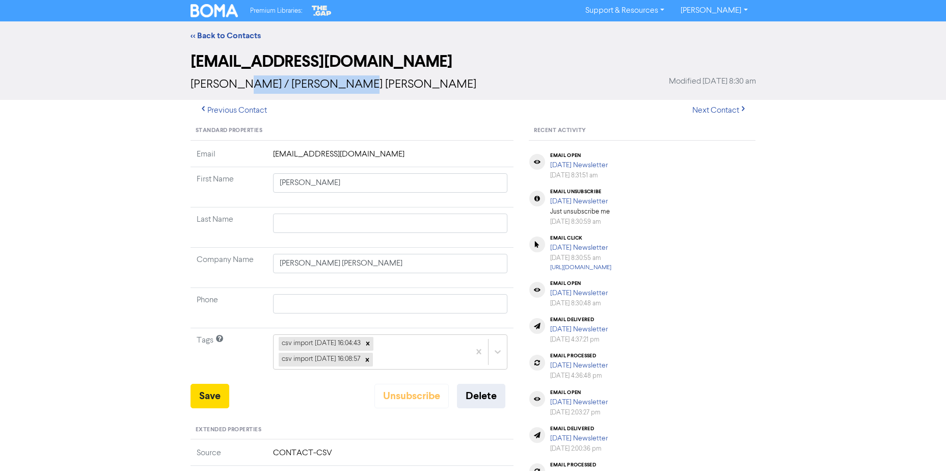
drag, startPoint x: 355, startPoint y: 91, endPoint x: 233, endPoint y: 85, distance: 122.9
click at [233, 85] on div "[PERSON_NAME] / [PERSON_NAME] [PERSON_NAME] Modified [DATE] 8:30 am" at bounding box center [472, 84] width 565 height 18
click at [215, 35] on link "<< Back to Contacts" at bounding box center [225, 36] width 70 height 10
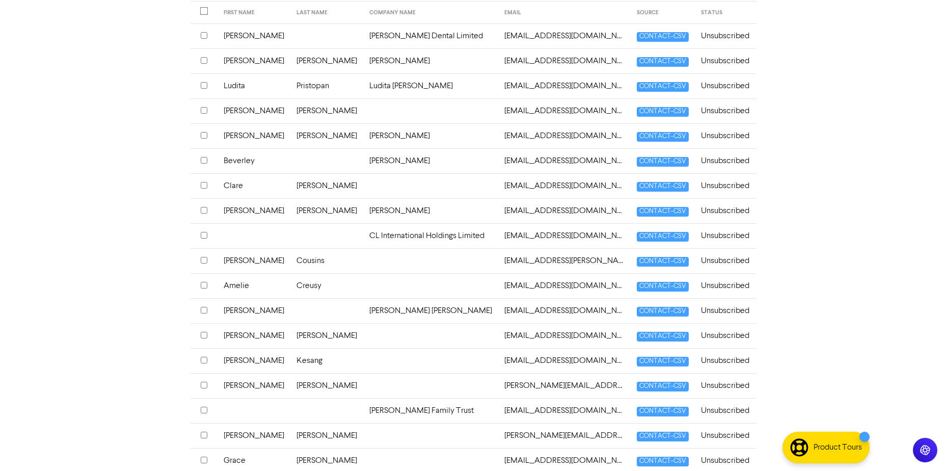
scroll to position [353, 0]
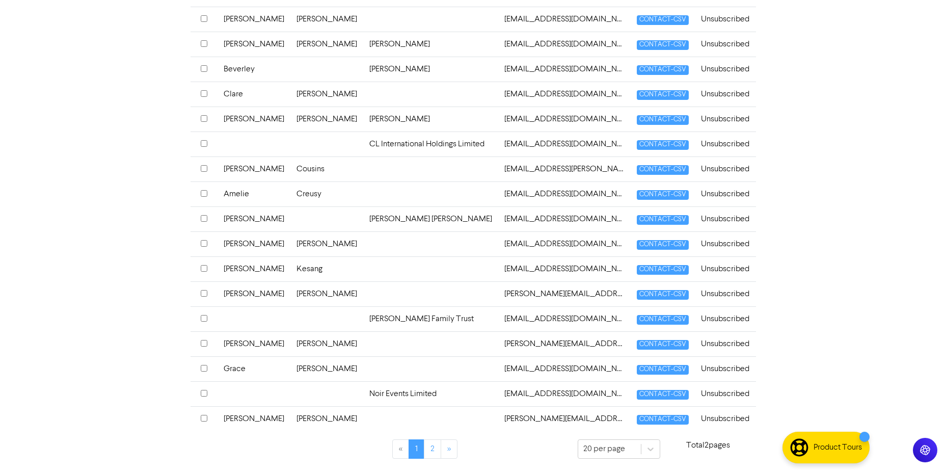
click at [506, 220] on td "[EMAIL_ADDRESS][DOMAIN_NAME]" at bounding box center [564, 218] width 132 height 25
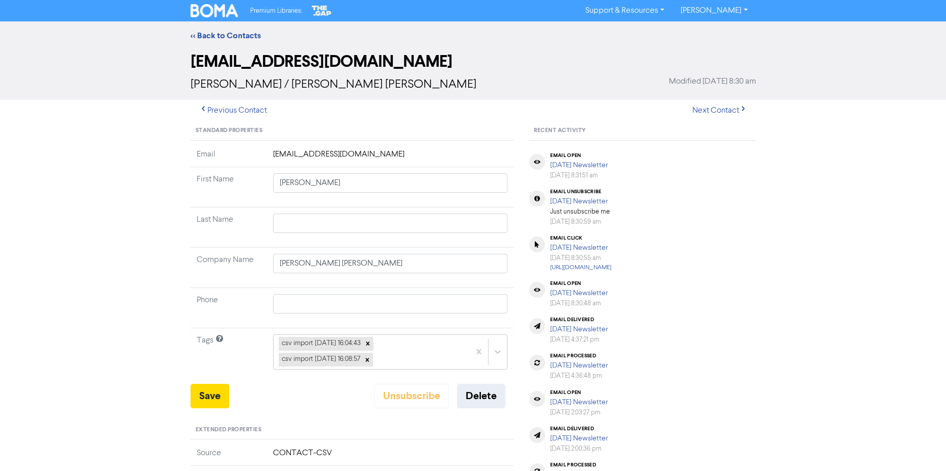
click at [207, 30] on div "<< Back to Contacts" at bounding box center [473, 36] width 581 height 12
click at [206, 35] on link "<< Back to Contacts" at bounding box center [225, 36] width 70 height 10
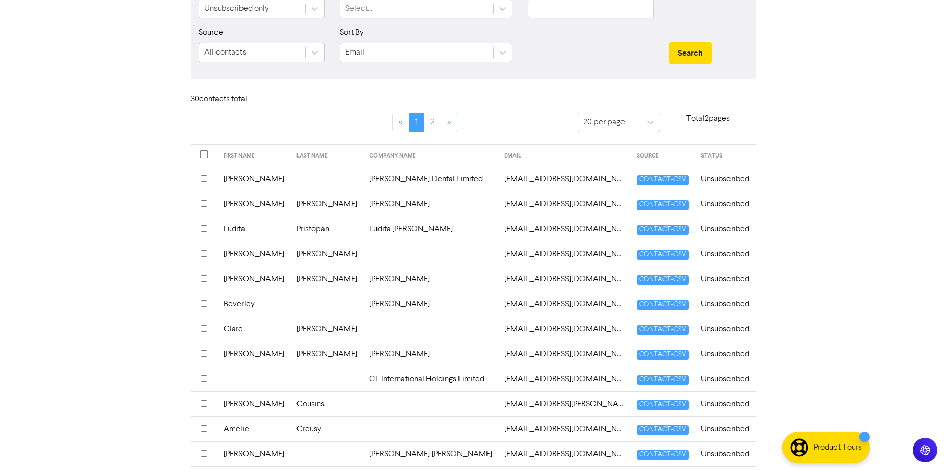
scroll to position [204, 0]
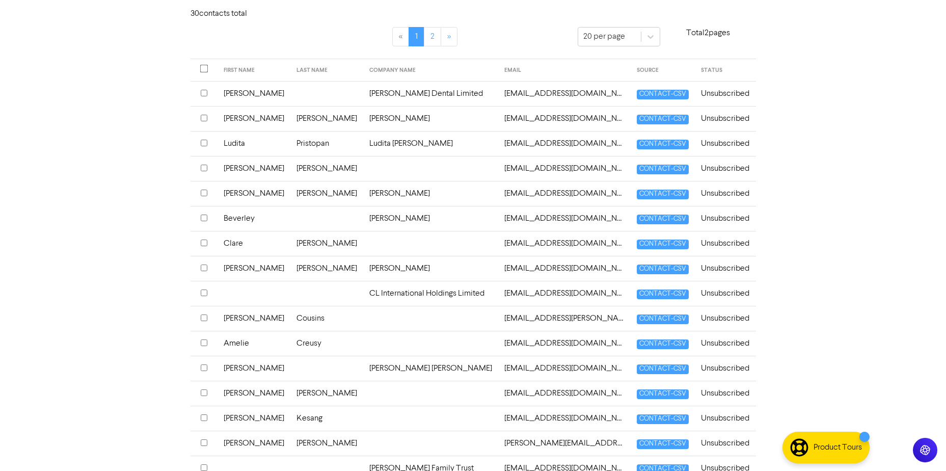
drag, startPoint x: 397, startPoint y: 215, endPoint x: 328, endPoint y: 214, distance: 69.3
click at [363, 214] on td "[PERSON_NAME]" at bounding box center [430, 218] width 135 height 25
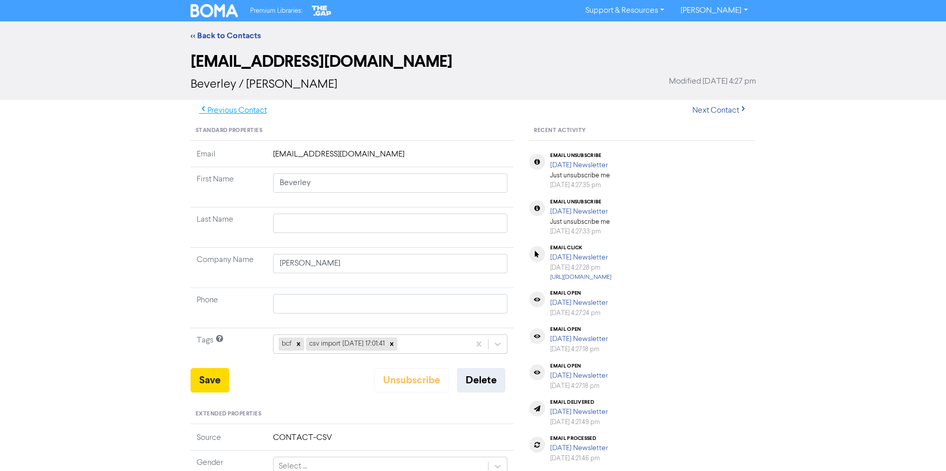
click at [222, 110] on button "Previous Contact" at bounding box center [232, 110] width 85 height 21
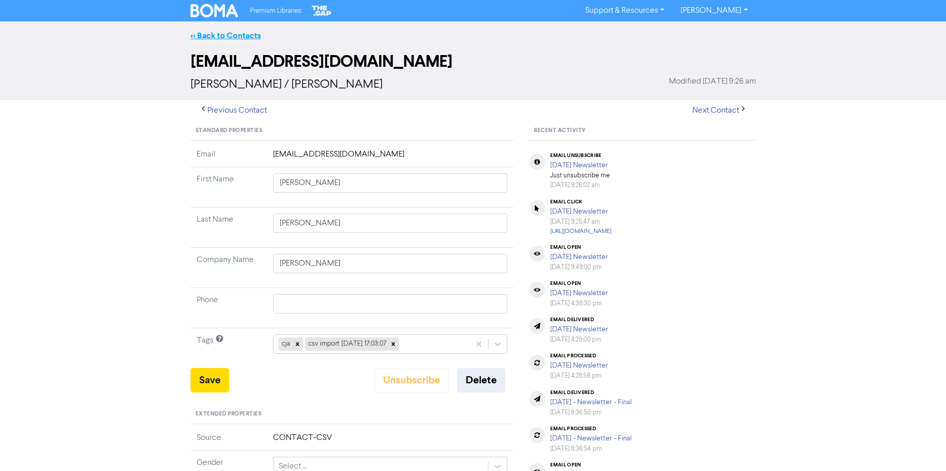
click at [205, 34] on link "<< Back to Contacts" at bounding box center [225, 36] width 70 height 10
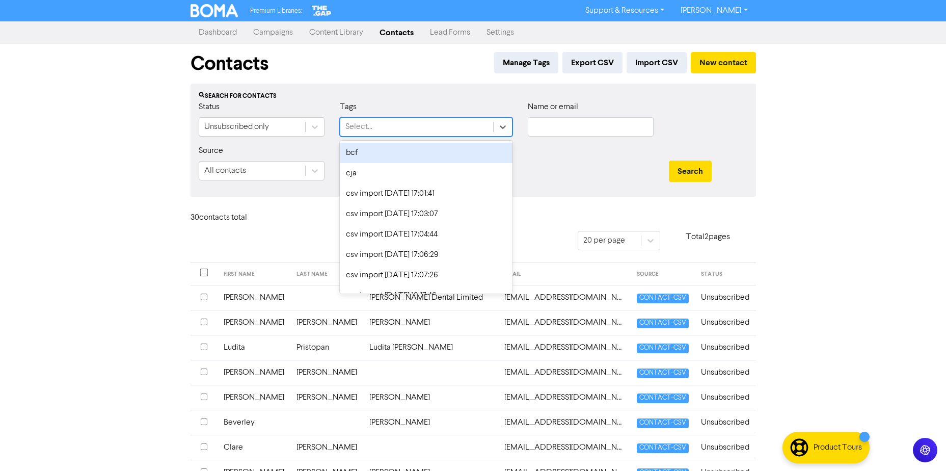
click at [432, 121] on div "Select..." at bounding box center [416, 127] width 153 height 18
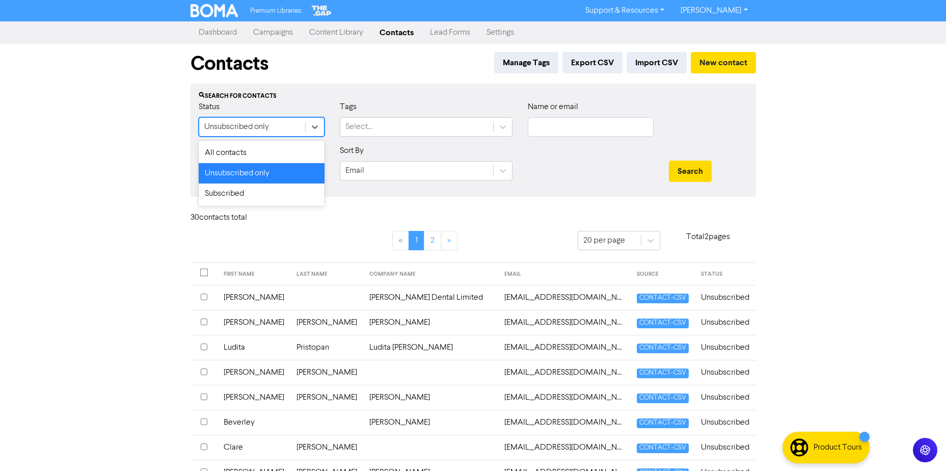
click at [291, 122] on div "Unsubscribed only" at bounding box center [252, 127] width 106 height 18
click at [236, 145] on div "All contacts" at bounding box center [262, 153] width 126 height 20
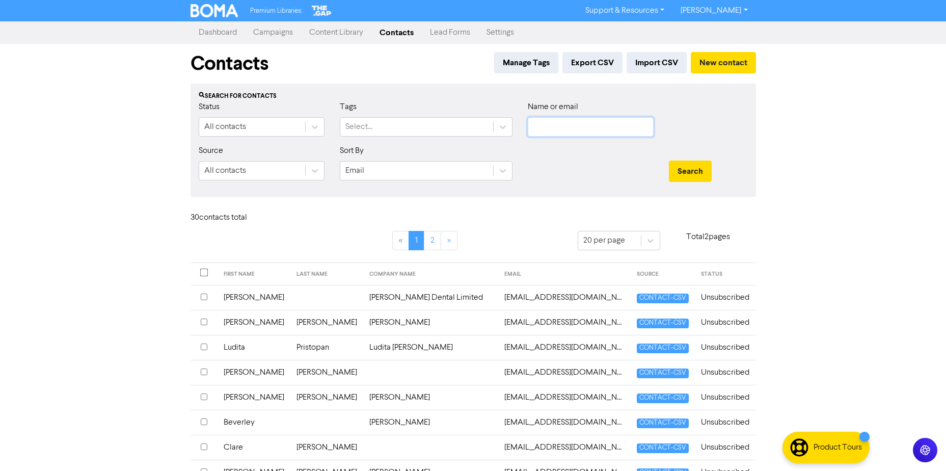
drag, startPoint x: 603, startPoint y: 127, endPoint x: 613, endPoint y: 133, distance: 11.4
click at [603, 126] on input "text" at bounding box center [591, 126] width 126 height 19
paste input "[PERSON_NAME][EMAIL_ADDRESS][DOMAIN_NAME]"
drag, startPoint x: 794, startPoint y: 169, endPoint x: 779, endPoint y: 170, distance: 15.8
click at [791, 169] on div "Premium Libraries: Support & Resources Video Tutorials FAQ & Guides Marketing E…" at bounding box center [473, 235] width 946 height 471
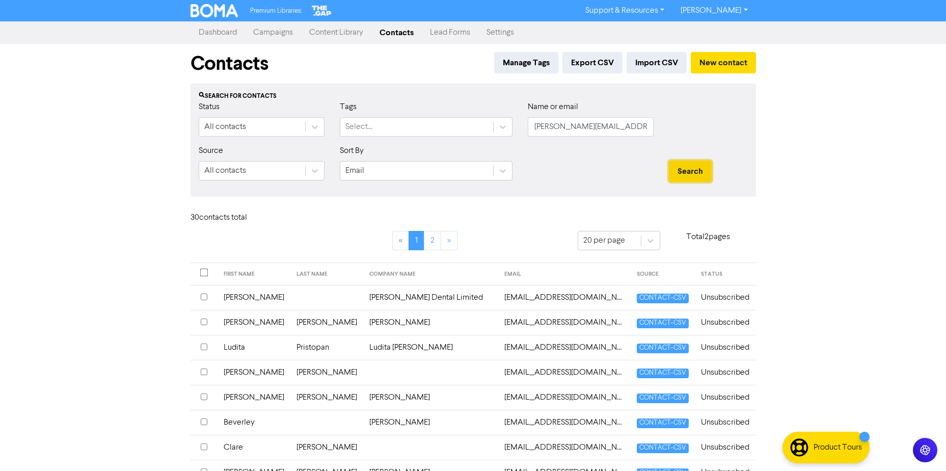
click at [674, 169] on button "Search" at bounding box center [690, 170] width 43 height 21
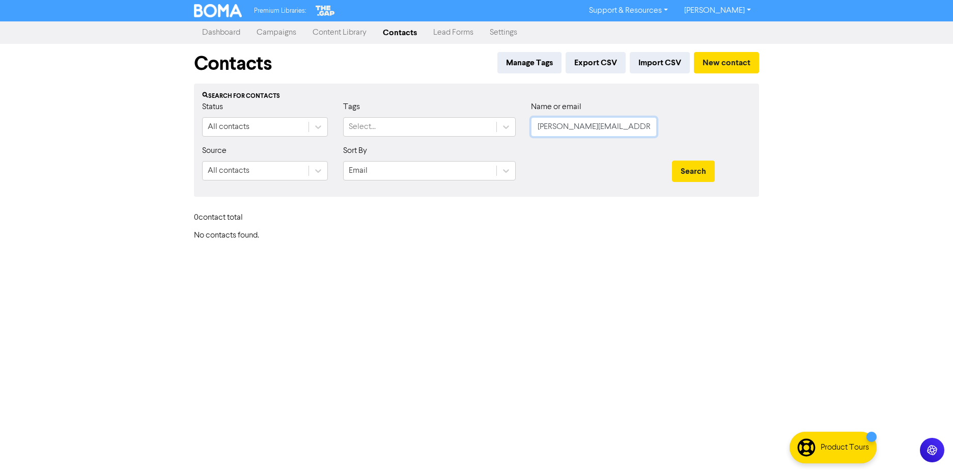
drag, startPoint x: 678, startPoint y: 132, endPoint x: 864, endPoint y: 122, distance: 186.6
click at [859, 122] on div "Premium Libraries: Support & Resources Video Tutorials FAQ & Guides Marketing E…" at bounding box center [476, 235] width 953 height 471
click at [772, 137] on div "Premium Libraries: Support & Resources Video Tutorials FAQ & Guides Marketing E…" at bounding box center [476, 235] width 953 height 471
drag, startPoint x: 624, startPoint y: 123, endPoint x: 168, endPoint y: 113, distance: 456.4
click at [234, 133] on div "Status All contacts Tags Select... Name or email [PERSON_NAME]@" at bounding box center [477, 123] width 564 height 44
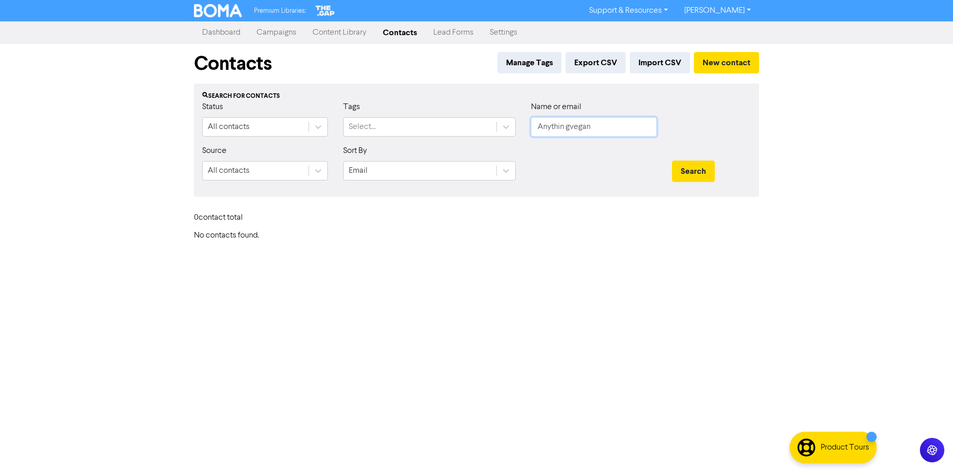
click at [672, 160] on button "Search" at bounding box center [693, 170] width 43 height 21
drag, startPoint x: 579, startPoint y: 125, endPoint x: 104, endPoint y: 172, distance: 477.4
click at [121, 169] on div "Premium Libraries: Support & Resources Video Tutorials FAQ & Guides Marketing E…" at bounding box center [476, 235] width 953 height 471
click at [672, 160] on button "Search" at bounding box center [693, 170] width 43 height 21
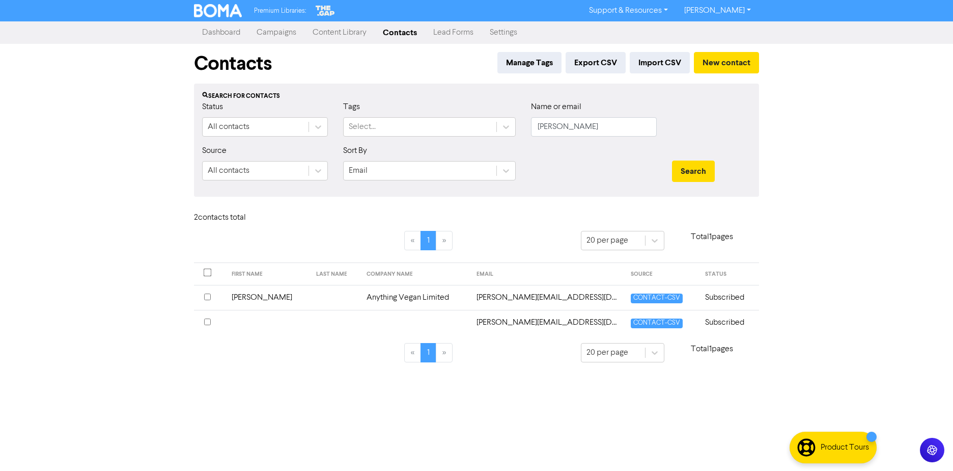
click at [207, 298] on input "checkbox" at bounding box center [207, 296] width 7 height 7
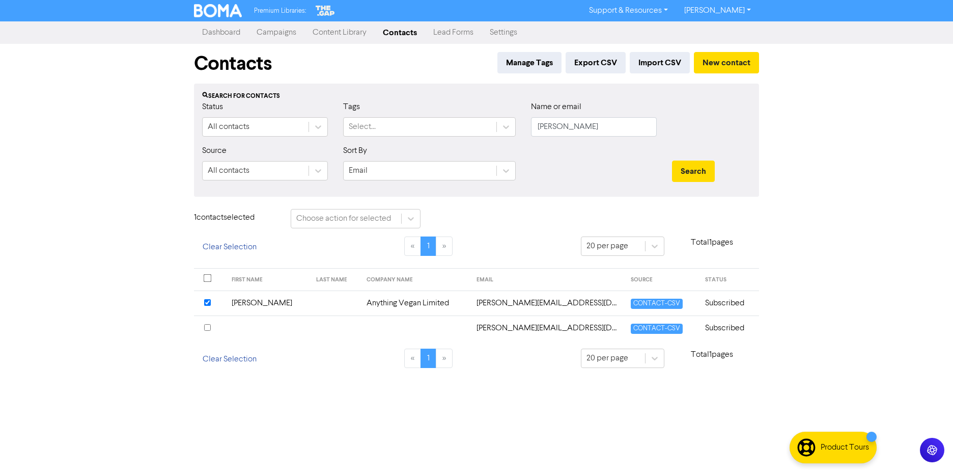
click at [513, 305] on td "[PERSON_NAME][EMAIL_ADDRESS][DOMAIN_NAME]" at bounding box center [548, 302] width 154 height 25
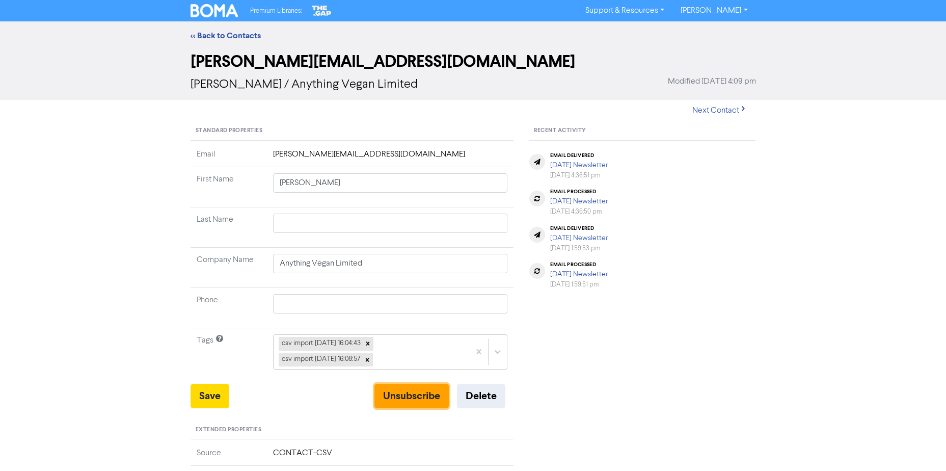
click at [409, 391] on button "Unsubscribe" at bounding box center [411, 395] width 74 height 24
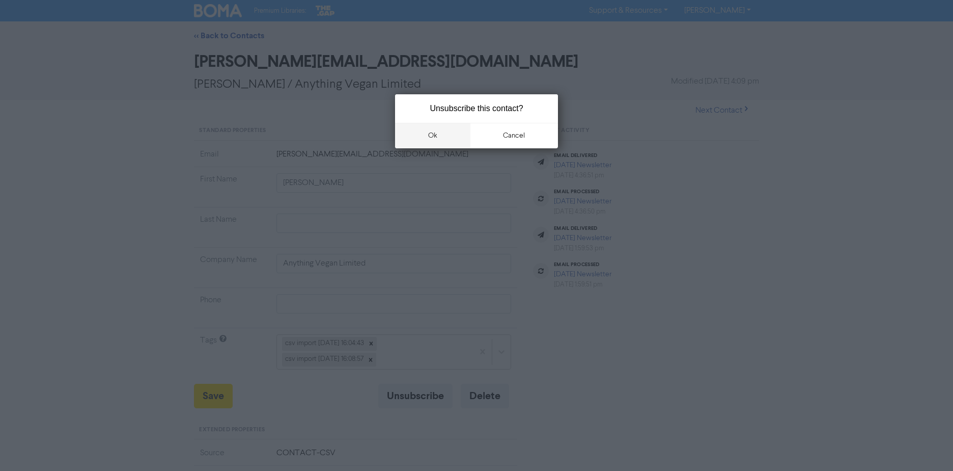
click at [451, 137] on button "ok" at bounding box center [432, 135] width 75 height 25
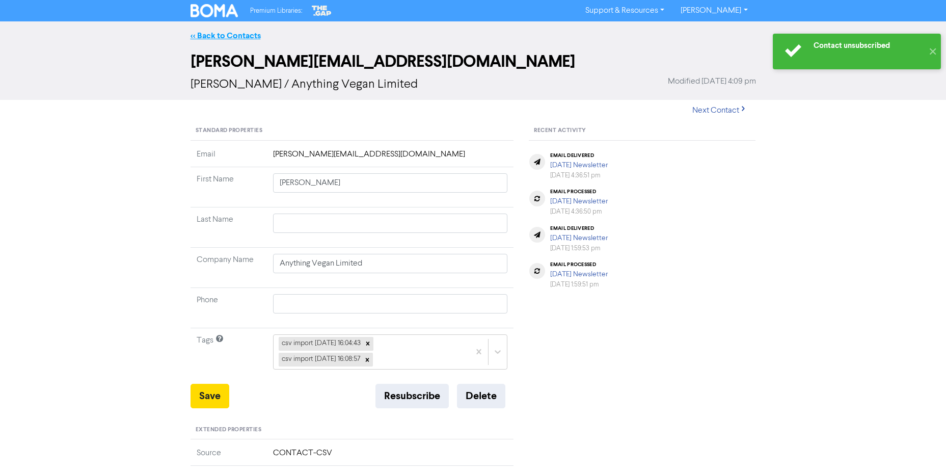
click at [213, 29] on div "<< Back to Contacts" at bounding box center [473, 35] width 946 height 29
click at [216, 34] on link "<< Back to Contacts" at bounding box center [225, 36] width 70 height 10
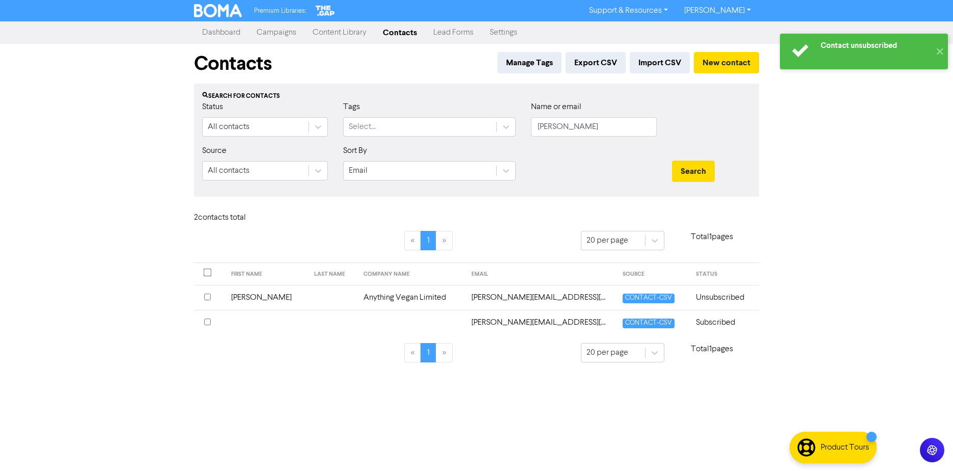
click at [207, 296] on input "checkbox" at bounding box center [207, 296] width 7 height 7
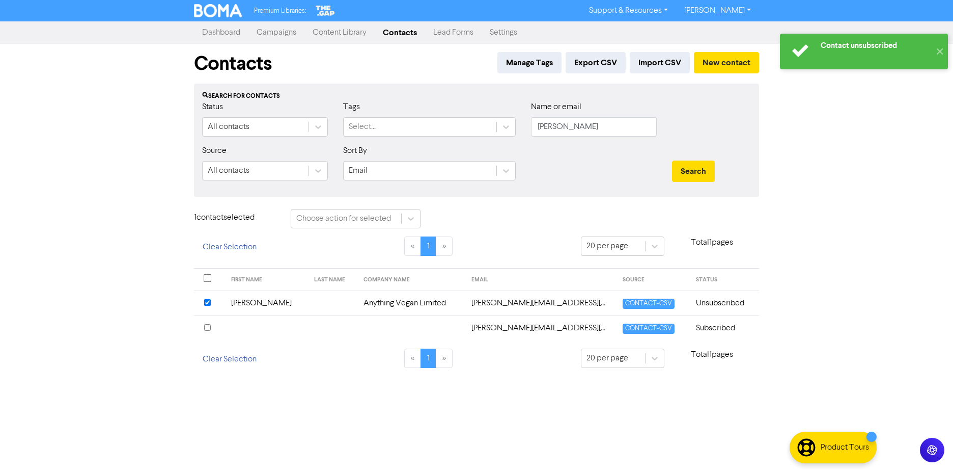
click at [480, 293] on td "[PERSON_NAME][EMAIL_ADDRESS][DOMAIN_NAME]" at bounding box center [540, 302] width 151 height 25
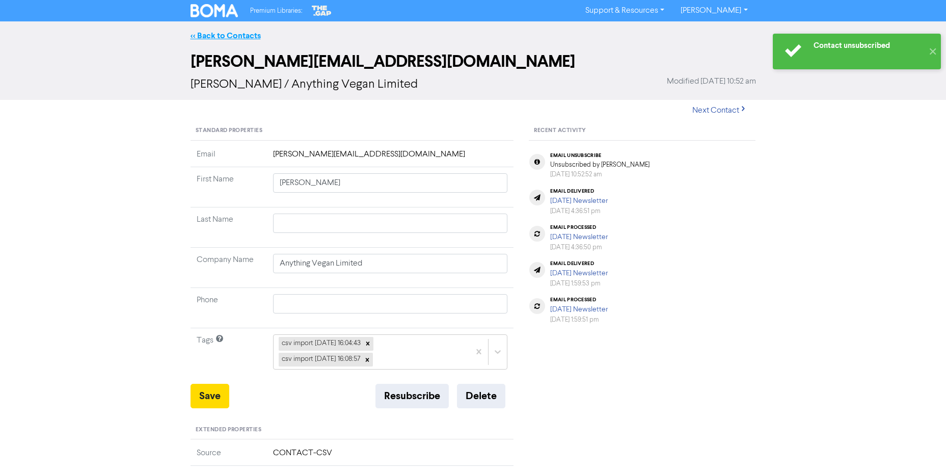
click at [213, 37] on link "<< Back to Contacts" at bounding box center [225, 36] width 70 height 10
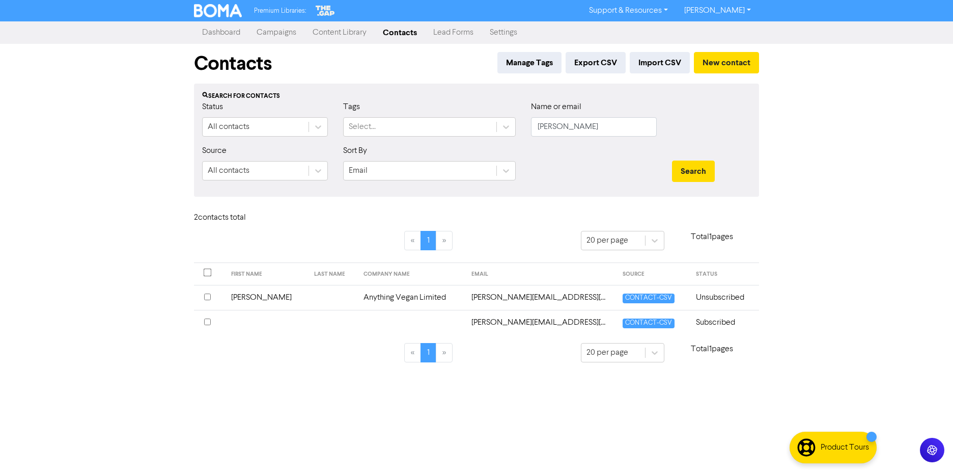
click at [229, 36] on link "Dashboard" at bounding box center [221, 32] width 54 height 20
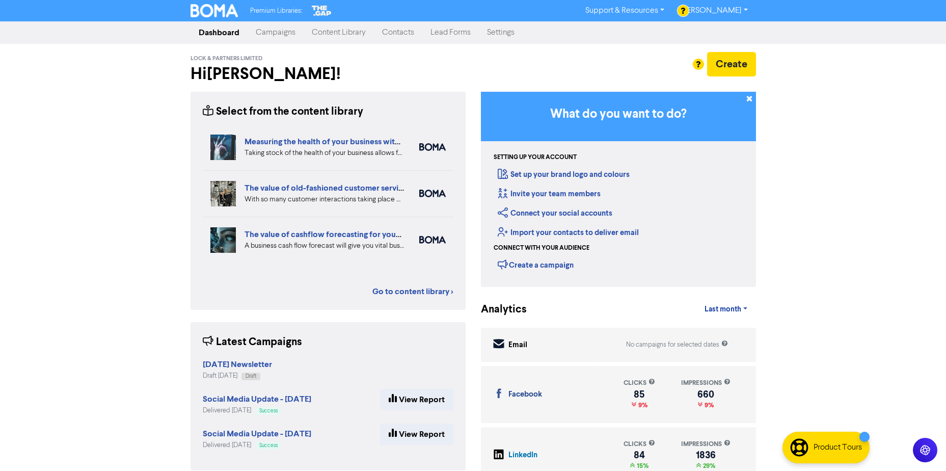
drag, startPoint x: 406, startPoint y: 36, endPoint x: 422, endPoint y: 42, distance: 16.9
click at [405, 35] on link "Contacts" at bounding box center [398, 32] width 48 height 20
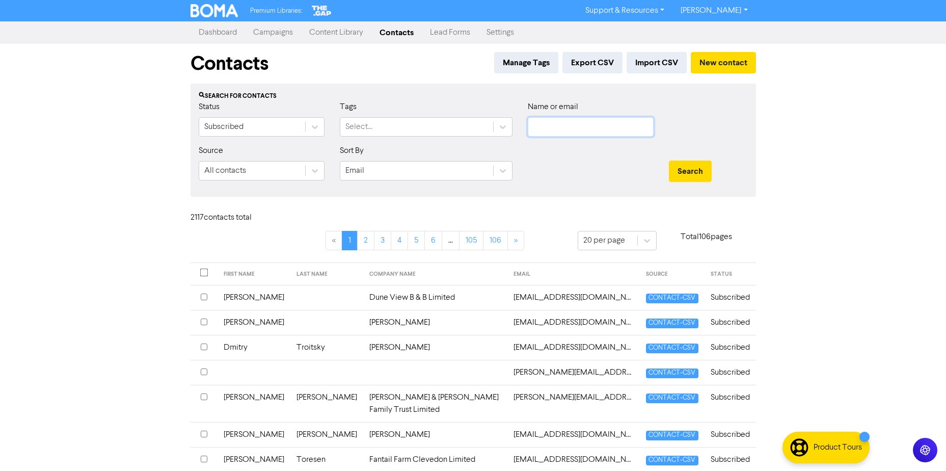
click at [586, 127] on input "text" at bounding box center [591, 126] width 126 height 19
paste input "[EMAIL_ADDRESS][DOMAIN_NAME]"
click at [686, 168] on button "Search" at bounding box center [690, 170] width 43 height 21
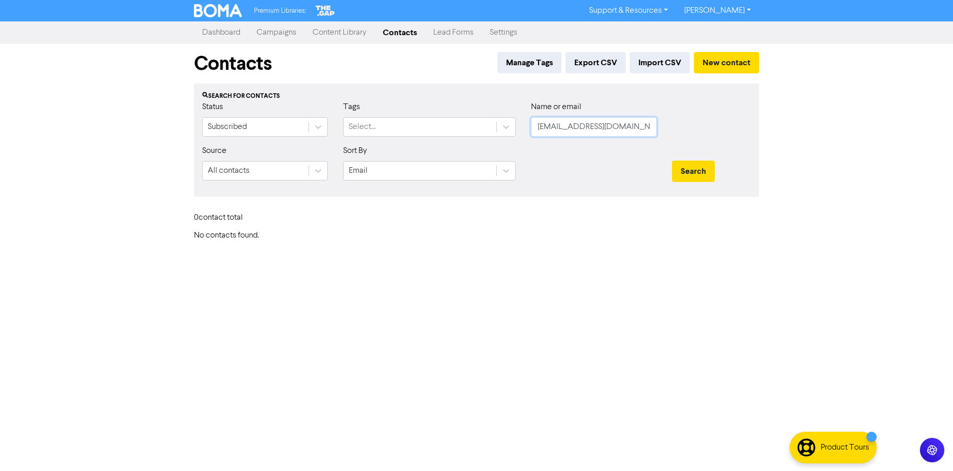
click at [803, 118] on div "Premium Libraries: Support & Resources Video Tutorials FAQ & Guides Marketing E…" at bounding box center [476, 235] width 953 height 471
click at [672, 160] on button "Search" at bounding box center [693, 170] width 43 height 21
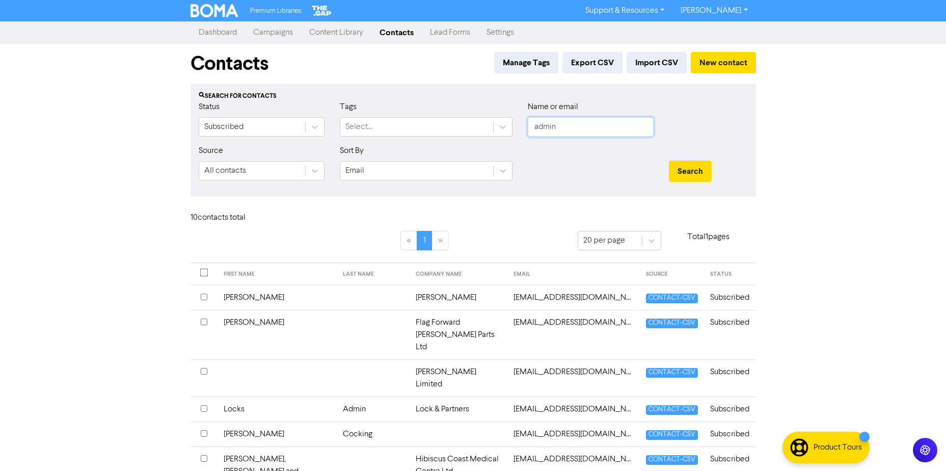
click at [669, 160] on button "Search" at bounding box center [690, 170] width 43 height 21
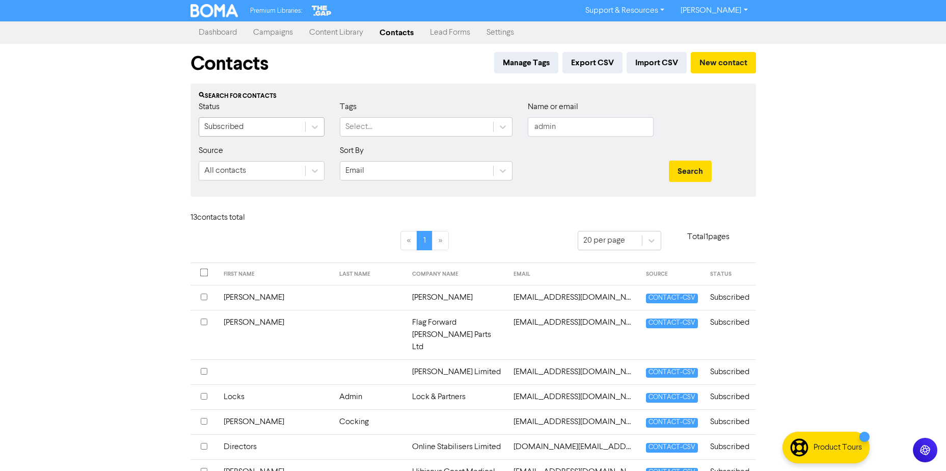
click at [299, 126] on div "Subscribed" at bounding box center [252, 127] width 106 height 18
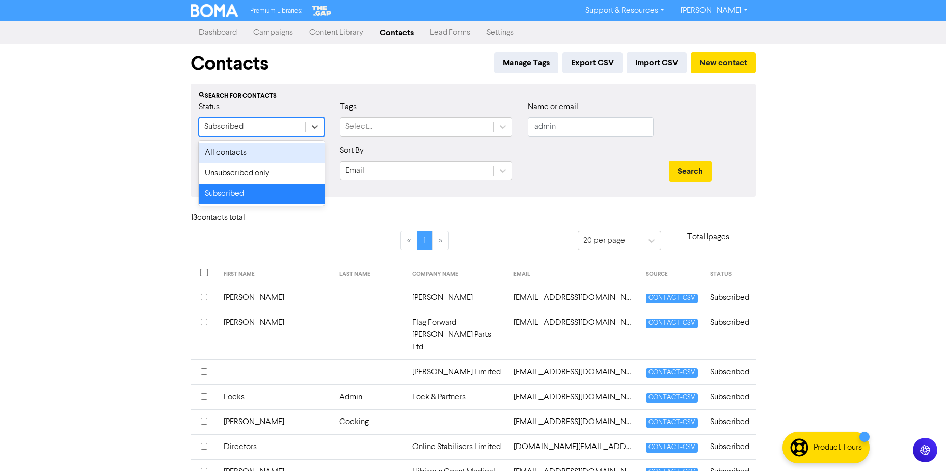
click at [262, 154] on div "All contacts" at bounding box center [262, 153] width 126 height 20
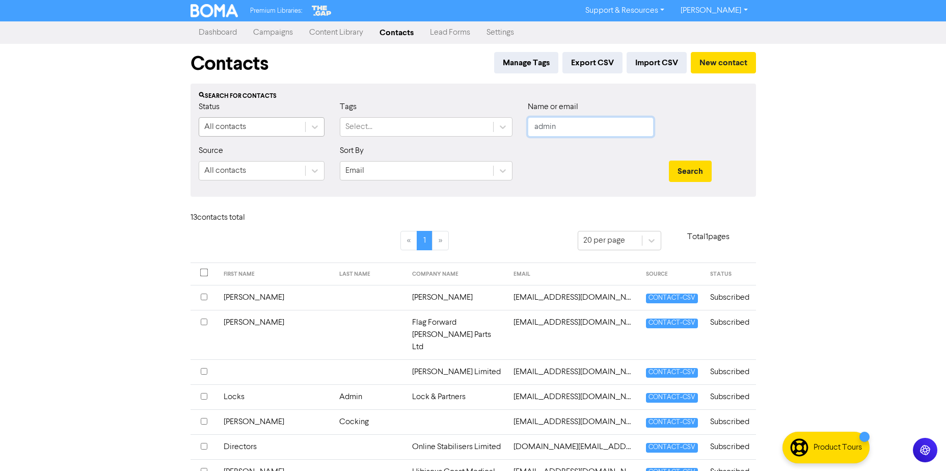
drag, startPoint x: 590, startPoint y: 122, endPoint x: 241, endPoint y: 133, distance: 349.0
click at [241, 133] on div "Status All contacts Tags Select... Name or email admin" at bounding box center [473, 123] width 564 height 44
paste input "@[DOMAIN_NAME]"
click at [693, 183] on div "Search" at bounding box center [708, 167] width 94 height 44
click at [695, 175] on button "Search" at bounding box center [690, 170] width 43 height 21
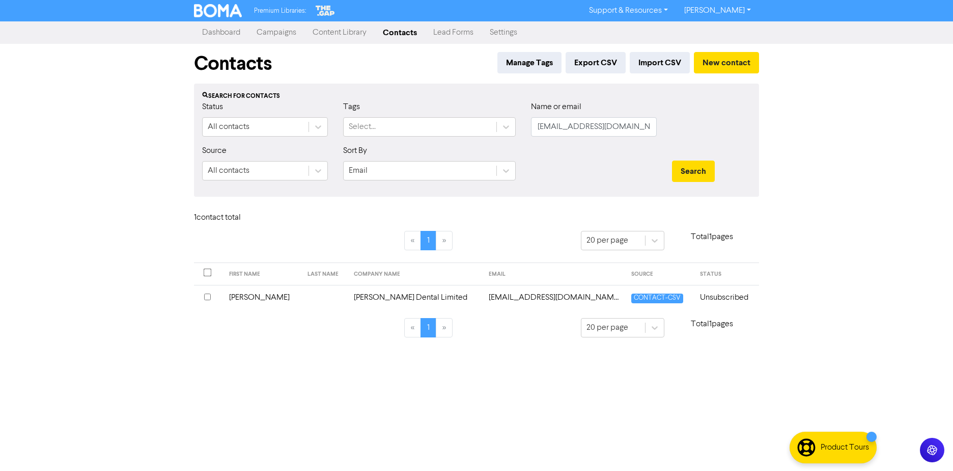
click at [369, 291] on td "[PERSON_NAME] Dental Limited" at bounding box center [415, 297] width 135 height 25
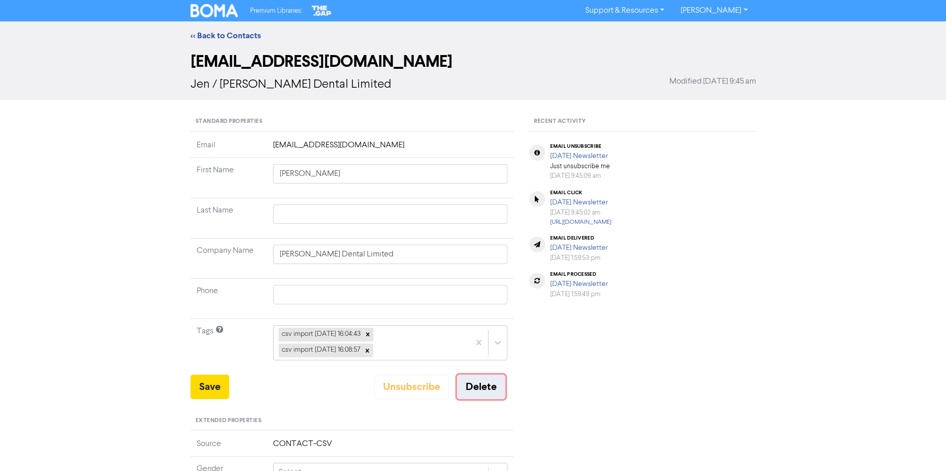
drag, startPoint x: 465, startPoint y: 380, endPoint x: 606, endPoint y: 315, distance: 154.7
click at [623, 384] on div "Standard Properties Email [EMAIL_ADDRESS][DOMAIN_NAME] First Name [PERSON_NAME]…" at bounding box center [473, 437] width 581 height 650
click at [209, 39] on link "<< Back to Contacts" at bounding box center [225, 36] width 70 height 10
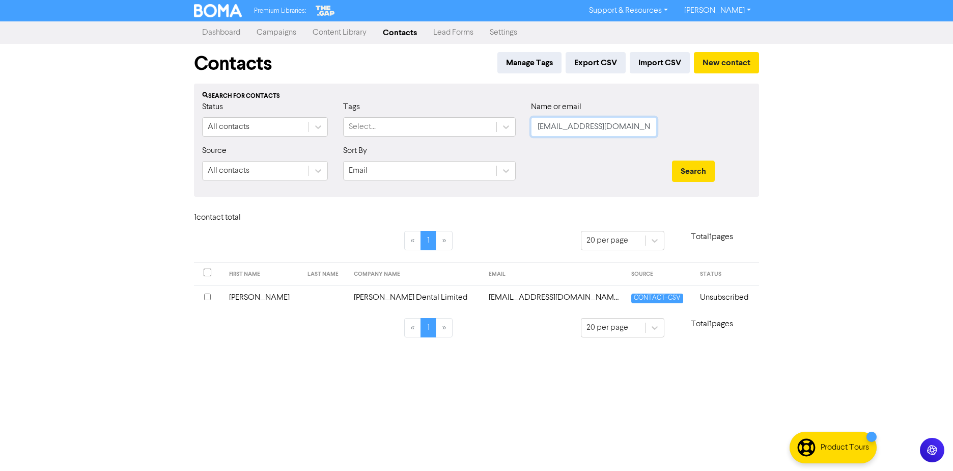
drag, startPoint x: 597, startPoint y: 119, endPoint x: 597, endPoint y: 130, distance: 11.2
click at [597, 119] on input "[EMAIL_ADDRESS][DOMAIN_NAME]" at bounding box center [594, 126] width 126 height 19
paste input "[EMAIL_ADDRESS][DOMAIN_NAME]"
click at [737, 134] on div at bounding box center [712, 123] width 94 height 44
click at [708, 172] on button "Search" at bounding box center [693, 170] width 43 height 21
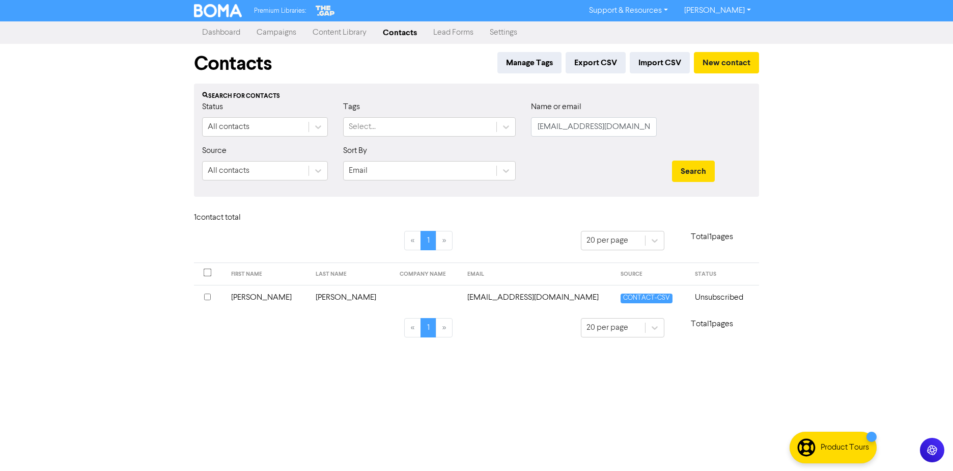
click at [428, 302] on td at bounding box center [428, 297] width 68 height 25
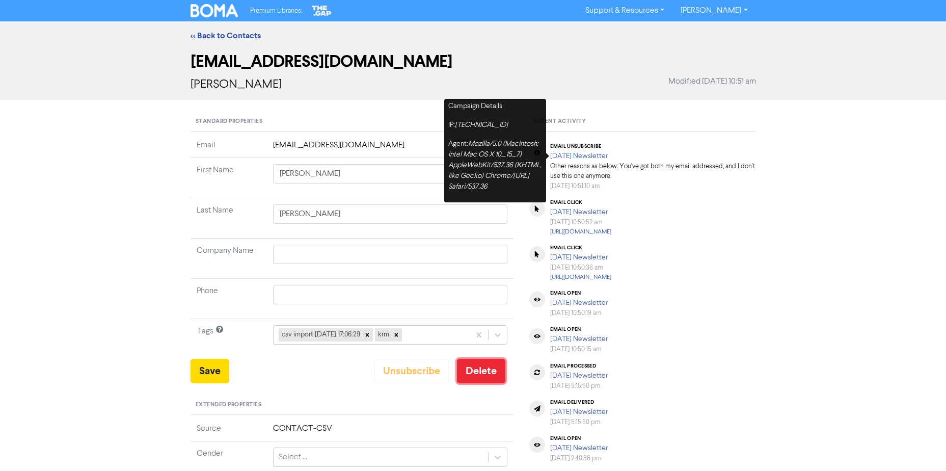
click at [493, 371] on button "Delete" at bounding box center [481, 370] width 48 height 24
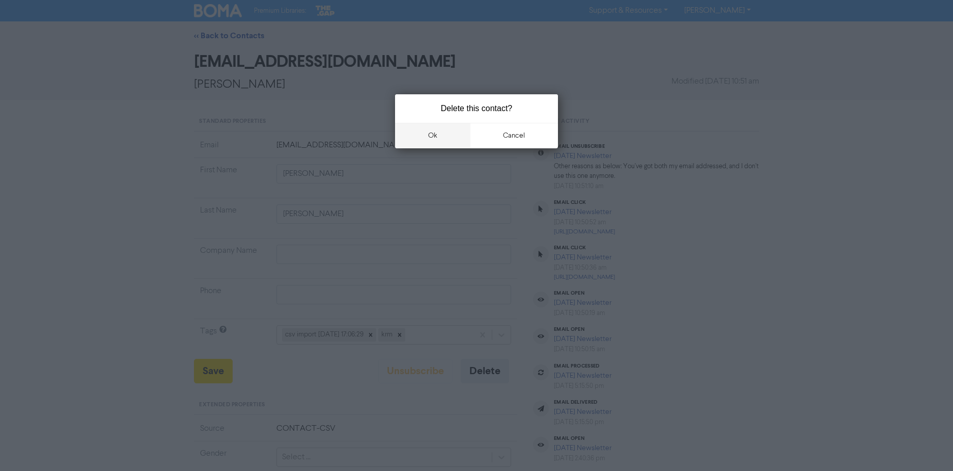
click at [454, 130] on button "ok" at bounding box center [432, 135] width 75 height 25
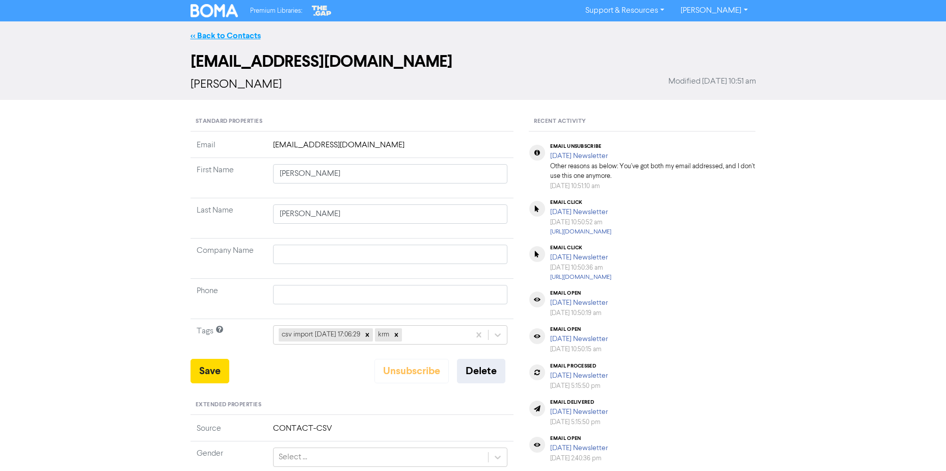
click at [218, 34] on link "<< Back to Contacts" at bounding box center [225, 36] width 70 height 10
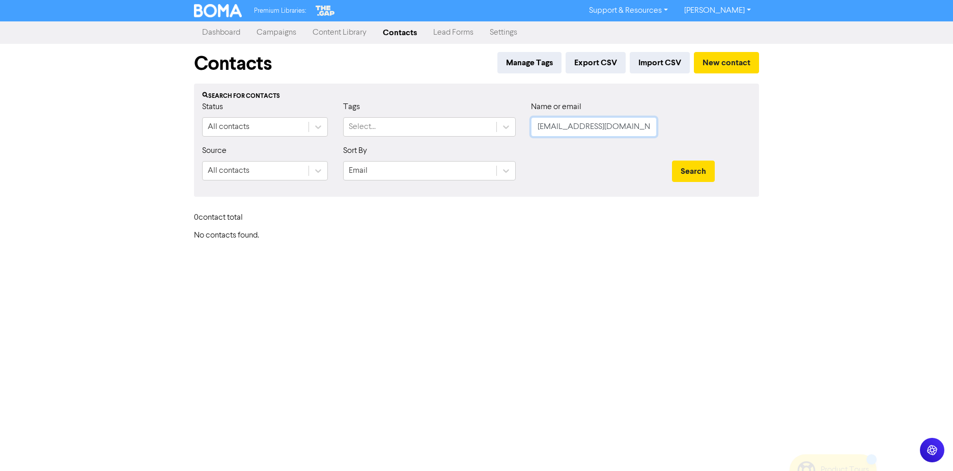
click at [593, 128] on input "[EMAIL_ADDRESS][DOMAIN_NAME]" at bounding box center [594, 126] width 126 height 19
paste input "[EMAIL_ADDRESS]"
click at [699, 129] on div at bounding box center [712, 123] width 94 height 44
click at [680, 173] on button "Search" at bounding box center [693, 170] width 43 height 21
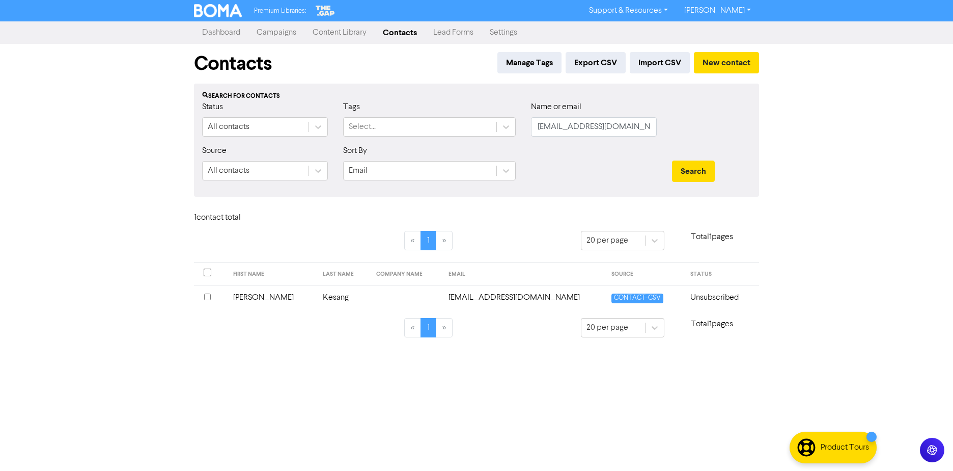
click at [371, 295] on td at bounding box center [406, 297] width 72 height 25
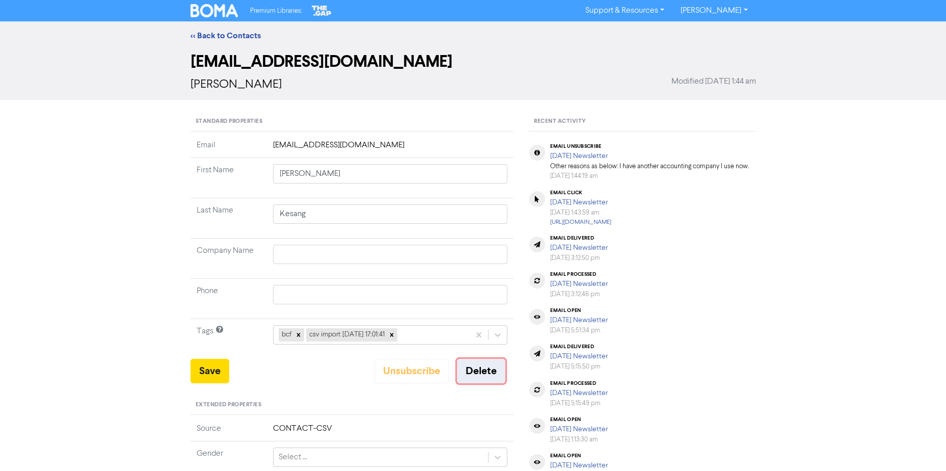
drag, startPoint x: 473, startPoint y: 368, endPoint x: 1052, endPoint y: 236, distance: 593.7
click at [946, 236] on html "Premium Libraries: Support & Resources Video Tutorials FAQ & Guides Marketing E…" at bounding box center [473, 235] width 946 height 471
click at [472, 373] on button "Delete" at bounding box center [481, 370] width 48 height 24
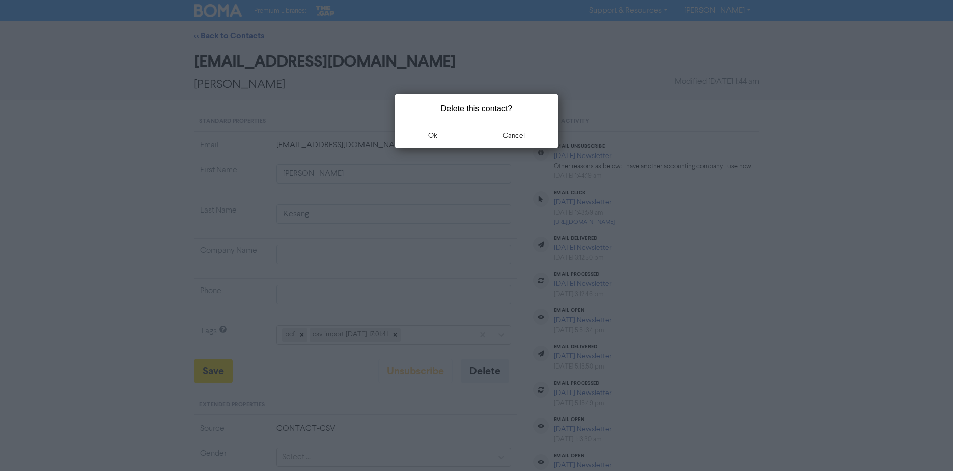
drag, startPoint x: 441, startPoint y: 139, endPoint x: 877, endPoint y: 237, distance: 446.8
click at [441, 139] on button "ok" at bounding box center [432, 135] width 75 height 25
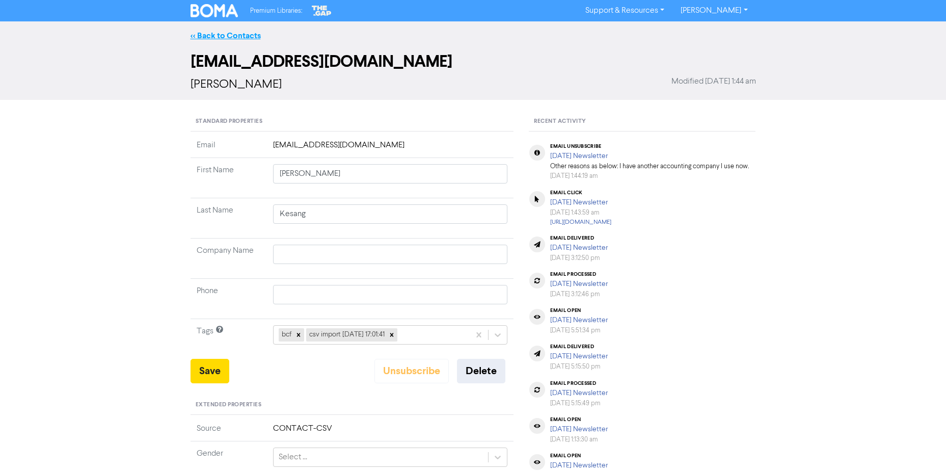
click at [210, 38] on link "<< Back to Contacts" at bounding box center [225, 36] width 70 height 10
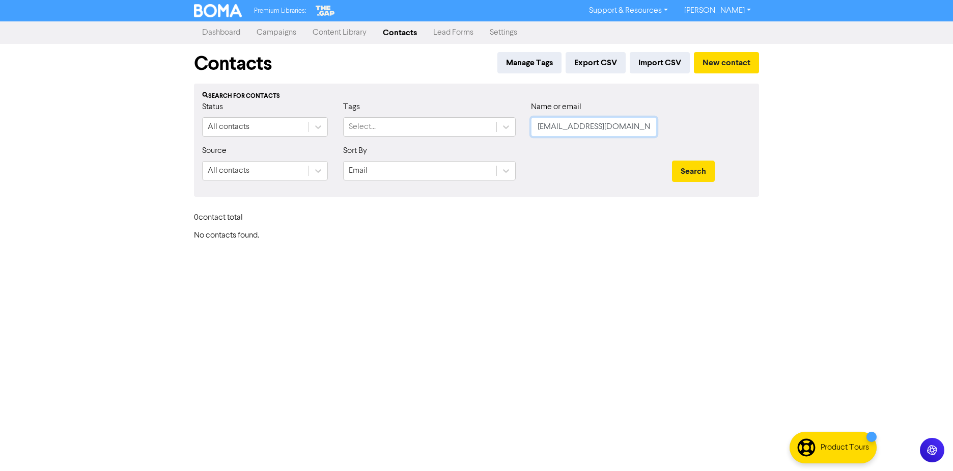
drag, startPoint x: 622, startPoint y: 123, endPoint x: 361, endPoint y: 154, distance: 263.1
click at [361, 154] on form "Status All contacts Tags Select... Name or email [EMAIL_ADDRESS][DOMAIN_NAME] S…" at bounding box center [476, 145] width 549 height 88
paste input "[PERSON_NAME]"
click at [697, 168] on button "Search" at bounding box center [693, 170] width 43 height 21
click at [679, 167] on button "Search" at bounding box center [693, 170] width 43 height 21
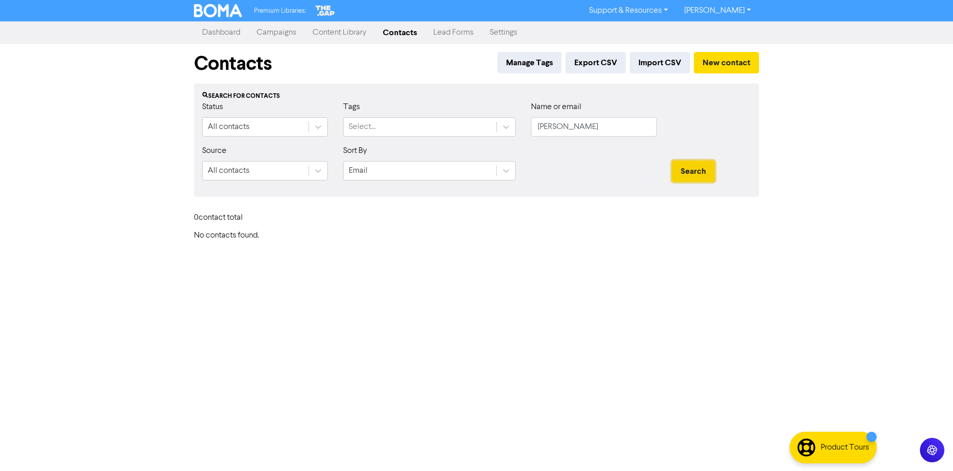
click at [681, 167] on button "Search" at bounding box center [693, 170] width 43 height 21
click at [683, 167] on button "Search" at bounding box center [693, 170] width 43 height 21
drag, startPoint x: 628, startPoint y: 127, endPoint x: 0, endPoint y: 232, distance: 637.0
click at [0, 222] on html "Premium Libraries: Support & Resources Video Tutorials FAQ & Guides Marketing E…" at bounding box center [476, 235] width 953 height 471
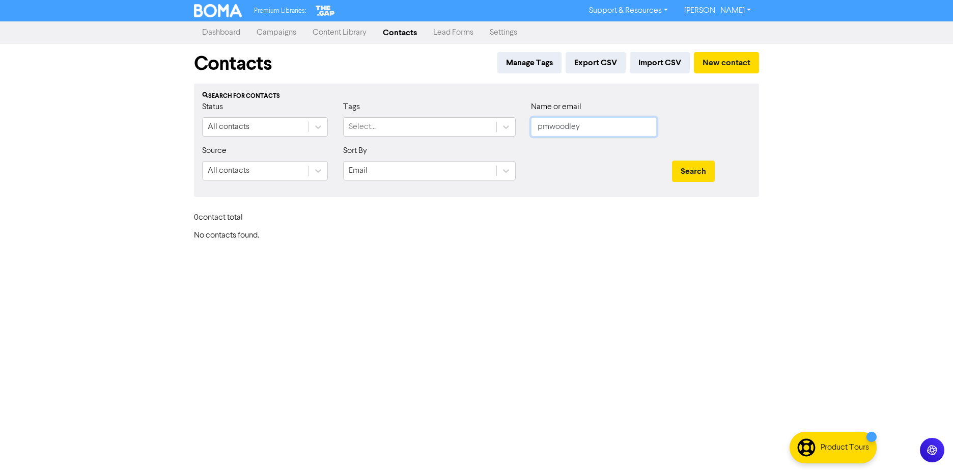
click at [672, 160] on button "Search" at bounding box center [693, 170] width 43 height 21
click at [684, 171] on button "Search" at bounding box center [693, 170] width 43 height 21
drag, startPoint x: 609, startPoint y: 124, endPoint x: 587, endPoint y: 179, distance: 59.5
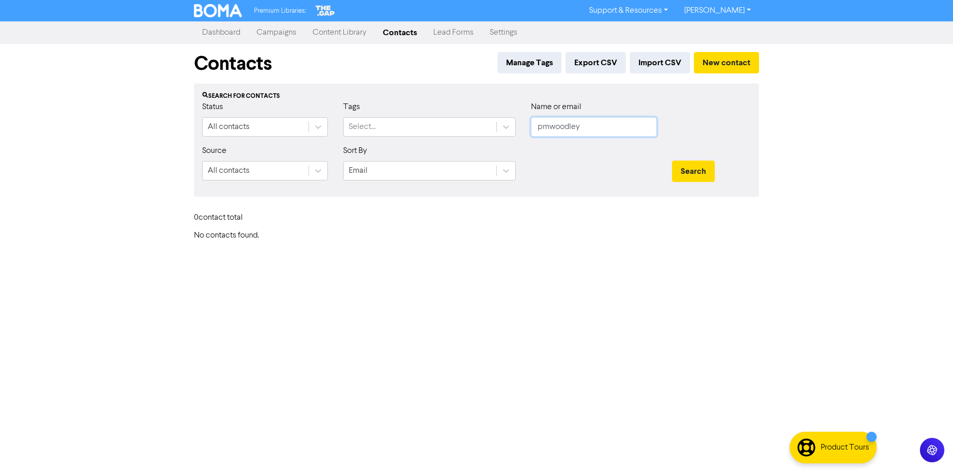
click at [359, 141] on div "Status All contacts Tags Select... Name or email pmwoodley" at bounding box center [477, 123] width 564 height 44
paste input "[EMAIL_ADDRESS][DOMAIN_NAME]"
click at [672, 160] on button "Search" at bounding box center [693, 170] width 43 height 21
click at [685, 168] on button "Search" at bounding box center [693, 170] width 43 height 21
drag, startPoint x: 646, startPoint y: 126, endPoint x: 74, endPoint y: 121, distance: 571.4
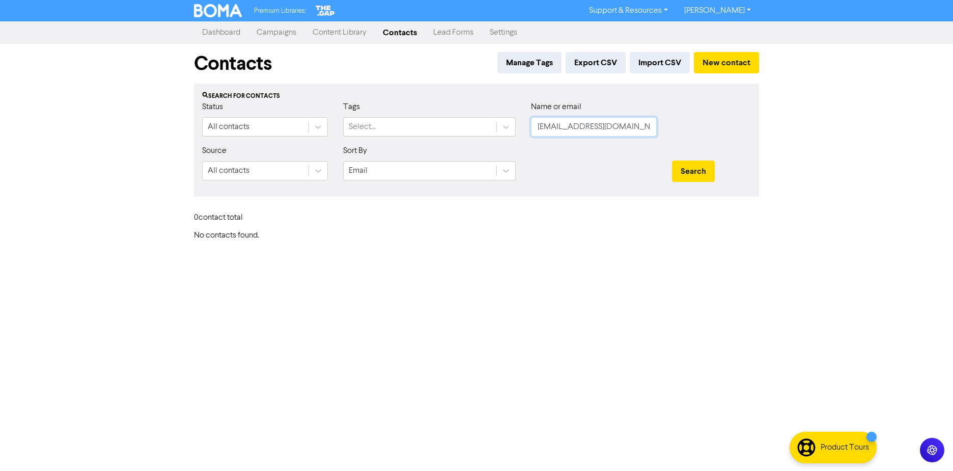
click at [237, 145] on form "Status All contacts Tags Select... Name or email [EMAIL_ADDRESS][DOMAIN_NAME] S…" at bounding box center [476, 145] width 549 height 88
paste input "timjacksonnz"
click at [672, 160] on button "Search" at bounding box center [693, 170] width 43 height 21
click at [695, 175] on button "Search" at bounding box center [693, 170] width 43 height 21
click at [695, 176] on button "Search" at bounding box center [693, 170] width 43 height 21
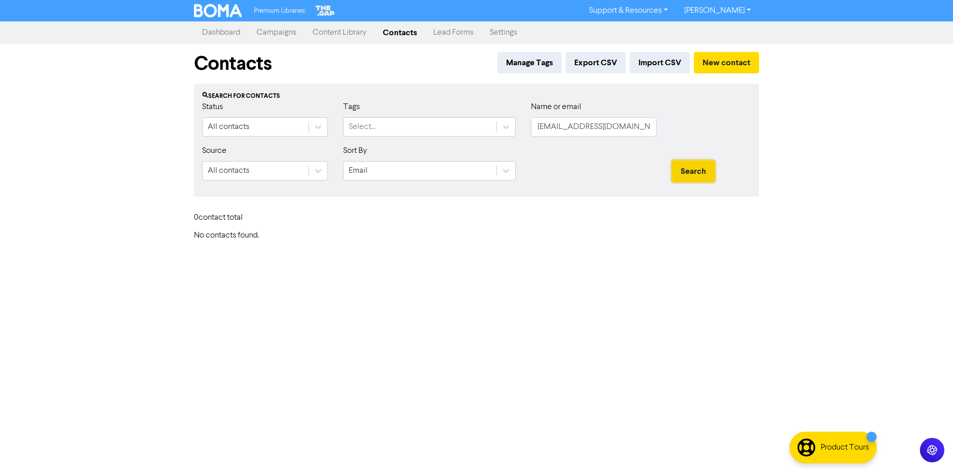
click at [695, 176] on button "Search" at bounding box center [693, 170] width 43 height 21
click at [596, 124] on input "[EMAIL_ADDRESS][DOMAIN_NAME]" at bounding box center [594, 126] width 126 height 19
drag, startPoint x: 656, startPoint y: 123, endPoint x: 612, endPoint y: 146, distance: 49.2
click at [312, 131] on div "Status All contacts Tags Select... Name or email [EMAIL_ADDRESS][DOMAIN_NAME]" at bounding box center [477, 123] width 564 height 44
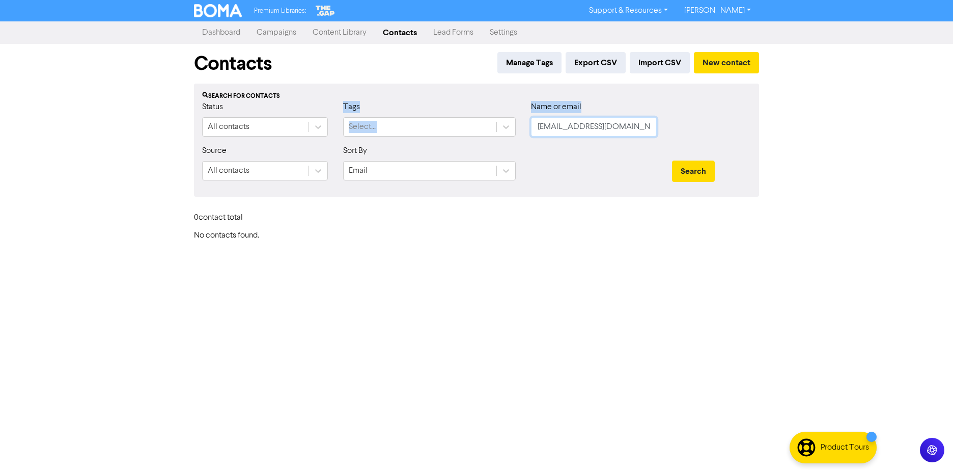
click at [610, 125] on input "[EMAIL_ADDRESS][DOMAIN_NAME]" at bounding box center [594, 126] width 126 height 19
click at [634, 127] on input "[EMAIL_ADDRESS][DOMAIN_NAME]" at bounding box center [594, 126] width 126 height 19
drag, startPoint x: 643, startPoint y: 126, endPoint x: 698, endPoint y: 148, distance: 59.4
click at [389, 136] on div "Status All contacts Tags Select... Name or email [EMAIL_ADDRESS][DOMAIN_NAME]" at bounding box center [477, 123] width 564 height 44
paste input "shay.bogomolt"
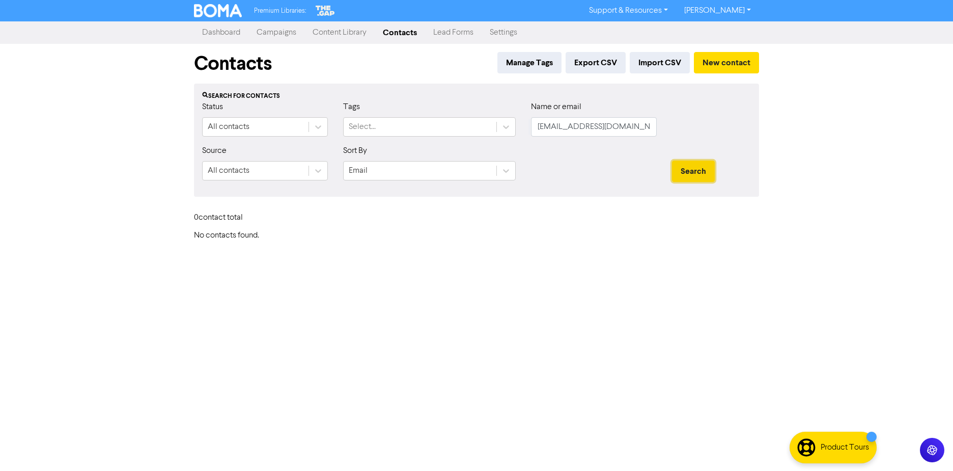
click at [692, 169] on button "Search" at bounding box center [693, 170] width 43 height 21
click at [631, 120] on input "[EMAIL_ADDRESS][DOMAIN_NAME]" at bounding box center [594, 126] width 126 height 19
click at [637, 124] on input "[EMAIL_ADDRESS][DOMAIN_NAME]" at bounding box center [594, 126] width 126 height 19
drag, startPoint x: 616, startPoint y: 130, endPoint x: 504, endPoint y: 149, distance: 113.5
click at [334, 154] on form "Status All contacts Tags Select... Name or email [EMAIL_ADDRESS][DOMAIN_NAME] S…" at bounding box center [476, 145] width 549 height 88
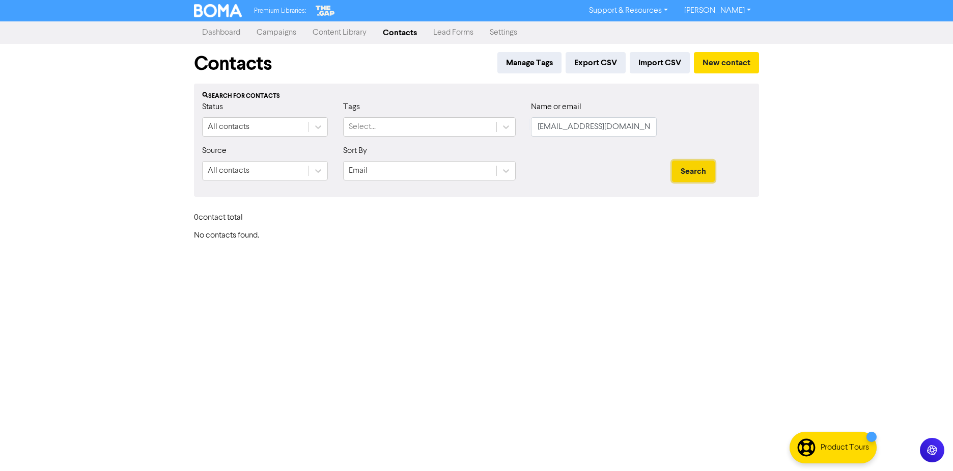
click at [693, 175] on button "Search" at bounding box center [693, 170] width 43 height 21
drag, startPoint x: 694, startPoint y: 175, endPoint x: 620, endPoint y: 179, distance: 73.4
click at [693, 175] on button "Search" at bounding box center [693, 170] width 43 height 21
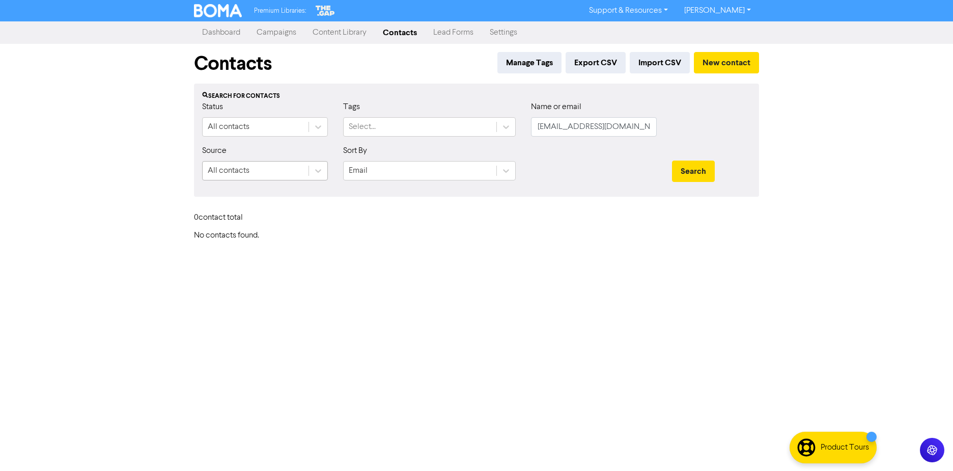
click at [285, 168] on div "All contacts" at bounding box center [256, 170] width 106 height 18
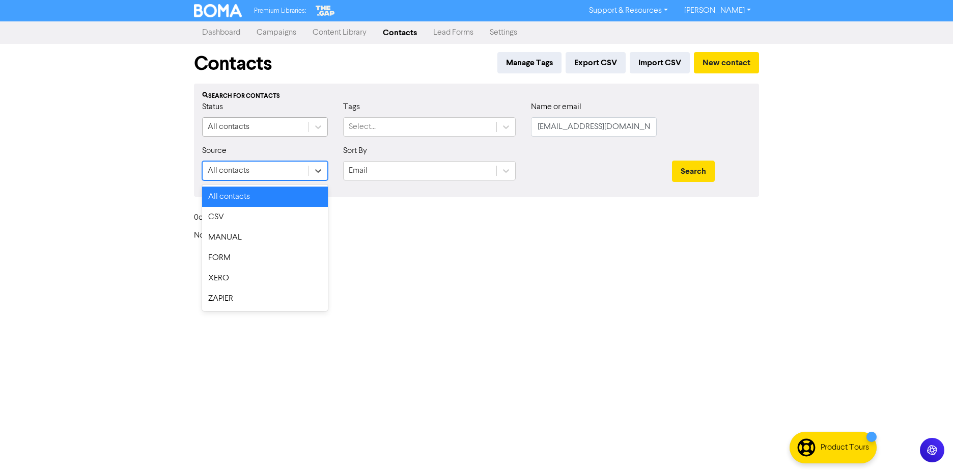
click at [267, 134] on div "All contacts" at bounding box center [256, 127] width 106 height 18
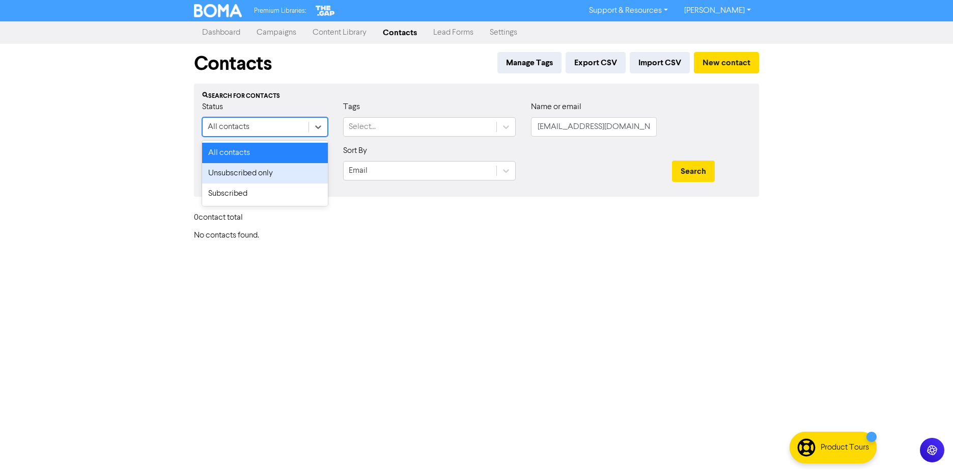
click at [260, 171] on div "Unsubscribed only" at bounding box center [265, 173] width 126 height 20
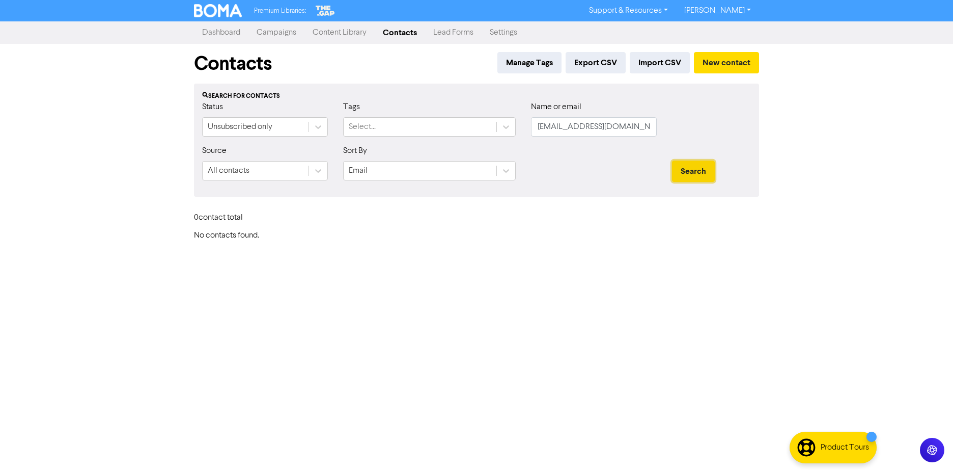
click at [684, 174] on button "Search" at bounding box center [693, 170] width 43 height 21
drag, startPoint x: 645, startPoint y: 127, endPoint x: 224, endPoint y: 165, distance: 423.4
click at [212, 164] on form "Status Unsubscribed only Tags Select... Name or email [EMAIL_ADDRESS][DOMAIN_NA…" at bounding box center [476, 145] width 549 height 88
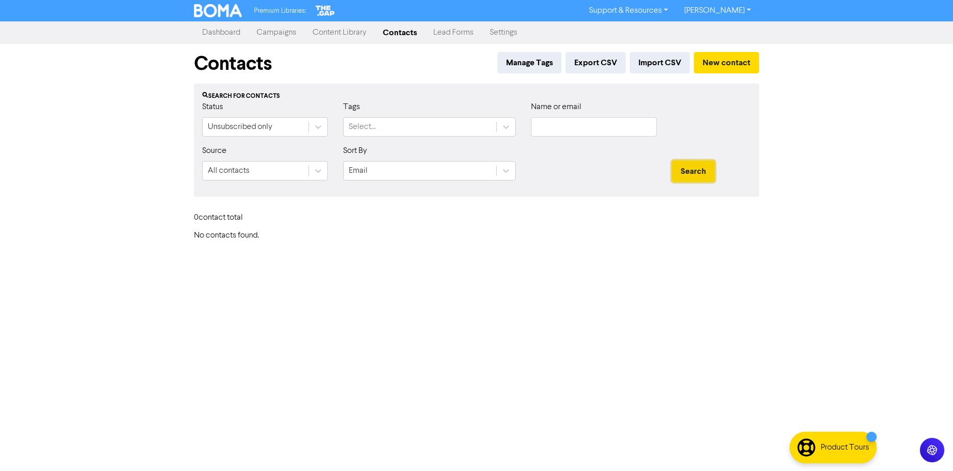
click at [695, 175] on button "Search" at bounding box center [693, 170] width 43 height 21
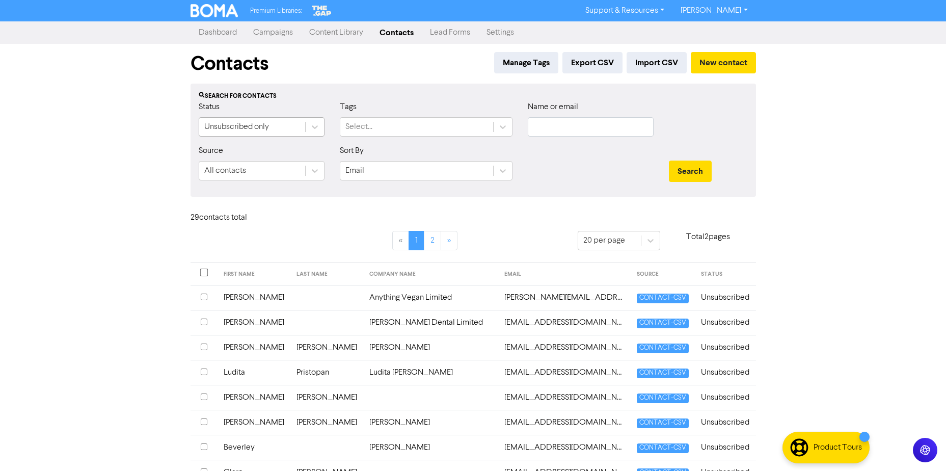
click at [255, 128] on div "Unsubscribed only" at bounding box center [236, 127] width 65 height 12
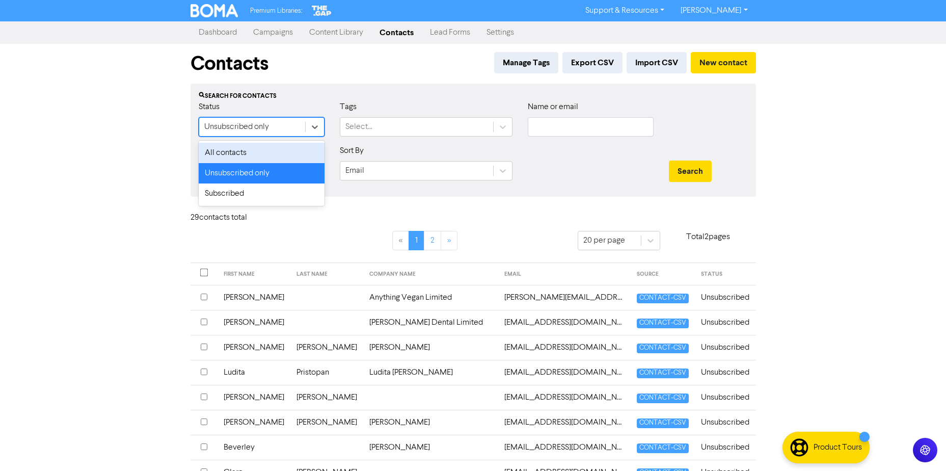
click at [244, 155] on div "All contacts" at bounding box center [262, 153] width 126 height 20
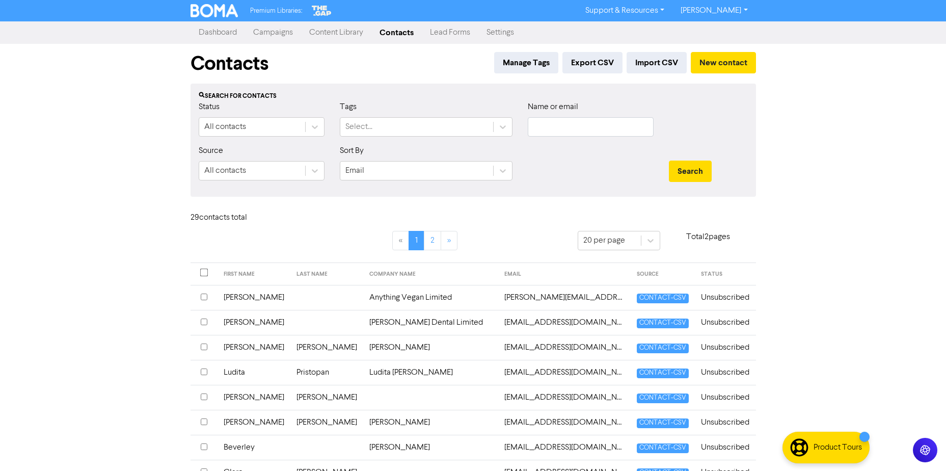
click at [693, 158] on div "Search" at bounding box center [708, 167] width 94 height 44
click at [691, 169] on button "Search" at bounding box center [690, 170] width 43 height 21
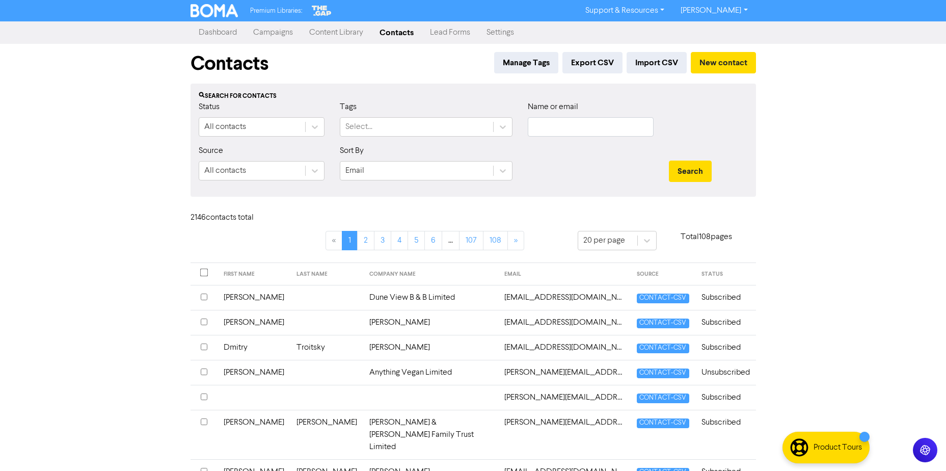
click at [160, 247] on div "Premium Libraries: Support & Resources Video Tutorials FAQ & Guides Marketing E…" at bounding box center [473, 235] width 946 height 471
click at [562, 138] on div "Name or email" at bounding box center [590, 123] width 141 height 44
paste input "[EMAIL_ADDRESS][DOMAIN_NAME]"
click at [564, 124] on input "text" at bounding box center [591, 126] width 126 height 19
click at [674, 163] on button "Search" at bounding box center [690, 170] width 43 height 21
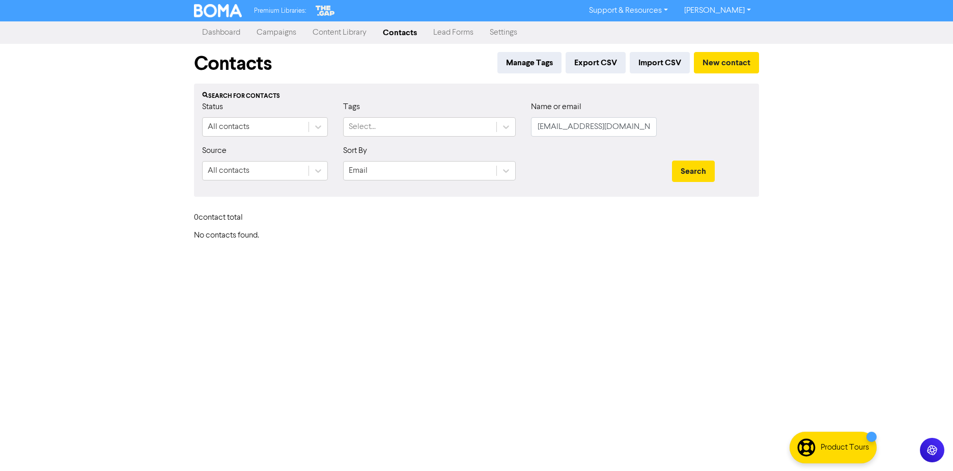
drag, startPoint x: 660, startPoint y: 127, endPoint x: 652, endPoint y: 128, distance: 8.7
click at [659, 127] on div "Name or email [EMAIL_ADDRESS][DOMAIN_NAME]" at bounding box center [593, 123] width 141 height 44
drag, startPoint x: 644, startPoint y: 128, endPoint x: 602, endPoint y: 140, distance: 43.9
click at [585, 129] on input "[EMAIL_ADDRESS][DOMAIN_NAME]" at bounding box center [594, 126] width 126 height 19
click at [672, 160] on button "Search" at bounding box center [693, 170] width 43 height 21
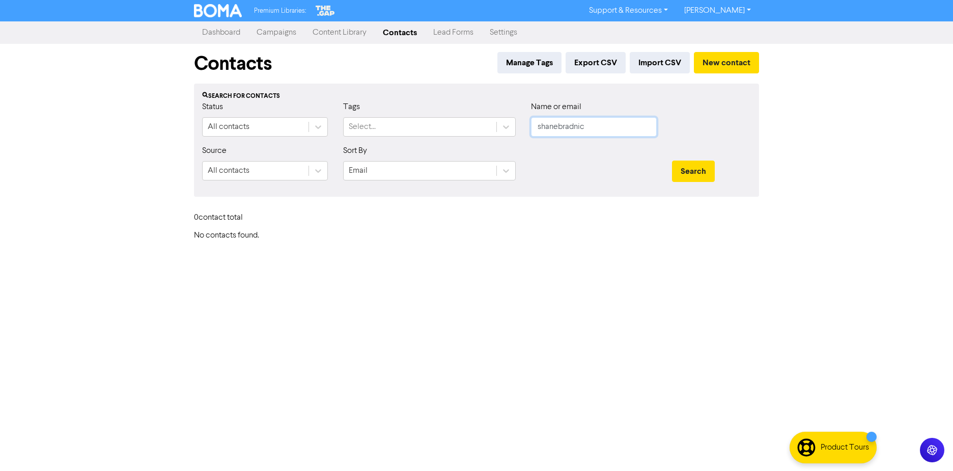
click at [672, 160] on button "Search" at bounding box center [693, 170] width 43 height 21
click at [559, 126] on input "shanebradnic" at bounding box center [594, 126] width 126 height 19
click at [672, 160] on button "Search" at bounding box center [693, 170] width 43 height 21
drag, startPoint x: 619, startPoint y: 125, endPoint x: 624, endPoint y: 131, distance: 8.4
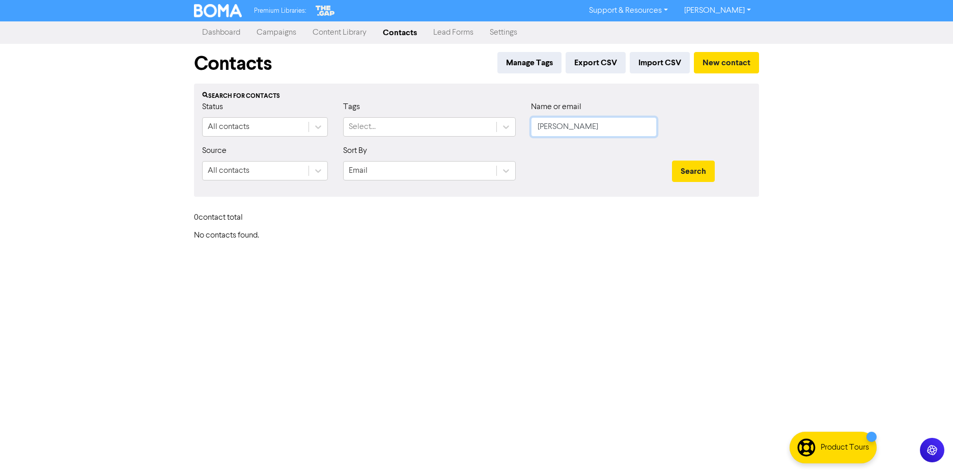
click at [620, 126] on input "[PERSON_NAME]" at bounding box center [594, 126] width 126 height 19
click at [672, 160] on button "Search" at bounding box center [693, 170] width 43 height 21
click at [694, 166] on button "Search" at bounding box center [693, 170] width 43 height 21
click at [693, 166] on button "Search" at bounding box center [693, 170] width 43 height 21
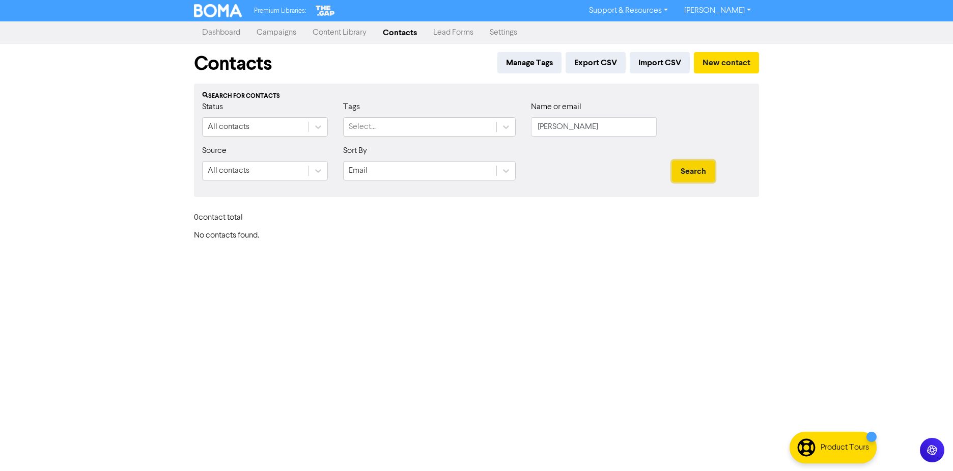
click at [693, 168] on button "Search" at bounding box center [693, 170] width 43 height 21
click at [693, 169] on button "Search" at bounding box center [693, 170] width 43 height 21
click at [435, 134] on div "Select..." at bounding box center [420, 127] width 153 height 18
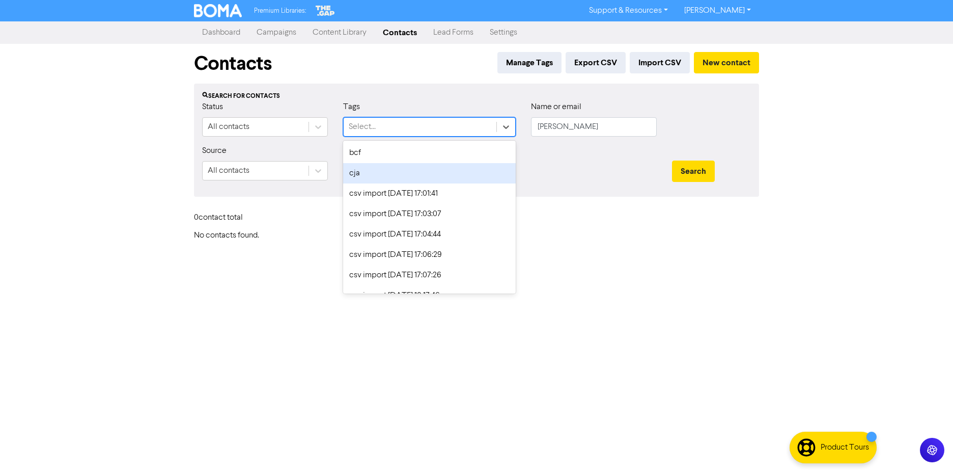
click at [39, 243] on div "Premium Libraries: Support & Resources Video Tutorials FAQ & Guides Marketing E…" at bounding box center [476, 235] width 953 height 471
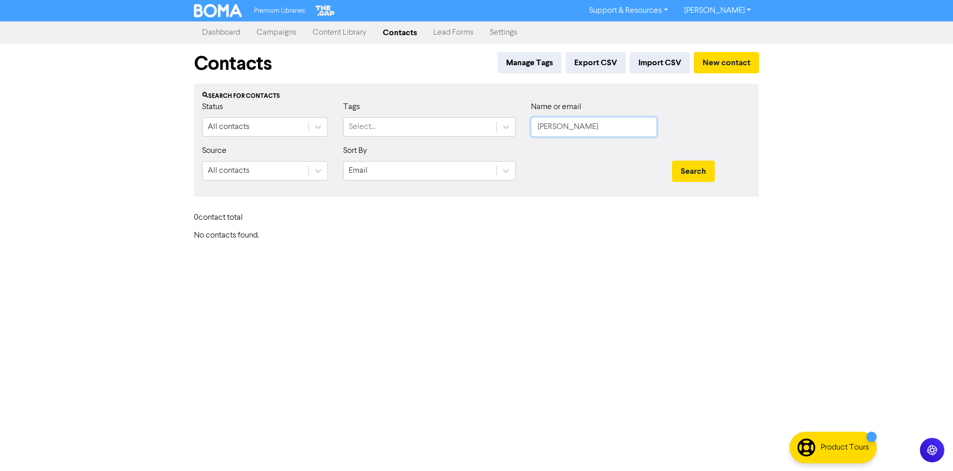
click at [583, 123] on input "[PERSON_NAME]" at bounding box center [594, 126] width 126 height 19
paste input "Samson Trust"
drag, startPoint x: 650, startPoint y: 126, endPoint x: 85, endPoint y: 127, distance: 565.2
click at [85, 127] on div "Premium Libraries: Support & Resources Video Tutorials FAQ & Guides Marketing E…" at bounding box center [476, 235] width 953 height 471
paste input "Samson Trust"
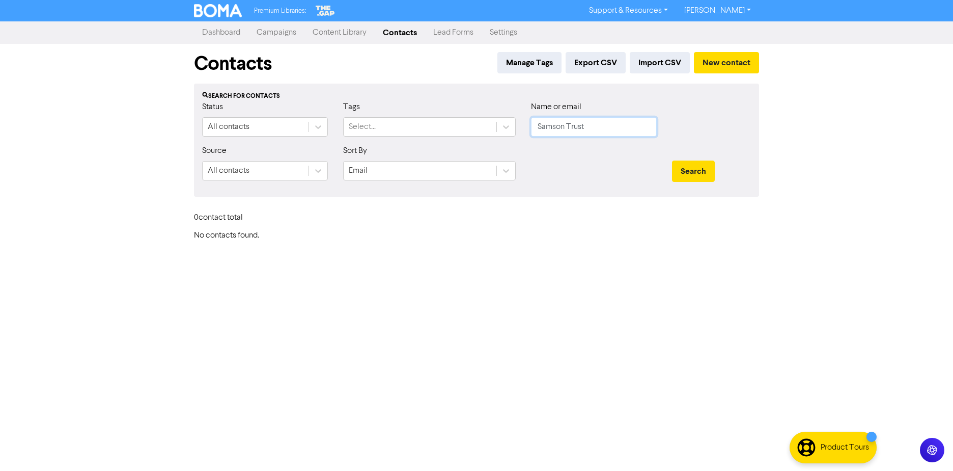
click at [672, 160] on button "Search" at bounding box center [693, 170] width 43 height 21
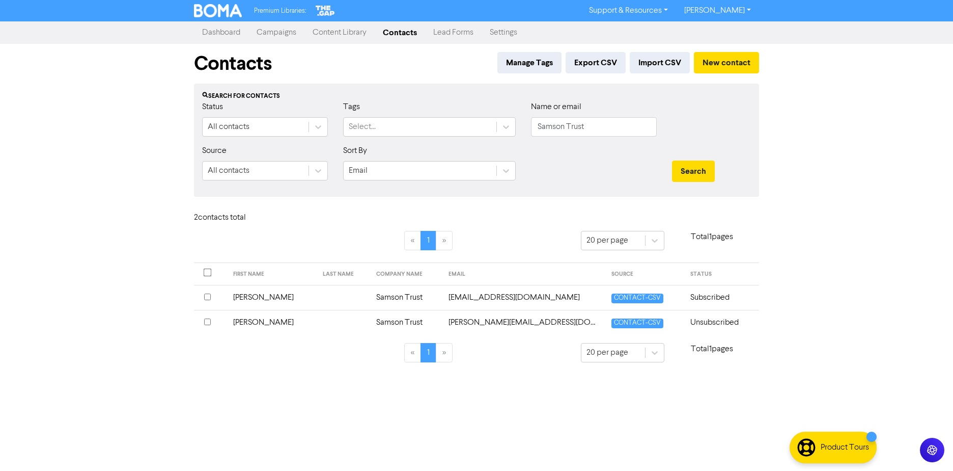
click at [317, 316] on td at bounding box center [343, 322] width 53 height 25
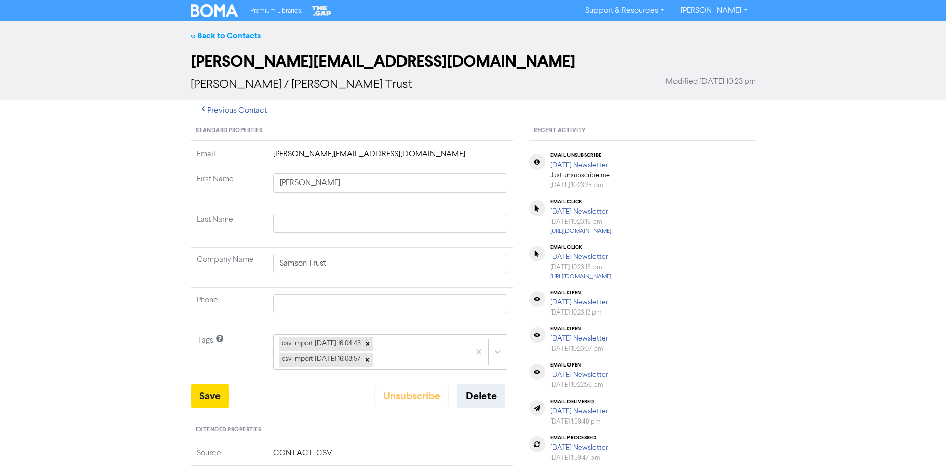
click at [203, 38] on link "<< Back to Contacts" at bounding box center [225, 36] width 70 height 10
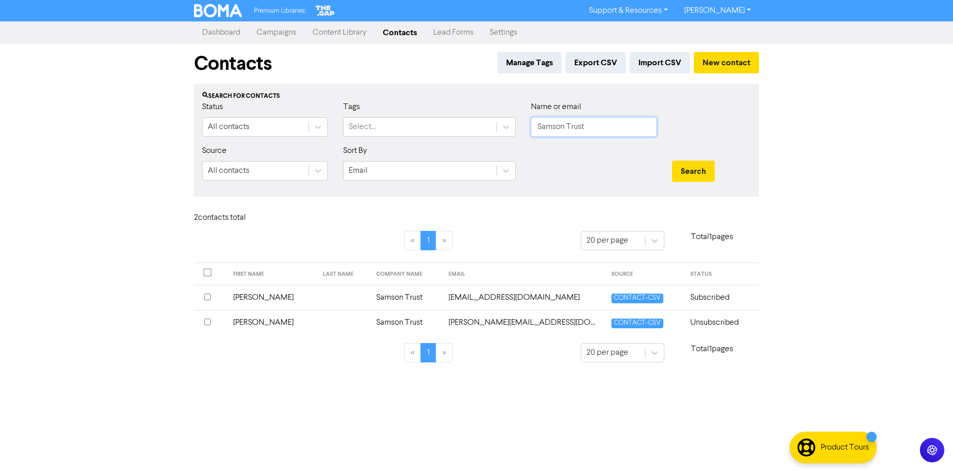
drag, startPoint x: 597, startPoint y: 132, endPoint x: 660, endPoint y: 156, distance: 67.8
click at [478, 136] on div "Status All contacts Tags Select... Name or email Samson Trust" at bounding box center [477, 123] width 564 height 44
paste input "[PERSON_NAME] May [PERSON_NAME]"
click at [672, 160] on button "Search" at bounding box center [693, 170] width 43 height 21
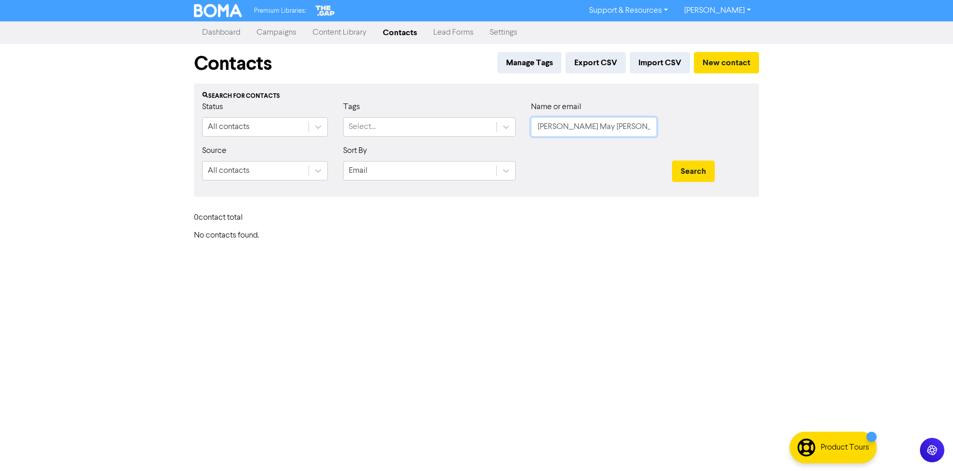
drag, startPoint x: 646, startPoint y: 127, endPoint x: 192, endPoint y: 99, distance: 455.1
click at [191, 100] on div "Contacts Manage Tags Export CSV Import CSV New contact Search for contacts Stat…" at bounding box center [476, 142] width 581 height 197
click at [638, 126] on input "[PERSON_NAME] May [PERSON_NAME]" at bounding box center [594, 126] width 126 height 19
paste input "[DOMAIN_NAME][EMAIL_ADDRESS][DOMAIN_NAME]"
click at [346, 130] on div "Status All contacts Tags Select... Name or email [DOMAIN_NAME][EMAIL_ADDRESS][D…" at bounding box center [477, 123] width 564 height 44
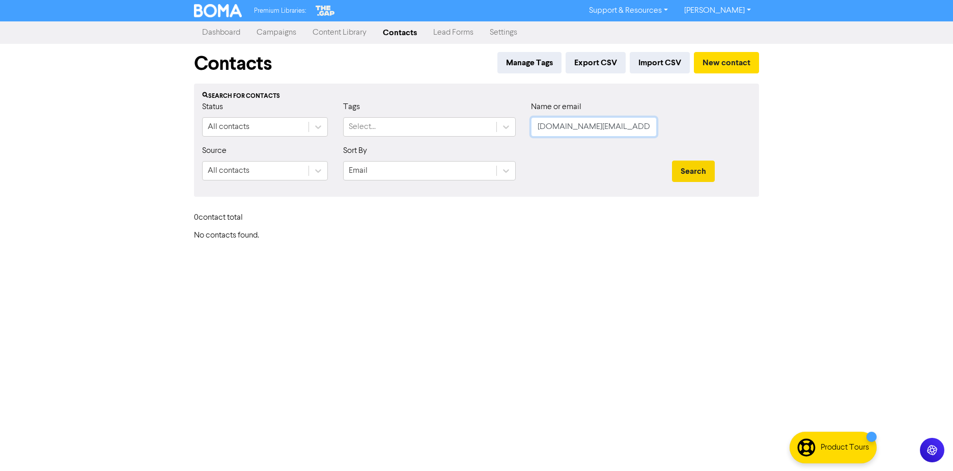
click at [672, 160] on button "Search" at bounding box center [693, 170] width 43 height 21
click at [721, 170] on div "Search" at bounding box center [711, 170] width 79 height 21
click at [700, 170] on button "Search" at bounding box center [693, 170] width 43 height 21
click at [701, 170] on button "Search" at bounding box center [693, 170] width 43 height 21
